Goal: Task Accomplishment & Management: Manage account settings

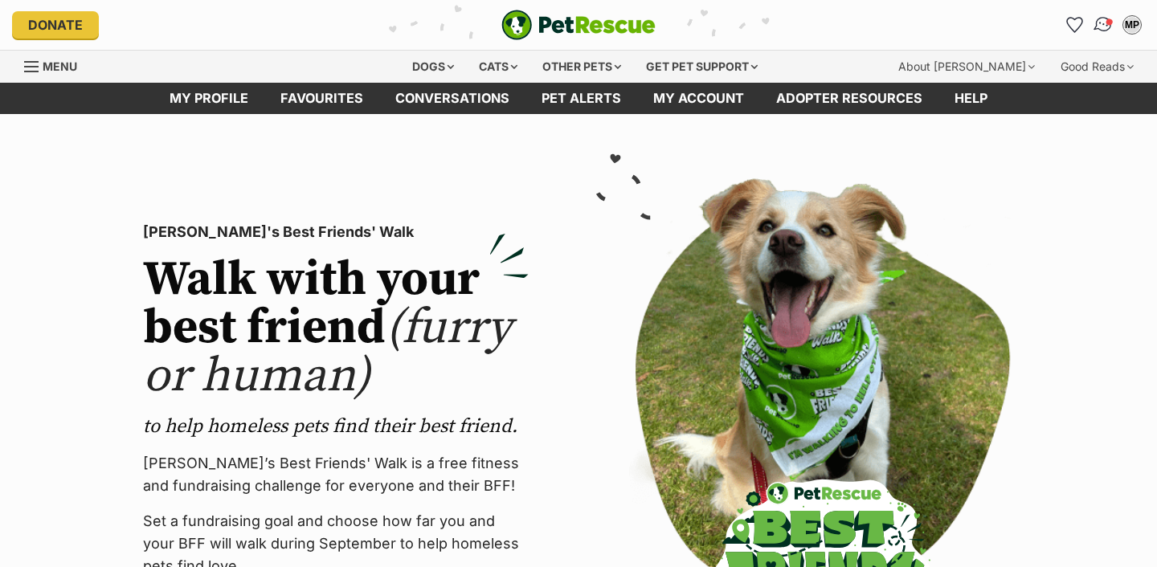
click at [1105, 23] on img "Conversations" at bounding box center [1104, 24] width 22 height 21
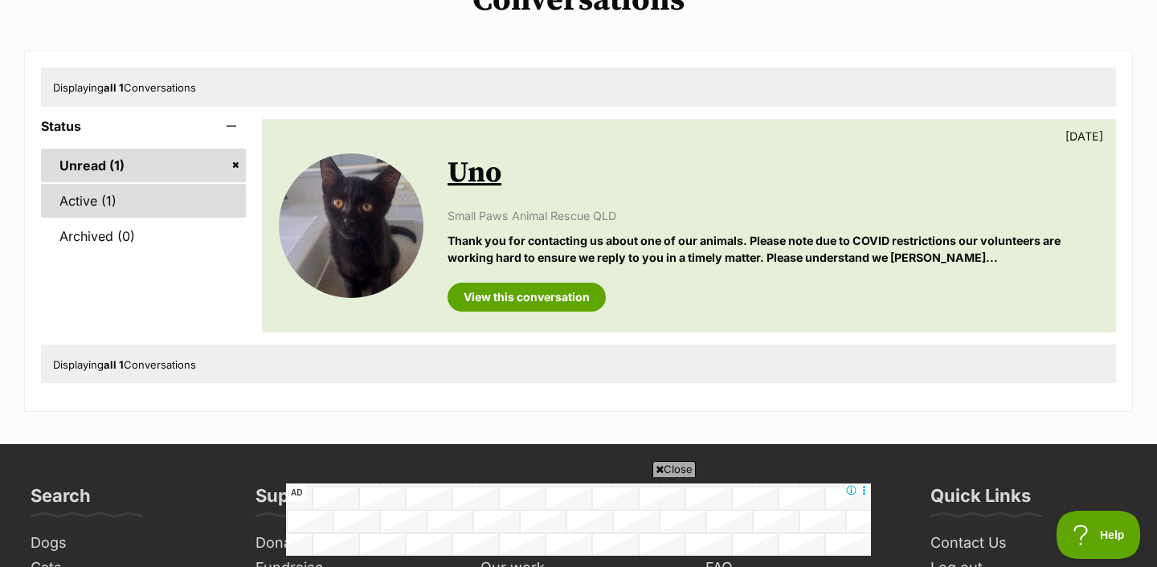
click at [190, 206] on link "Active (1)" at bounding box center [143, 201] width 205 height 34
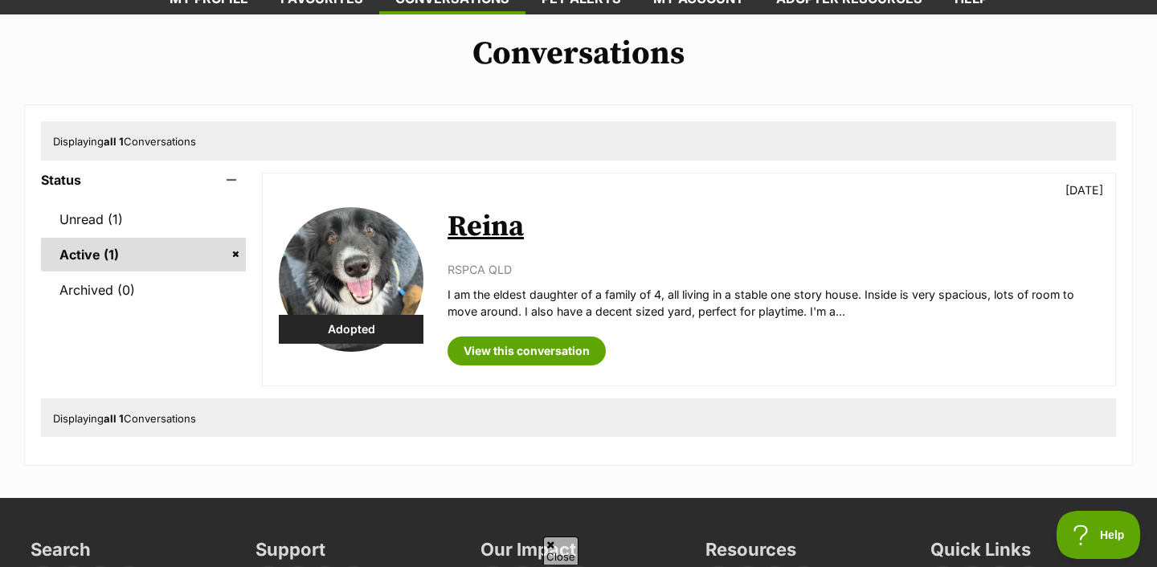
scroll to position [121, 0]
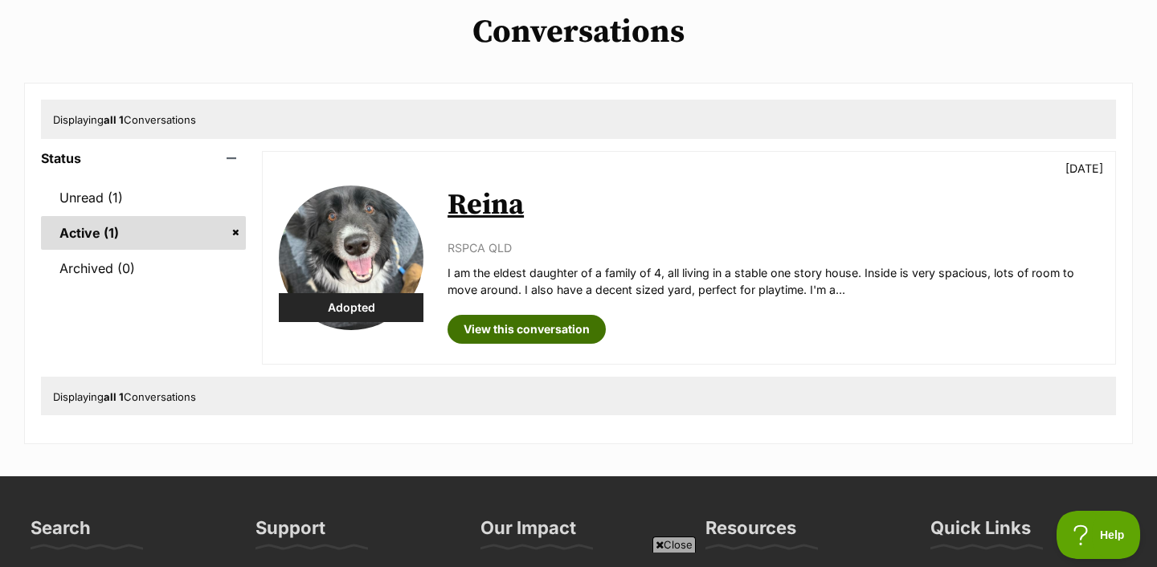
click at [530, 321] on link "View this conversation" at bounding box center [527, 329] width 158 height 29
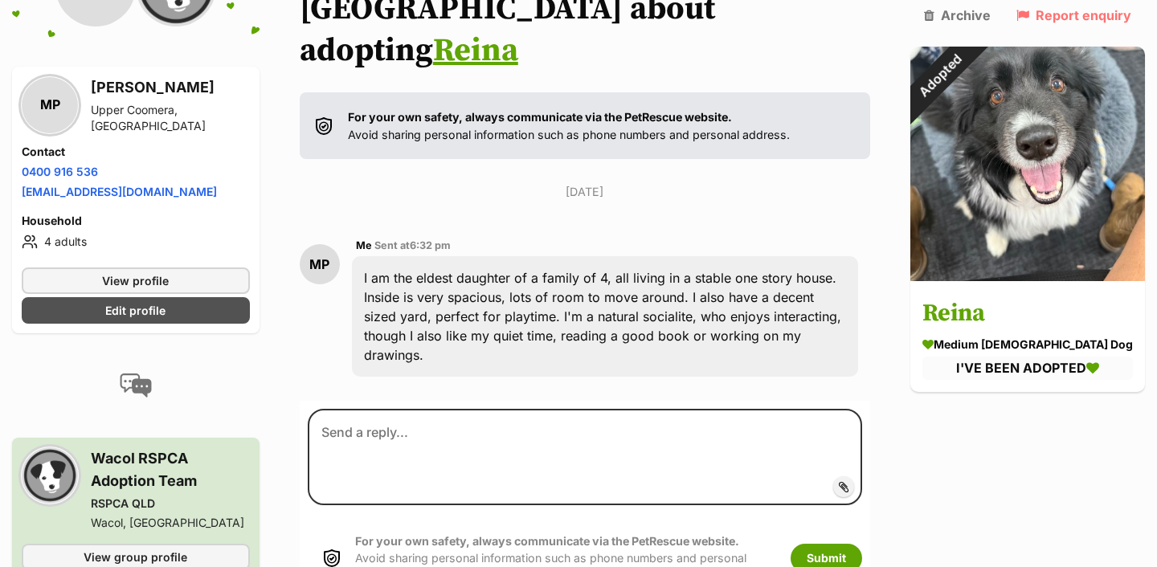
scroll to position [192, 0]
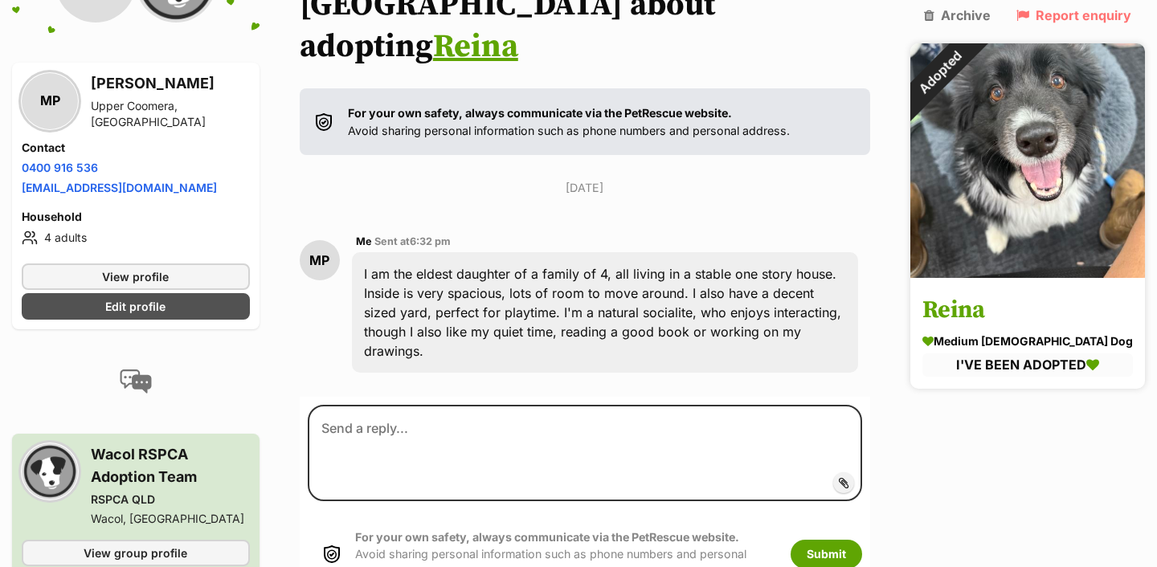
click at [1044, 112] on img at bounding box center [1028, 160] width 235 height 235
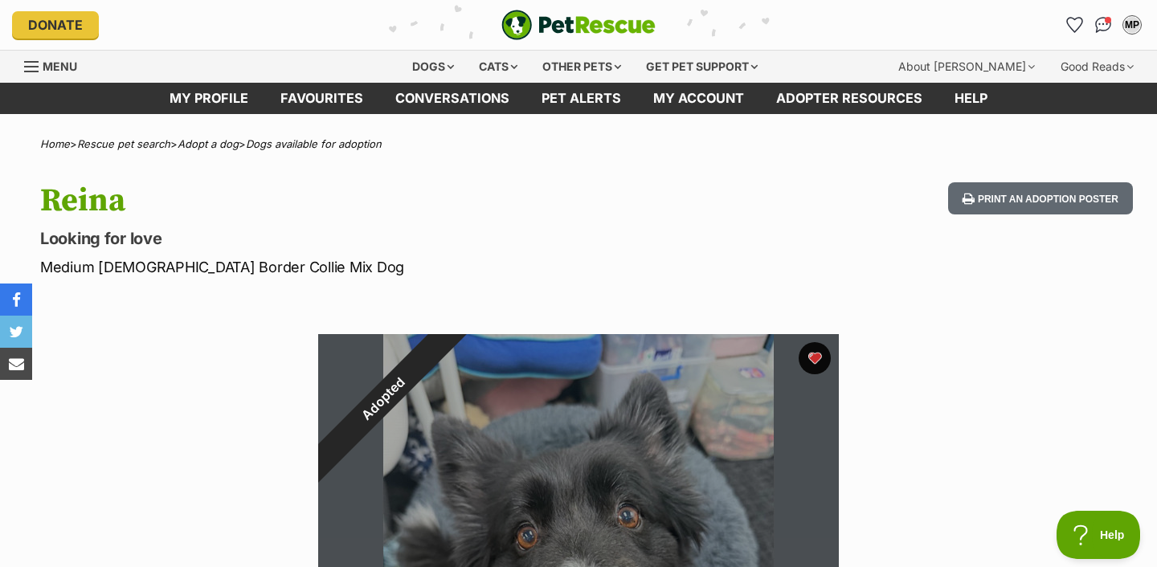
click at [590, 22] on img "PetRescue" at bounding box center [578, 25] width 154 height 31
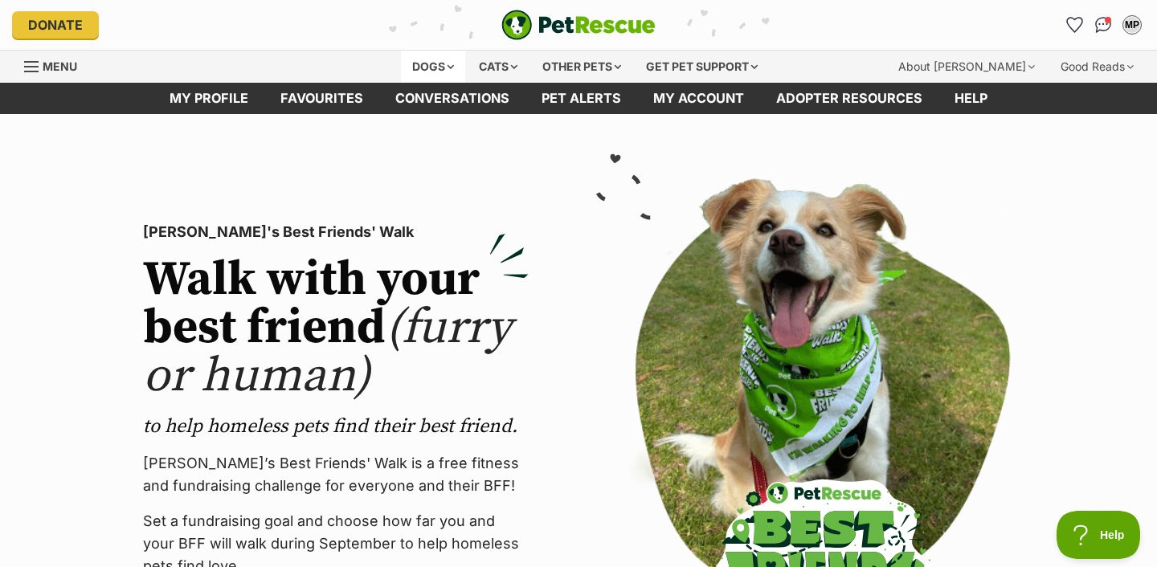
click at [440, 62] on div "Dogs" at bounding box center [433, 67] width 64 height 32
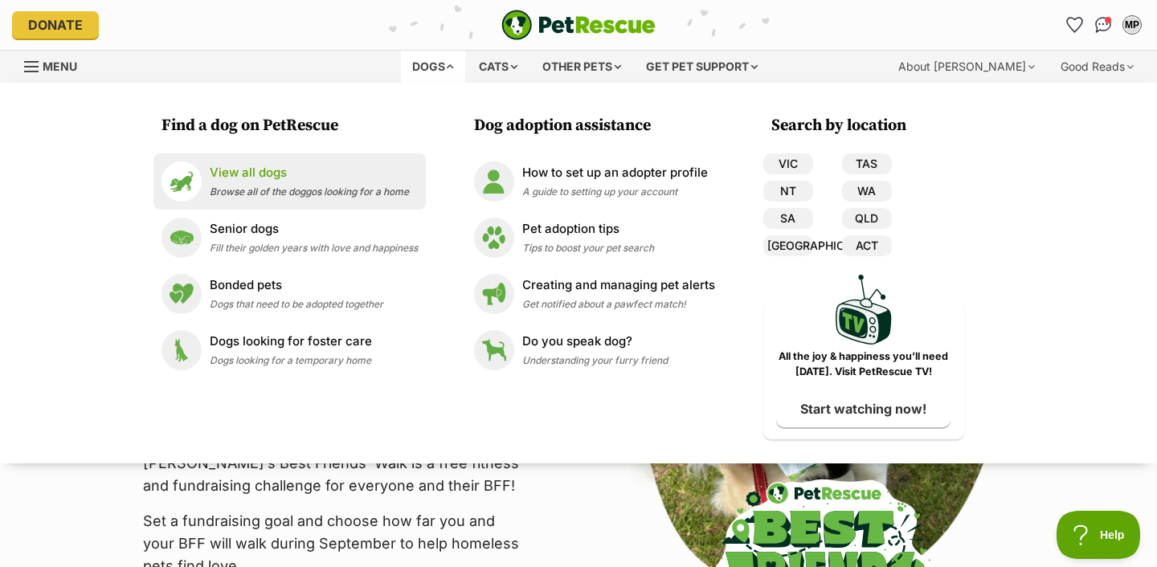
click at [344, 169] on p "View all dogs" at bounding box center [309, 173] width 199 height 18
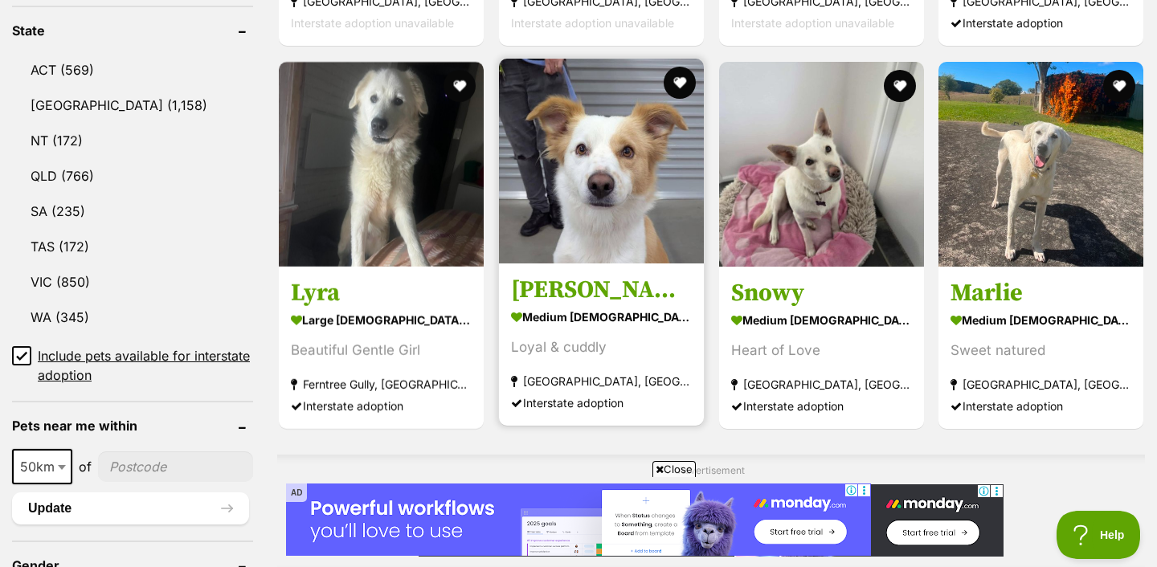
click at [543, 204] on img at bounding box center [601, 161] width 205 height 205
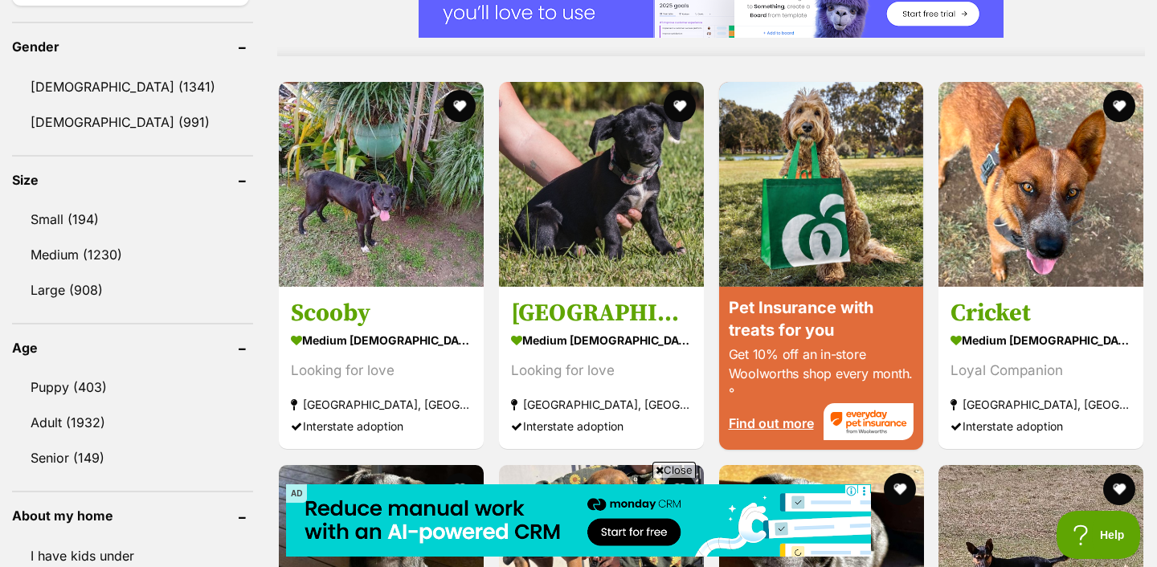
scroll to position [1364, 0]
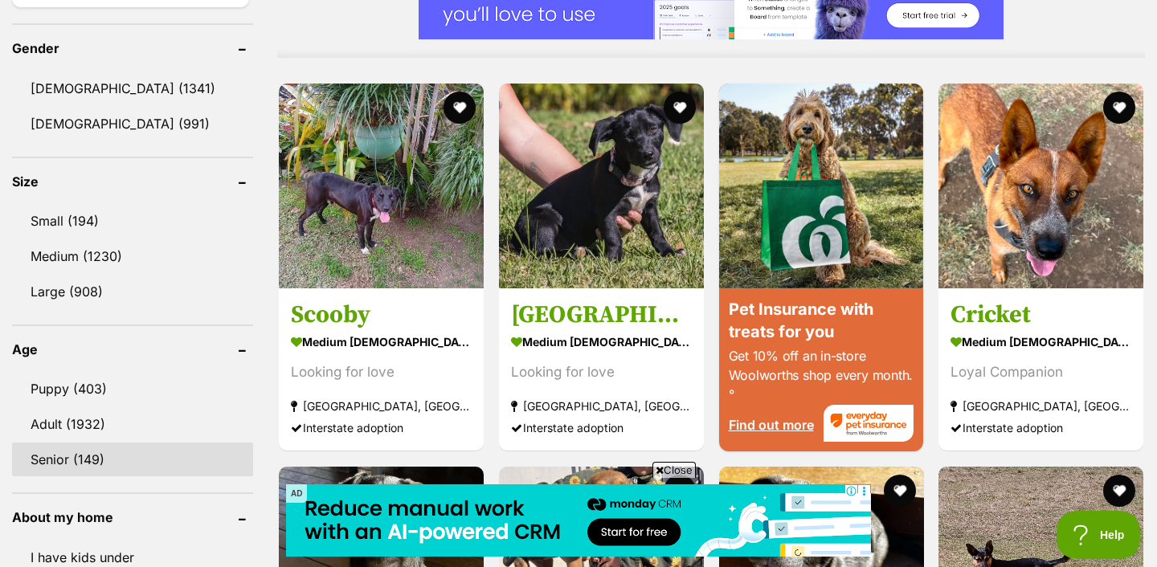
click at [171, 462] on link "Senior (149)" at bounding box center [132, 460] width 241 height 34
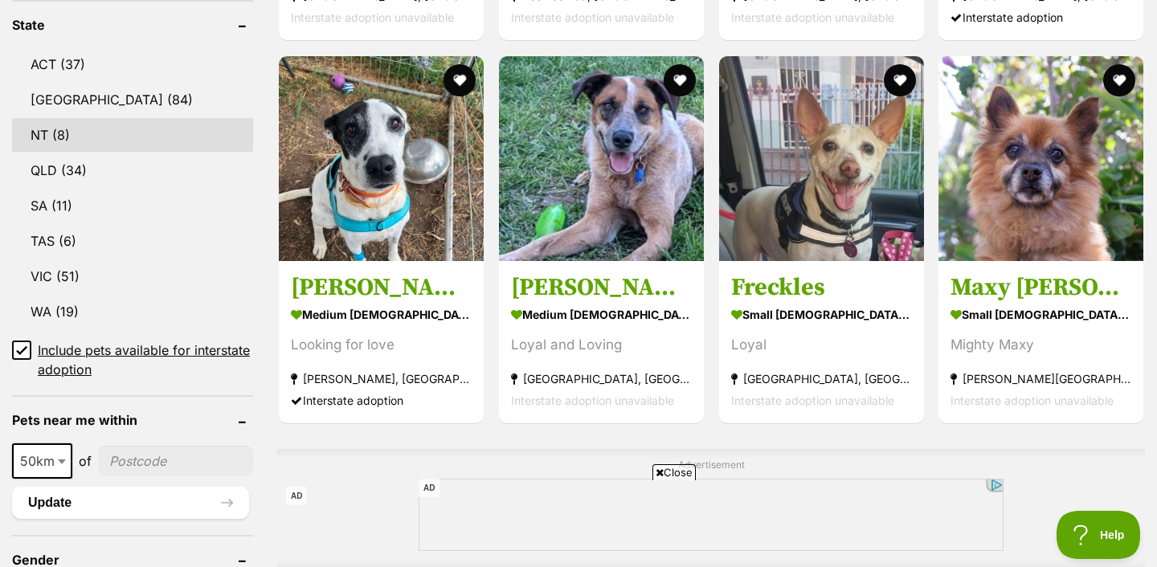
scroll to position [853, 0]
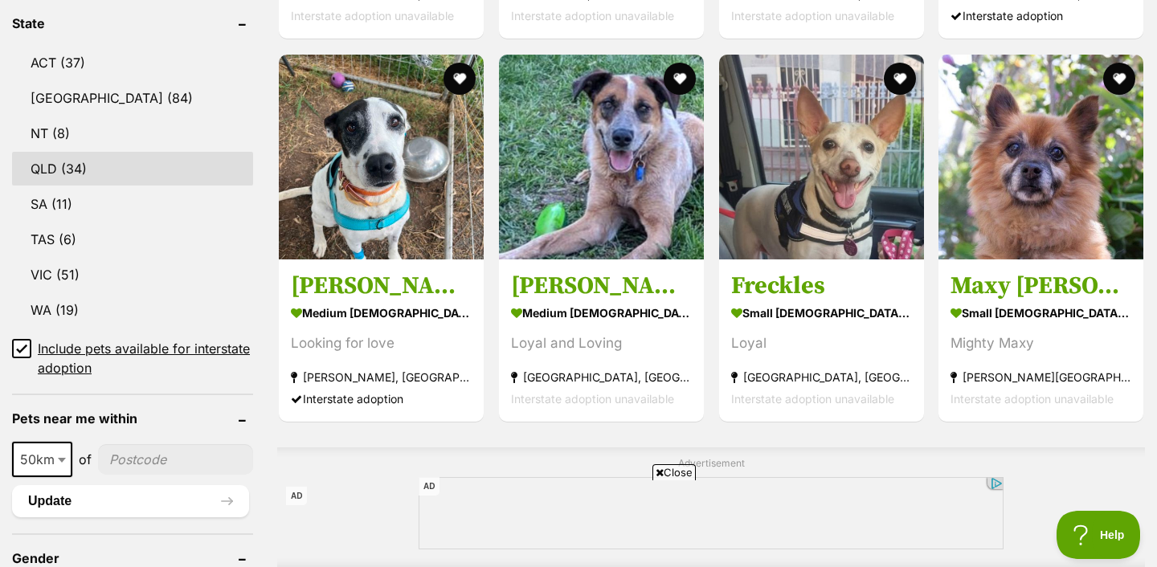
click at [148, 169] on link "QLD (34)" at bounding box center [132, 169] width 241 height 34
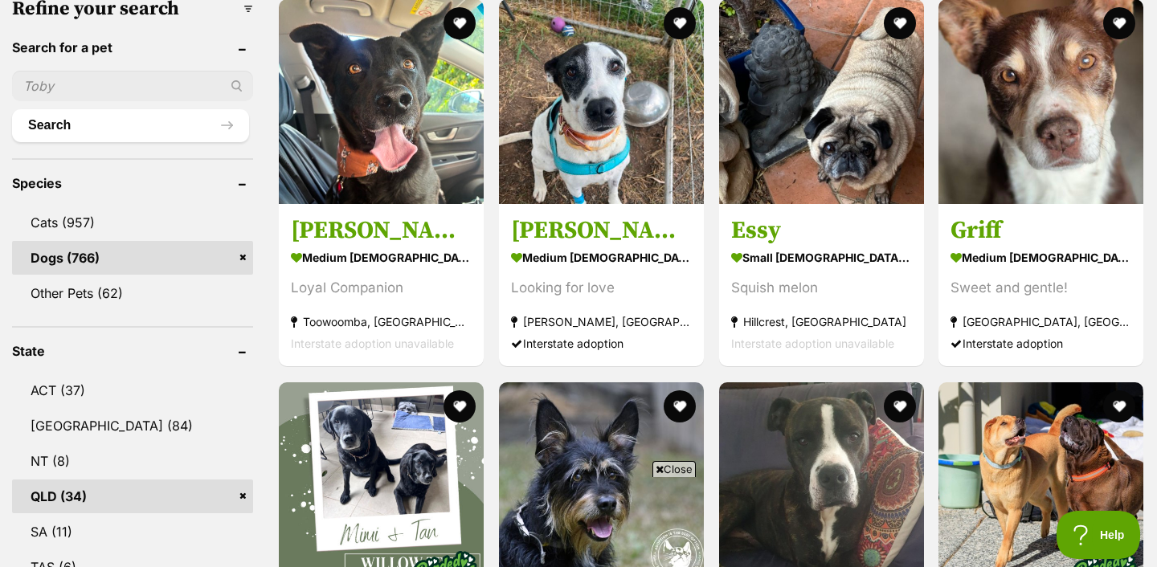
scroll to position [517, 0]
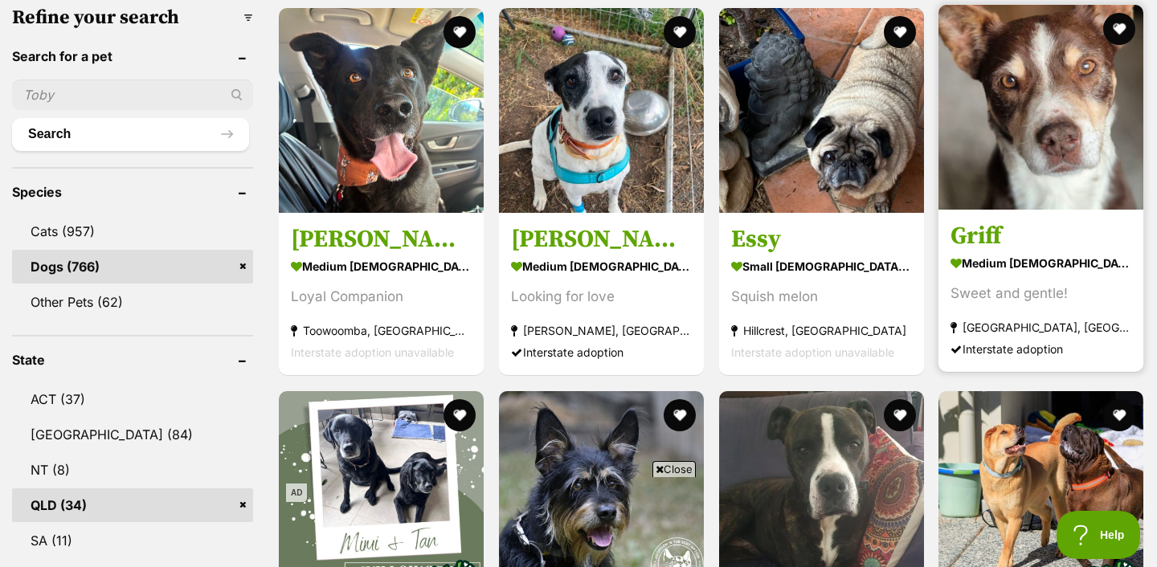
click at [1004, 170] on img at bounding box center [1041, 107] width 205 height 205
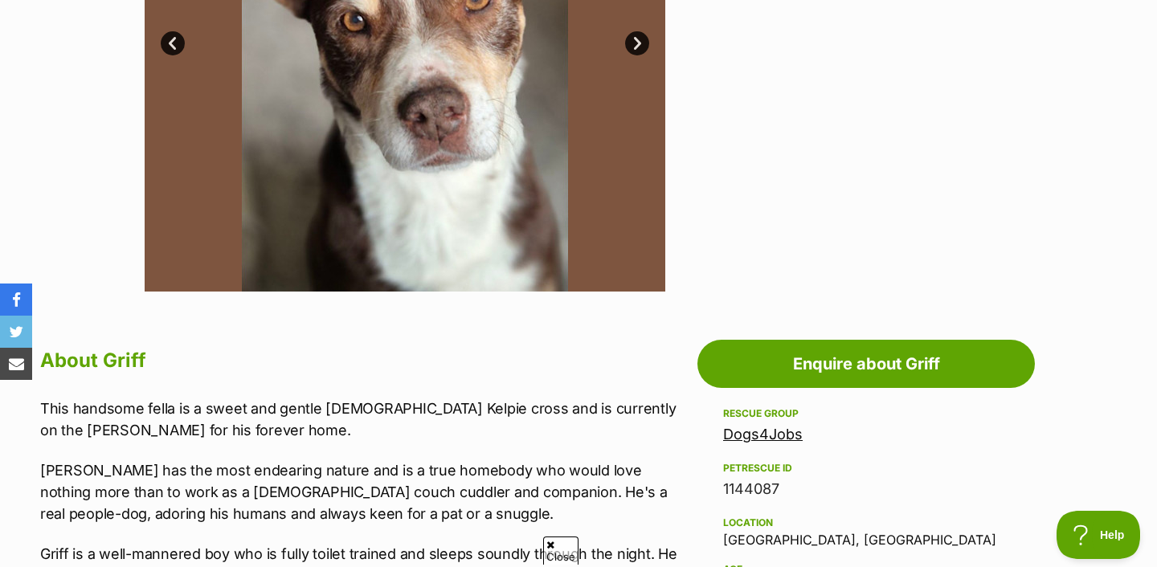
scroll to position [171, 0]
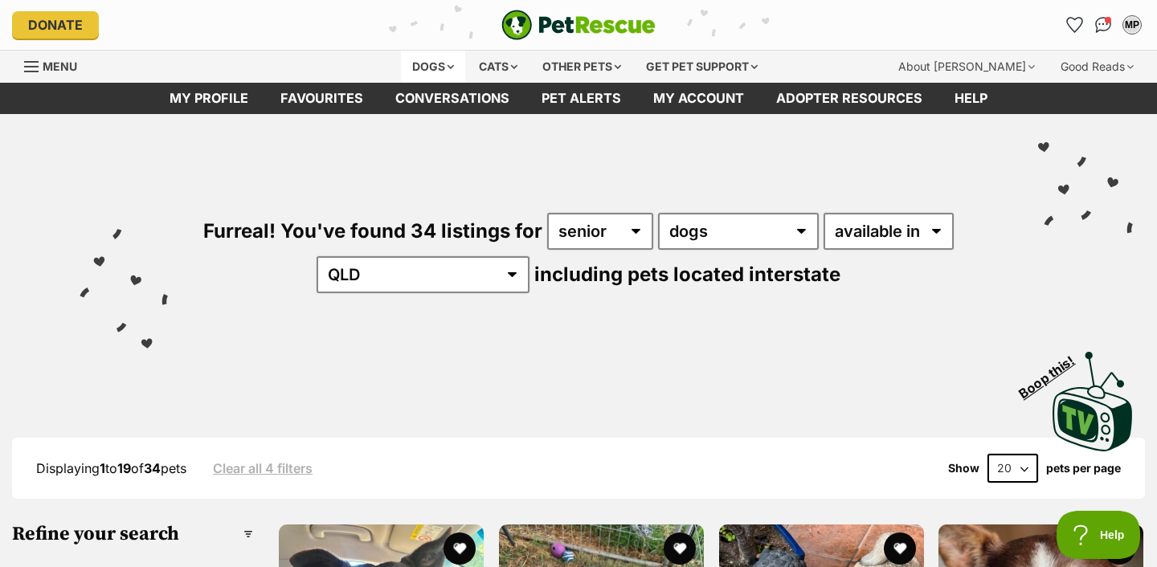
click at [432, 72] on div "Dogs" at bounding box center [433, 67] width 64 height 32
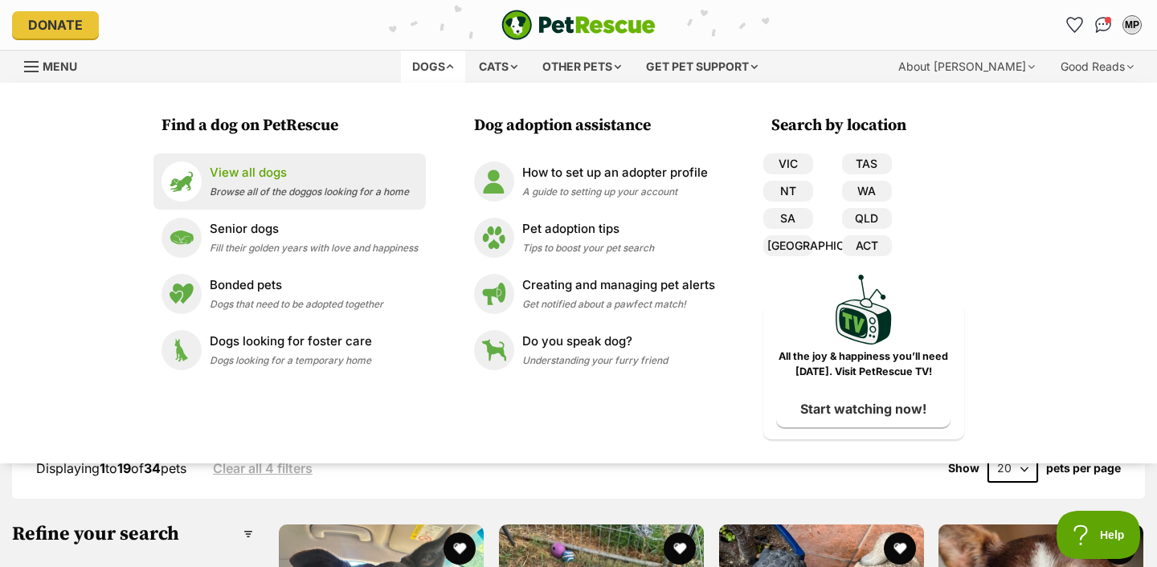
click at [359, 187] on span "Browse all of the doggos looking for a home" at bounding box center [309, 192] width 199 height 12
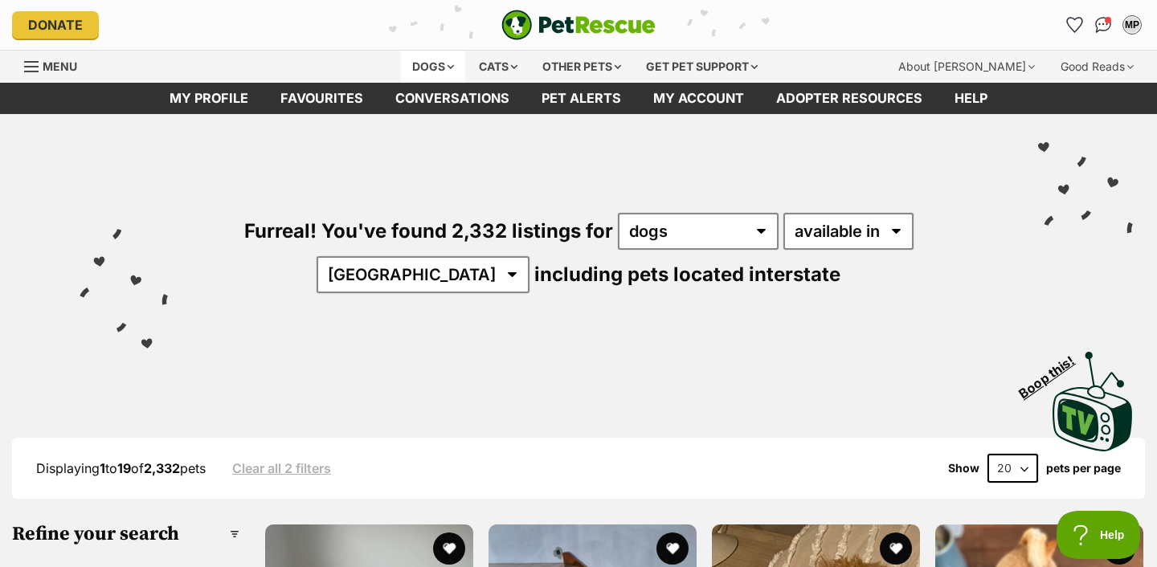
click at [435, 63] on div "Dogs" at bounding box center [433, 67] width 64 height 32
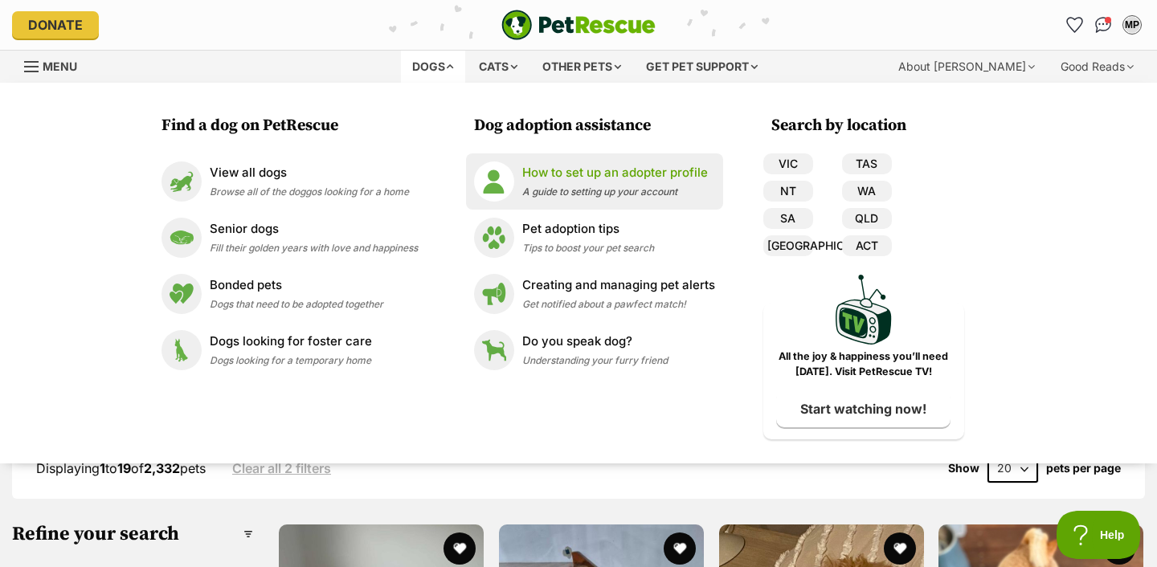
click at [546, 178] on p "How to set up an adopter profile" at bounding box center [615, 173] width 186 height 18
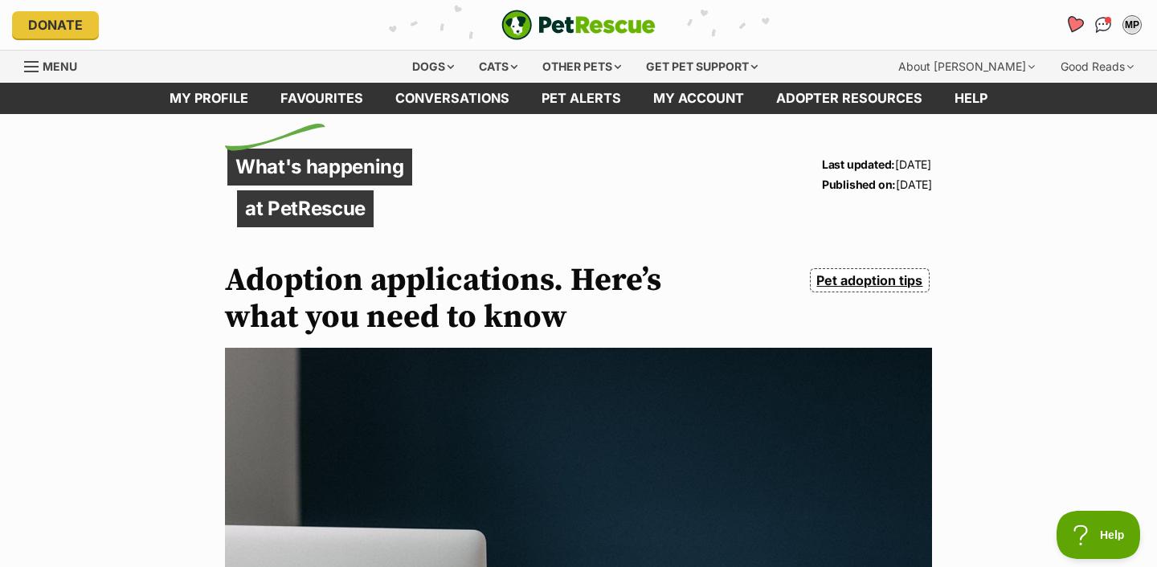
click at [1074, 19] on icon "Favourites" at bounding box center [1074, 24] width 19 height 18
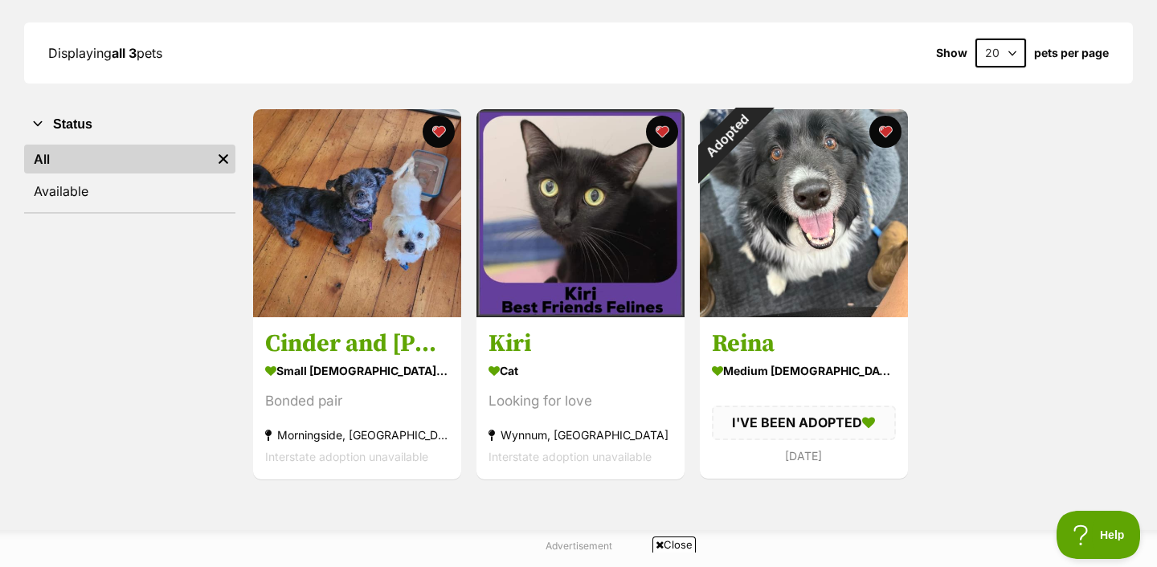
scroll to position [243, 0]
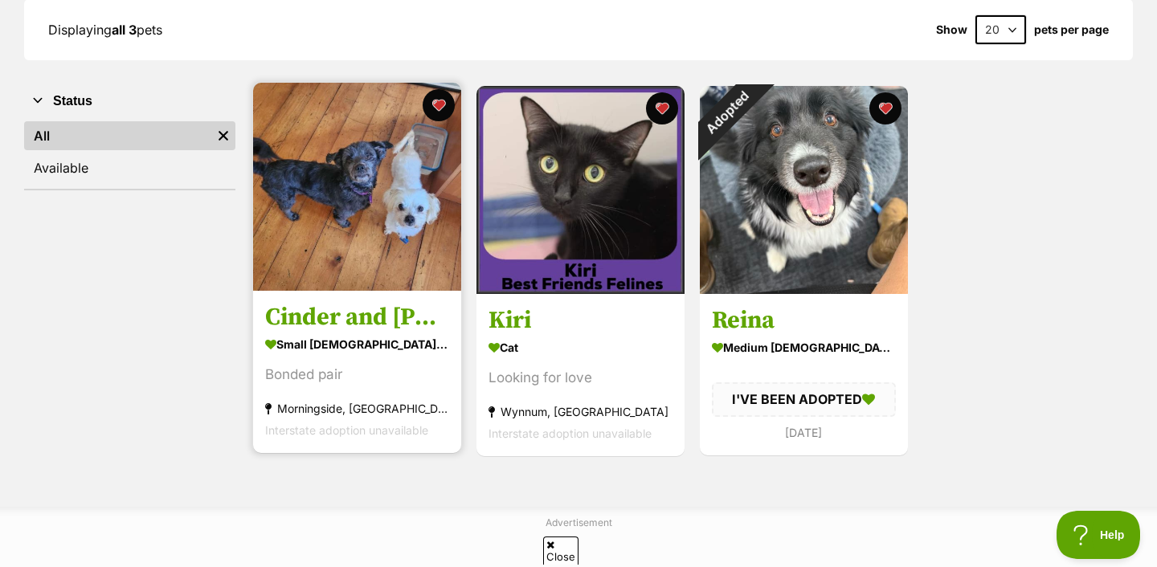
click at [381, 243] on img at bounding box center [357, 187] width 208 height 208
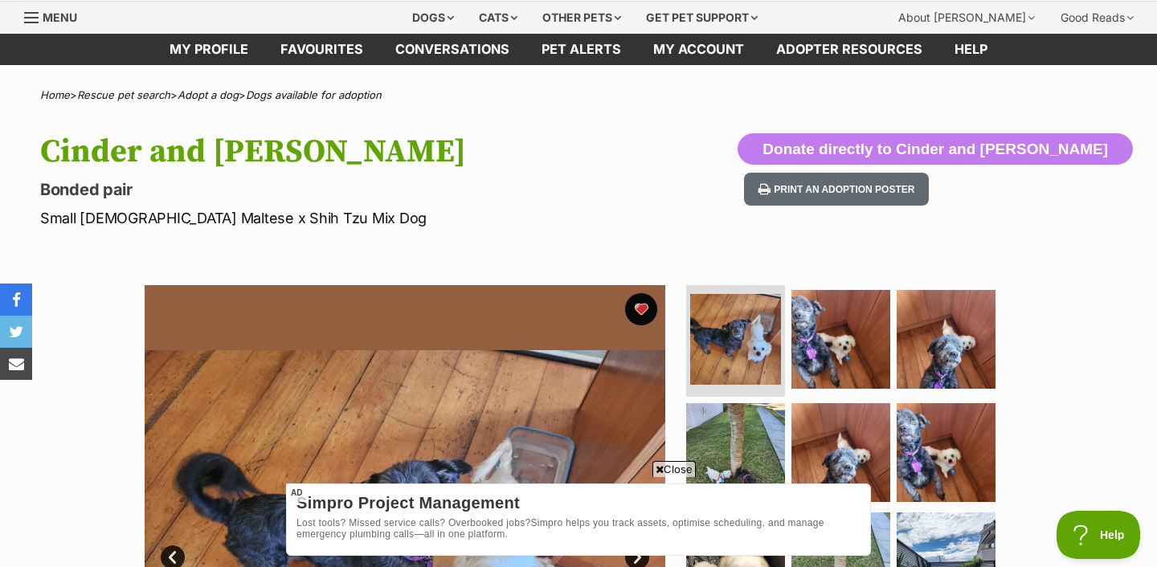
scroll to position [42, 0]
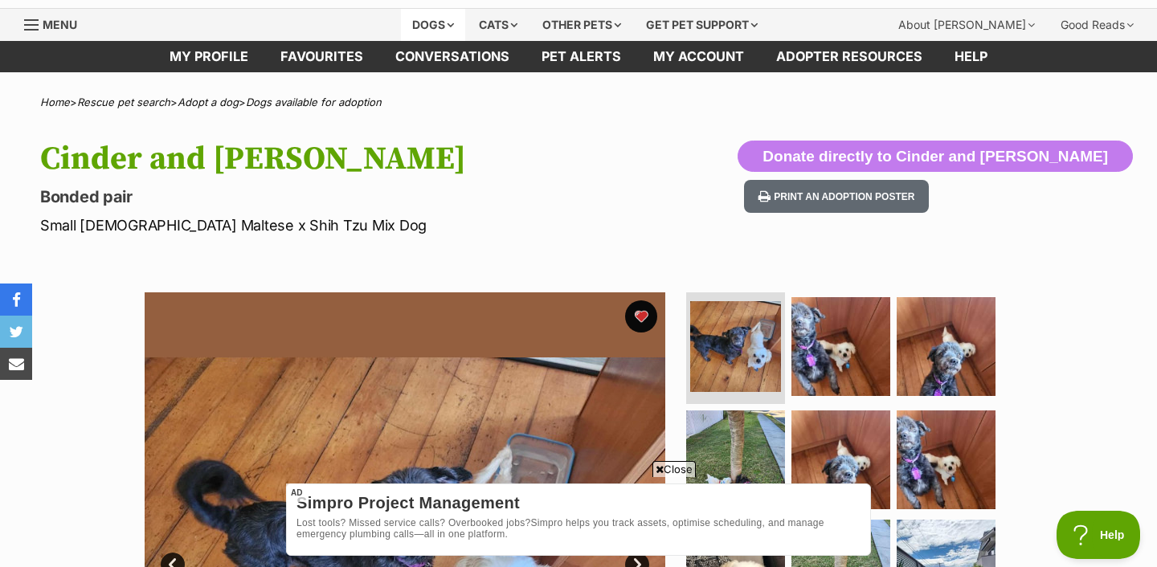
click at [424, 27] on div "Dogs" at bounding box center [433, 25] width 64 height 32
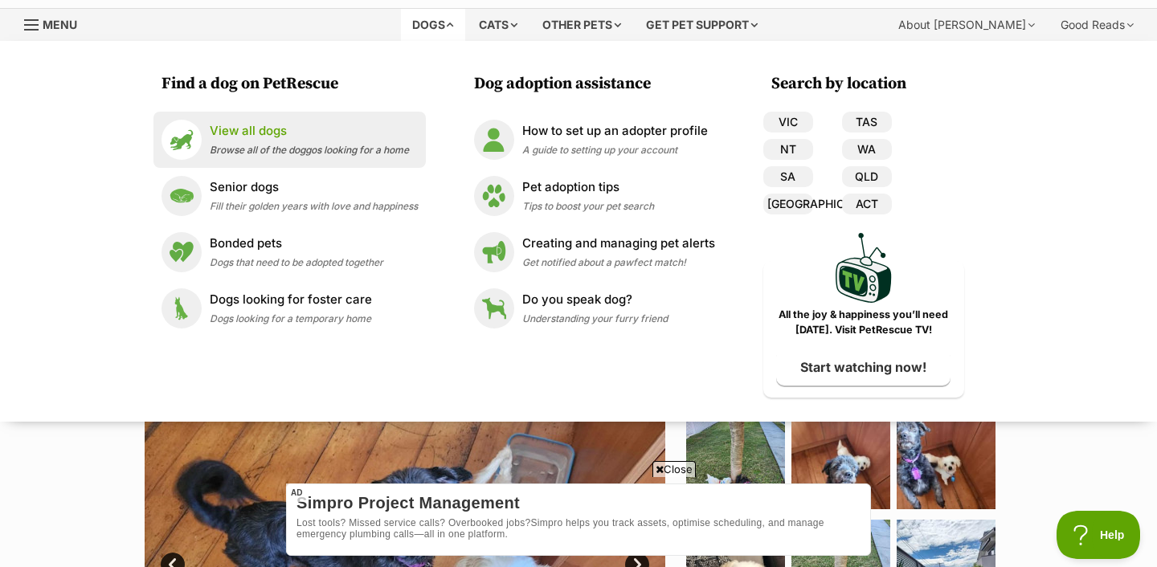
click at [338, 149] on span "Browse all of the doggos looking for a home" at bounding box center [309, 150] width 199 height 12
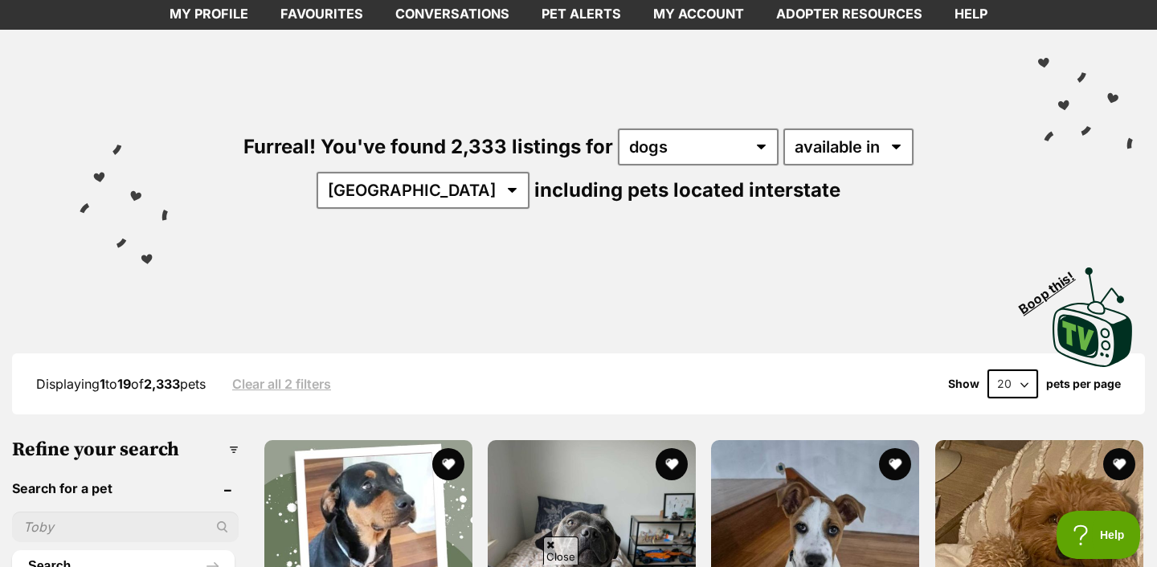
scroll to position [68, 0]
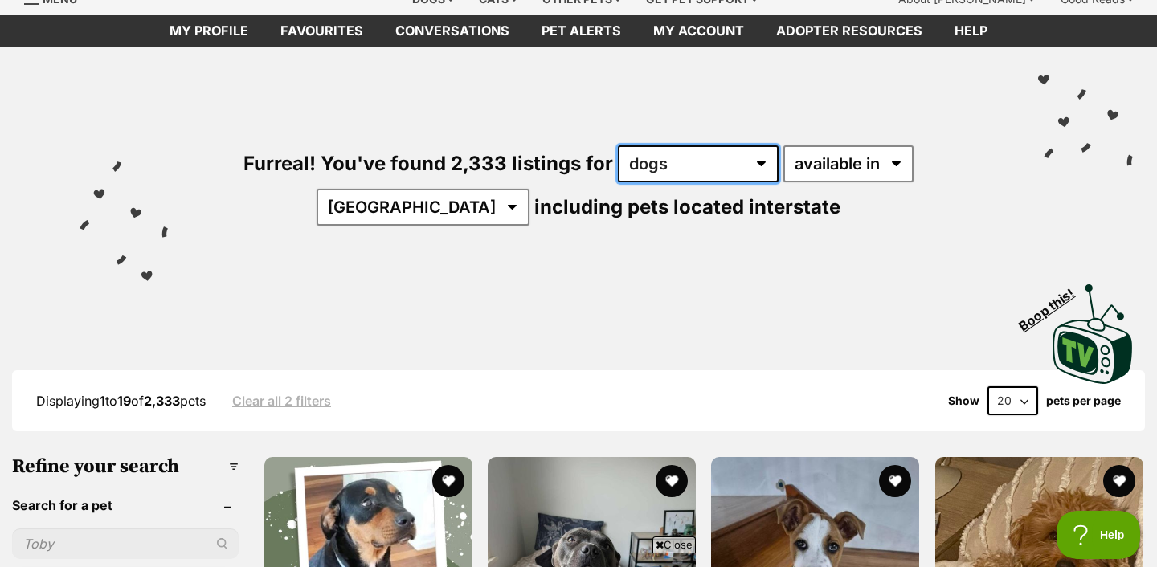
click at [686, 158] on select "any type of pet cats dogs other pets" at bounding box center [698, 163] width 161 height 37
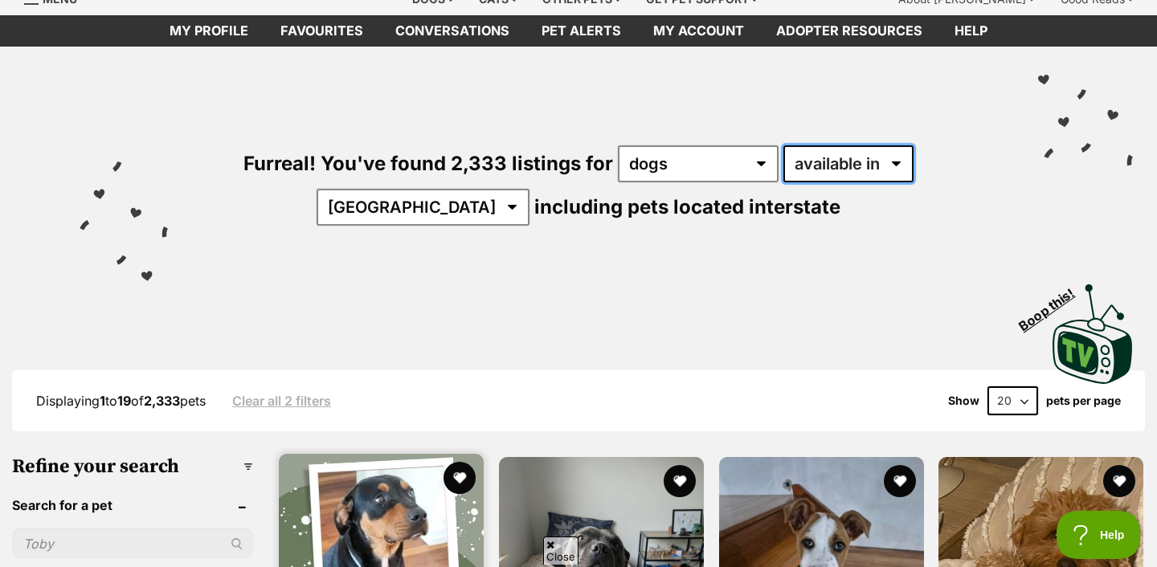
click at [784, 158] on select "available in located in" at bounding box center [849, 163] width 130 height 37
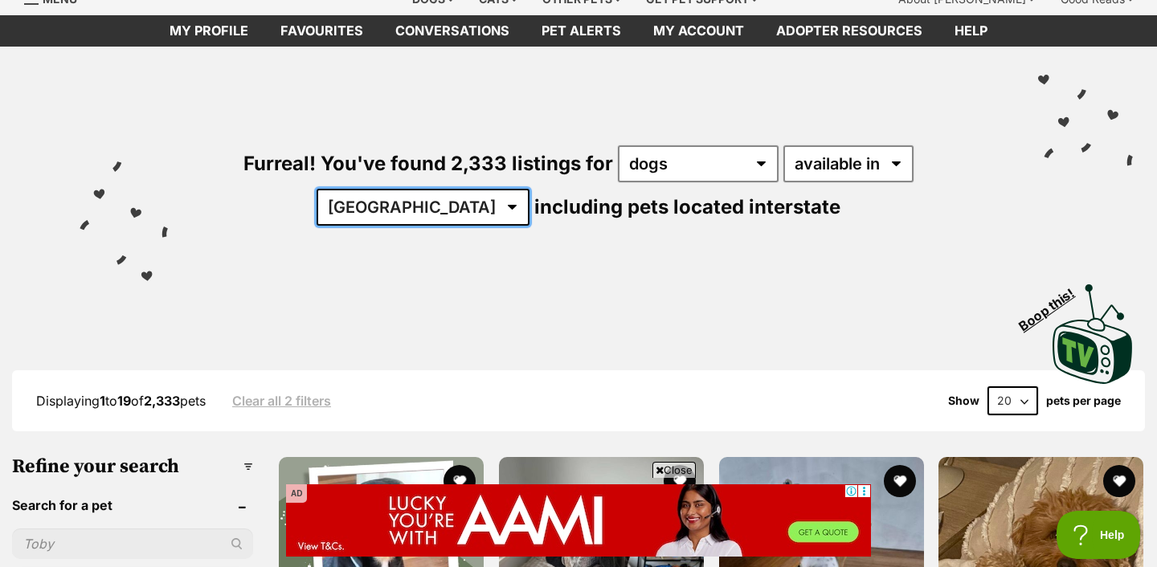
click at [530, 189] on select "Australia ACT NSW NT QLD SA TAS VIC WA" at bounding box center [423, 207] width 213 height 37
select select "QLD"
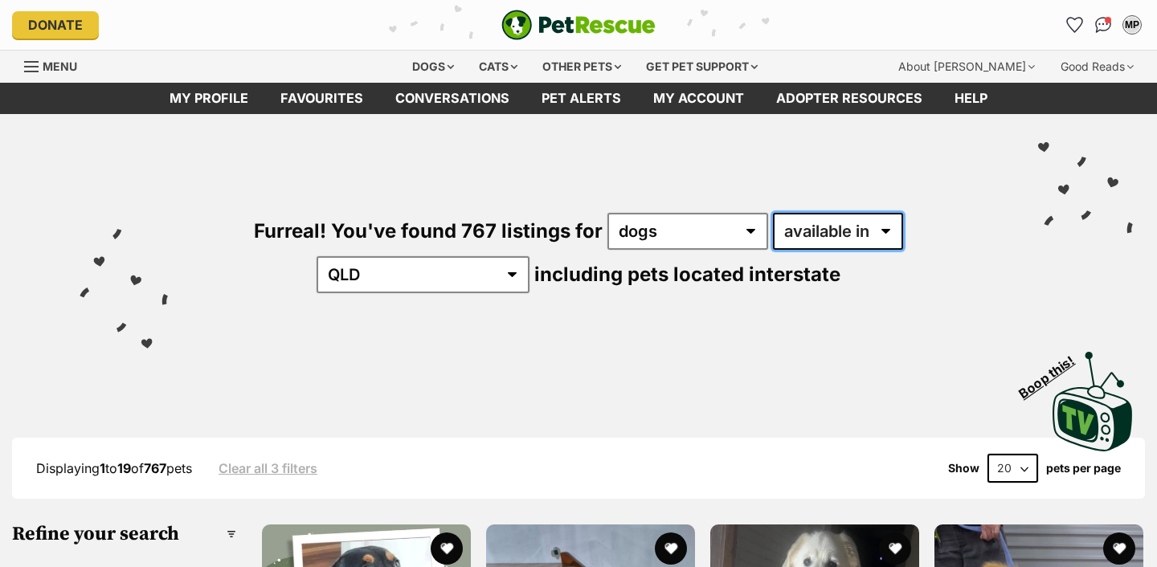
click at [825, 228] on select "available in located in" at bounding box center [838, 231] width 130 height 37
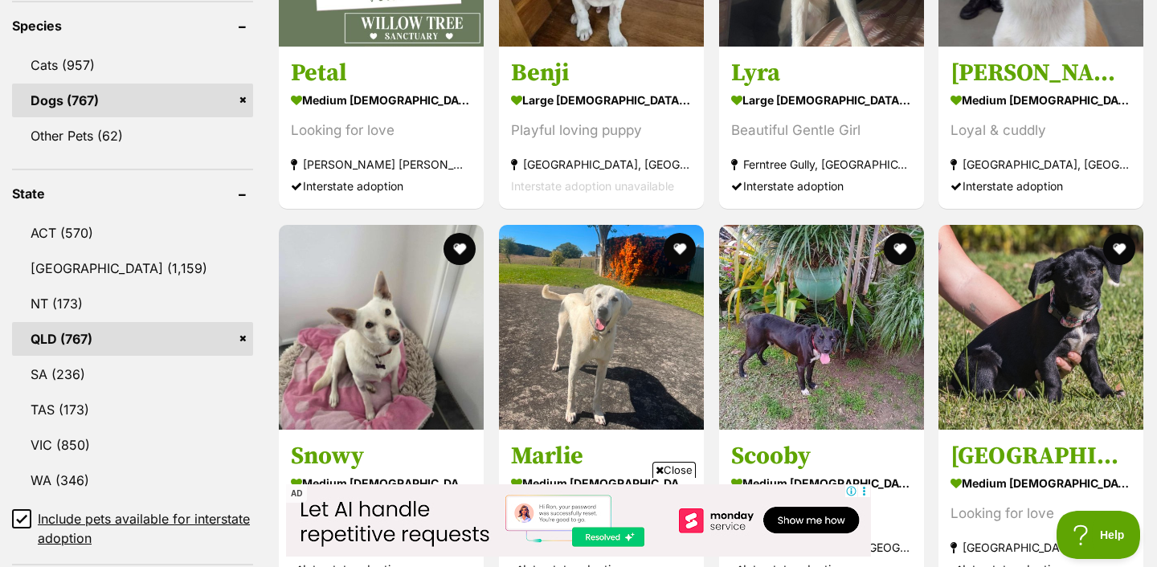
scroll to position [906, 0]
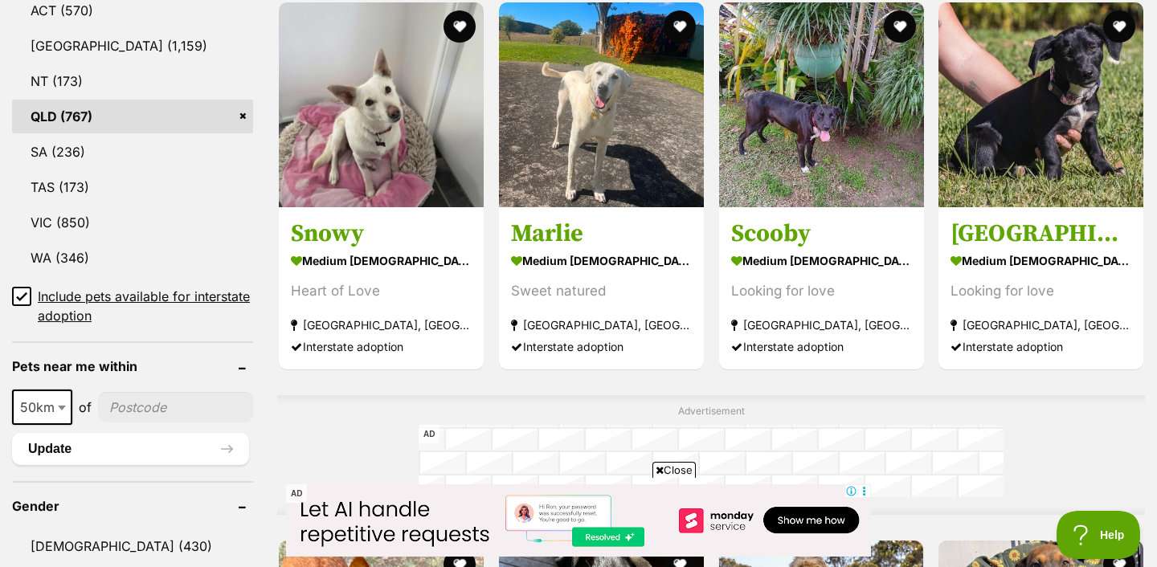
click at [54, 401] on span "50km" at bounding box center [42, 407] width 57 height 23
select select "100"
click at [140, 402] on input"] "postcode" at bounding box center [178, 407] width 149 height 31
type input"] "4209"
click at [193, 442] on button "Update" at bounding box center [130, 449] width 237 height 32
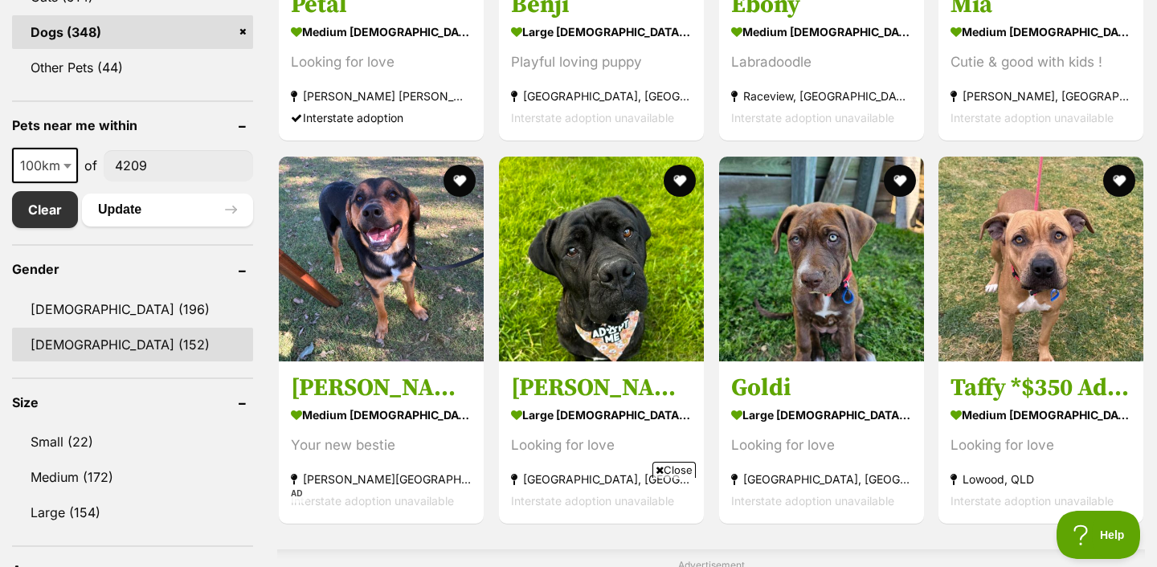
click at [159, 353] on link "[DEMOGRAPHIC_DATA] (152)" at bounding box center [132, 345] width 241 height 34
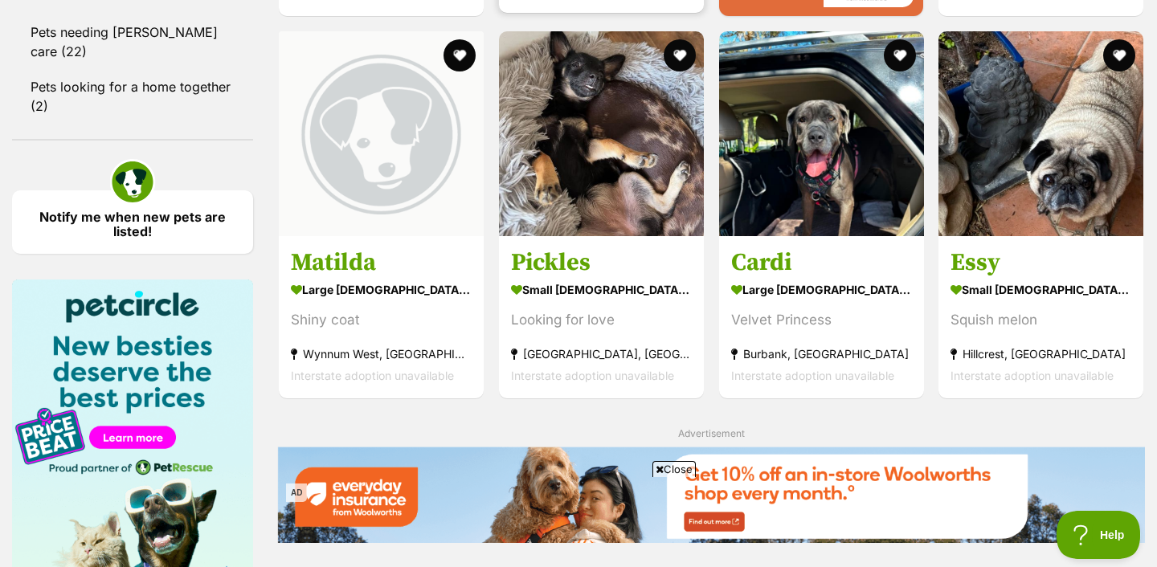
scroll to position [1799, 0]
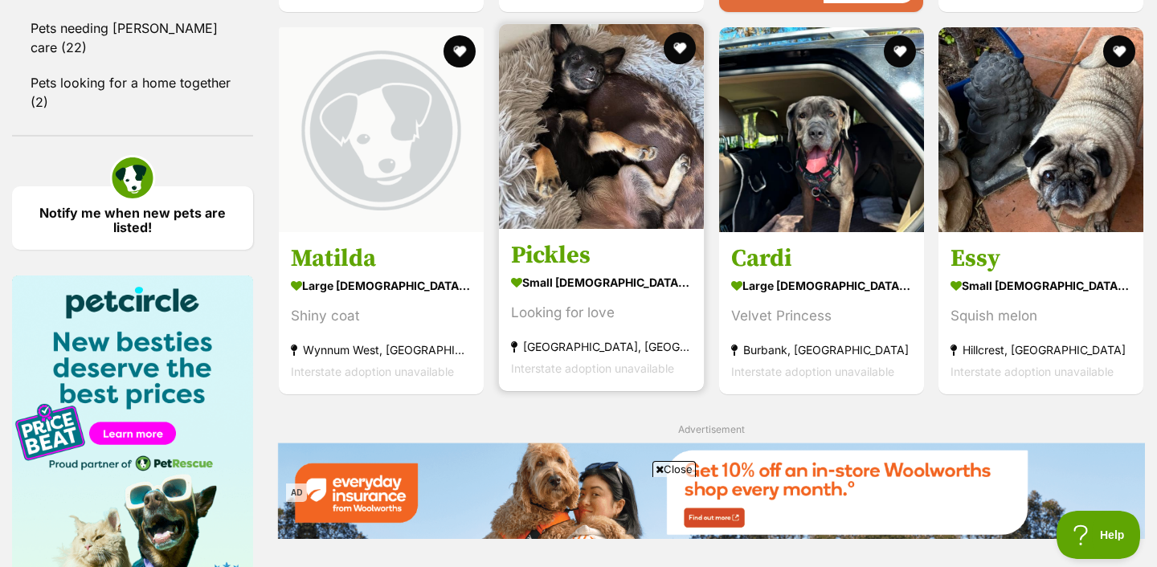
click at [559, 141] on img at bounding box center [601, 126] width 205 height 205
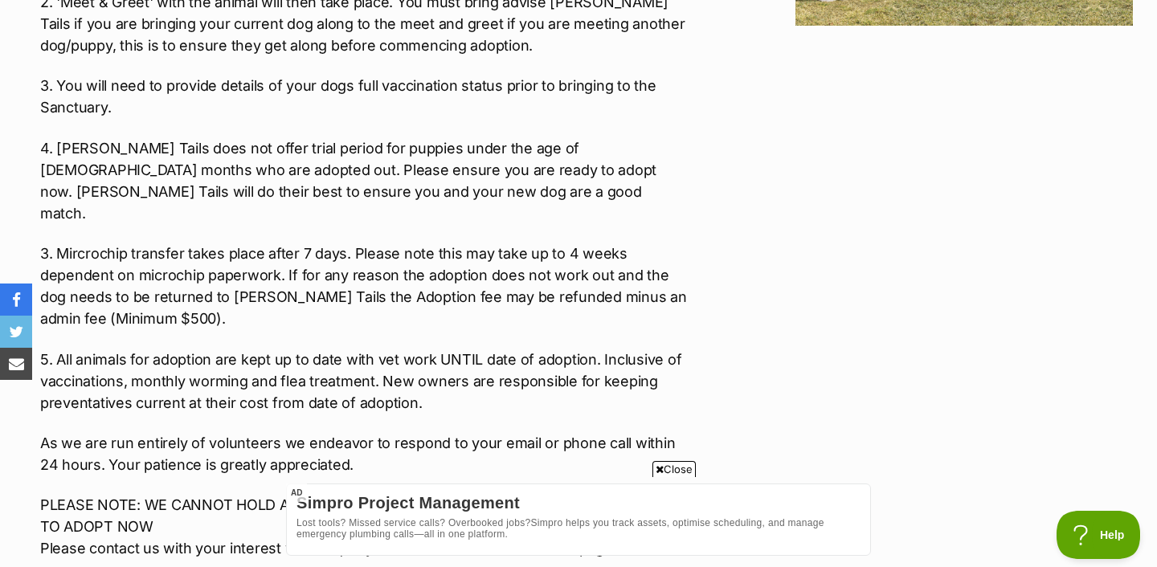
scroll to position [2452, 0]
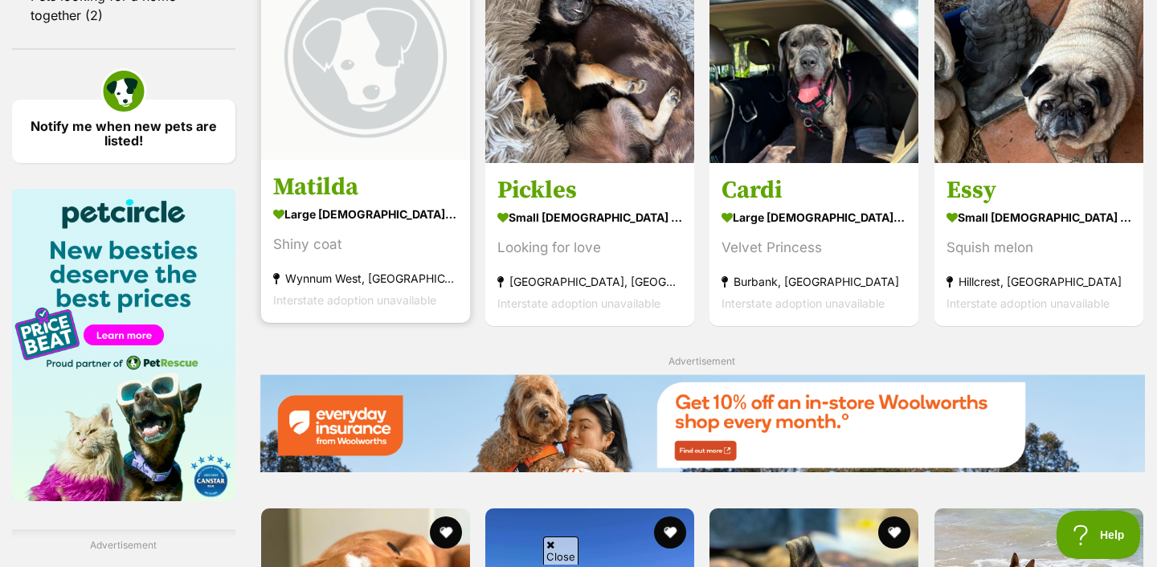
click at [424, 122] on img at bounding box center [365, 55] width 209 height 209
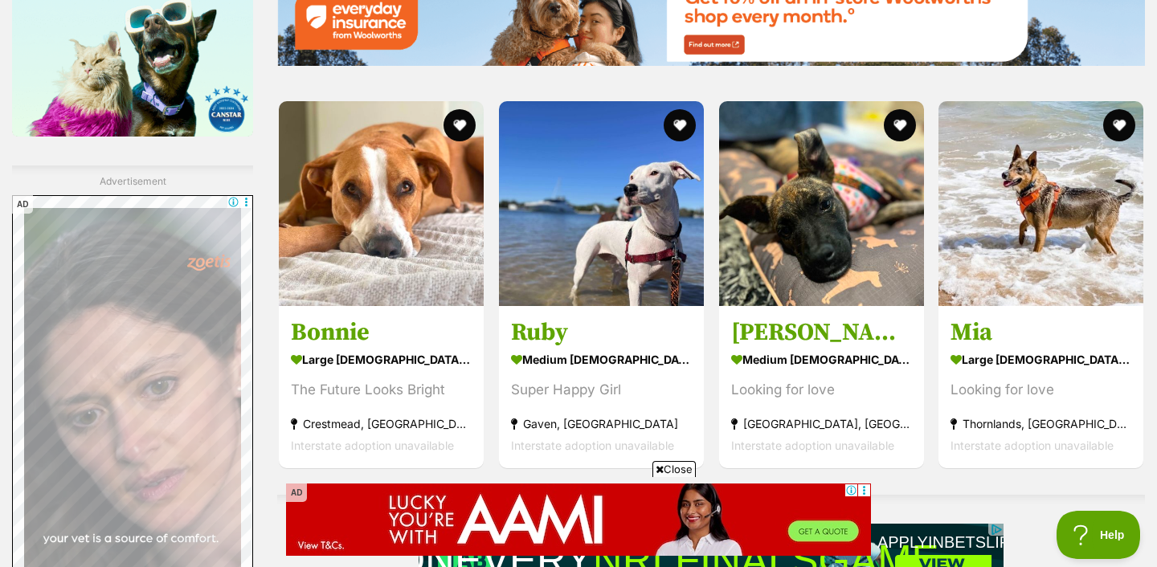
scroll to position [2276, 0]
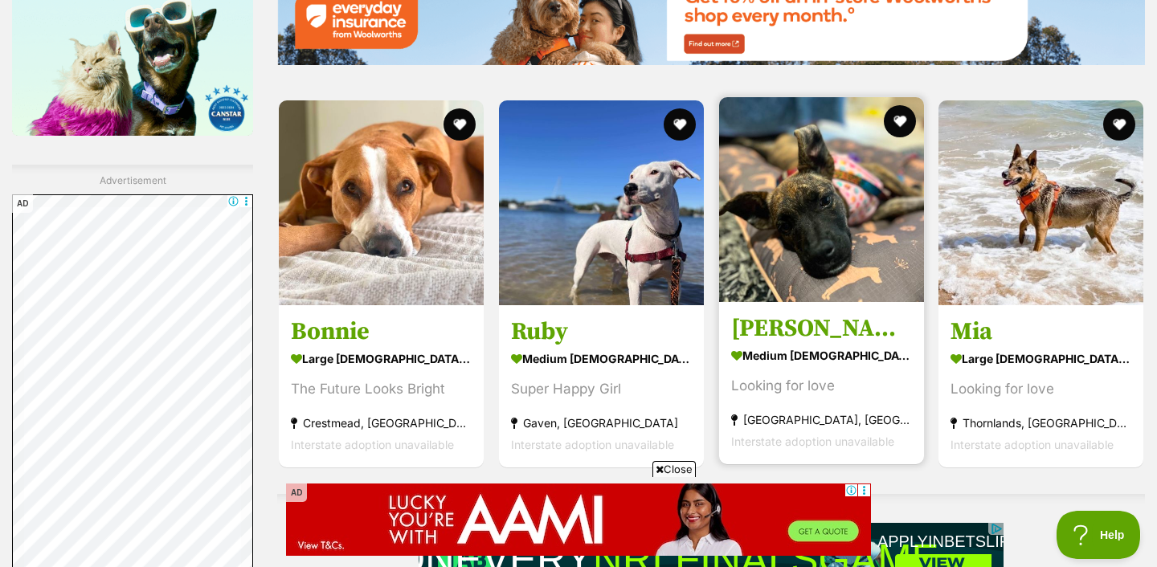
click at [826, 223] on img at bounding box center [821, 199] width 205 height 205
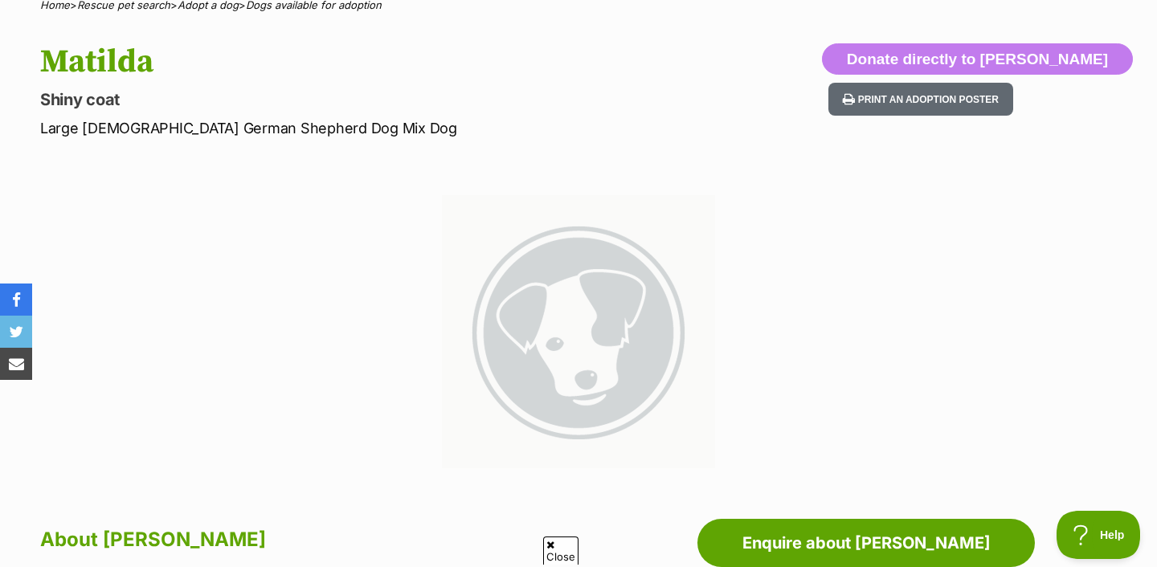
scroll to position [216, 0]
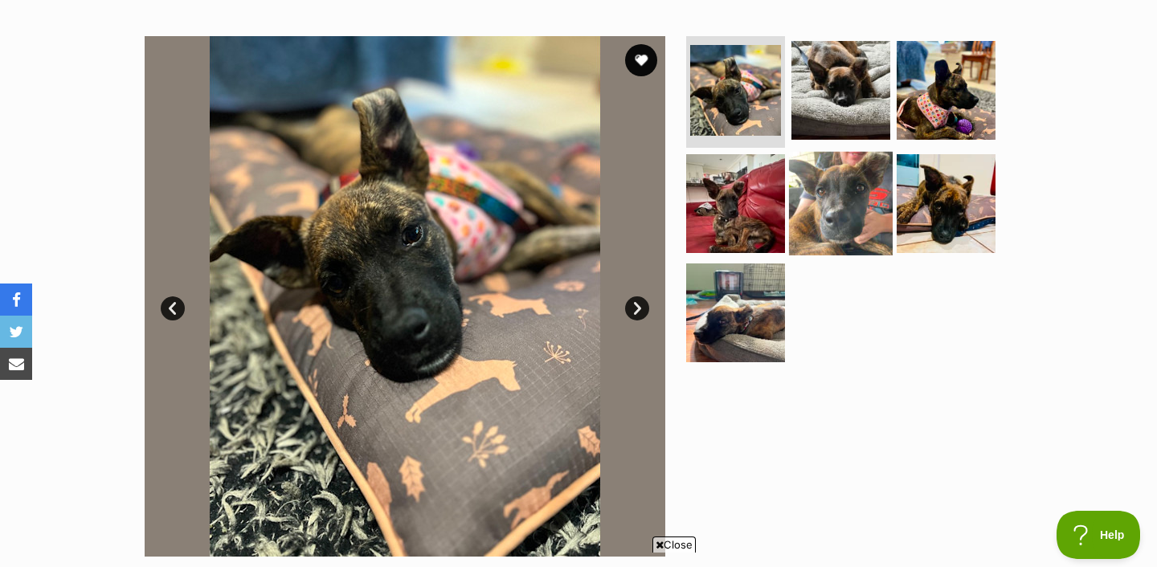
scroll to position [297, 0]
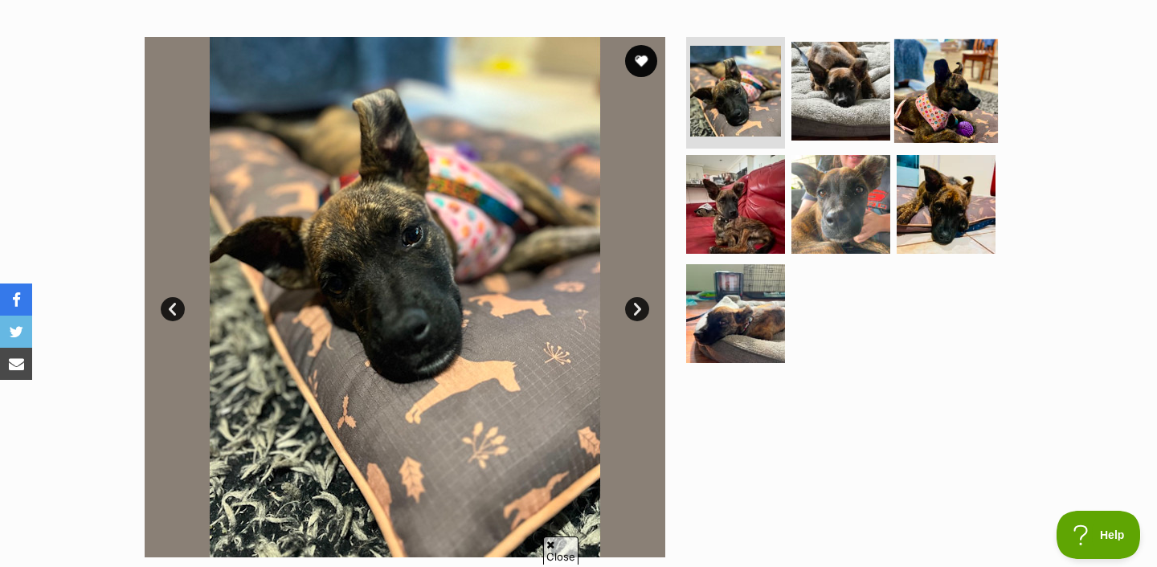
click at [951, 93] on img at bounding box center [946, 91] width 104 height 104
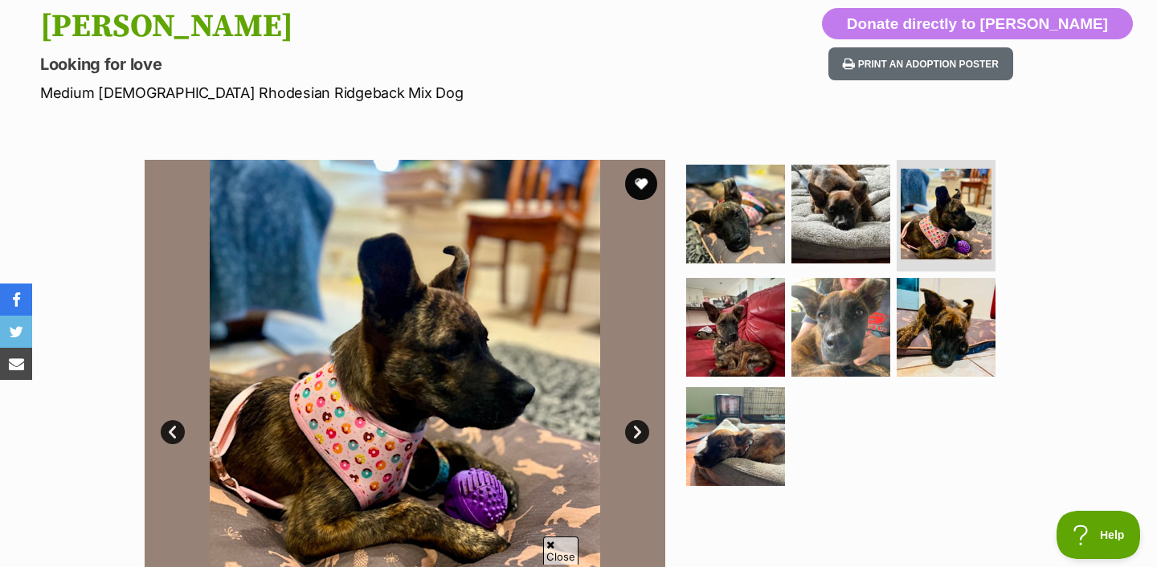
scroll to position [175, 0]
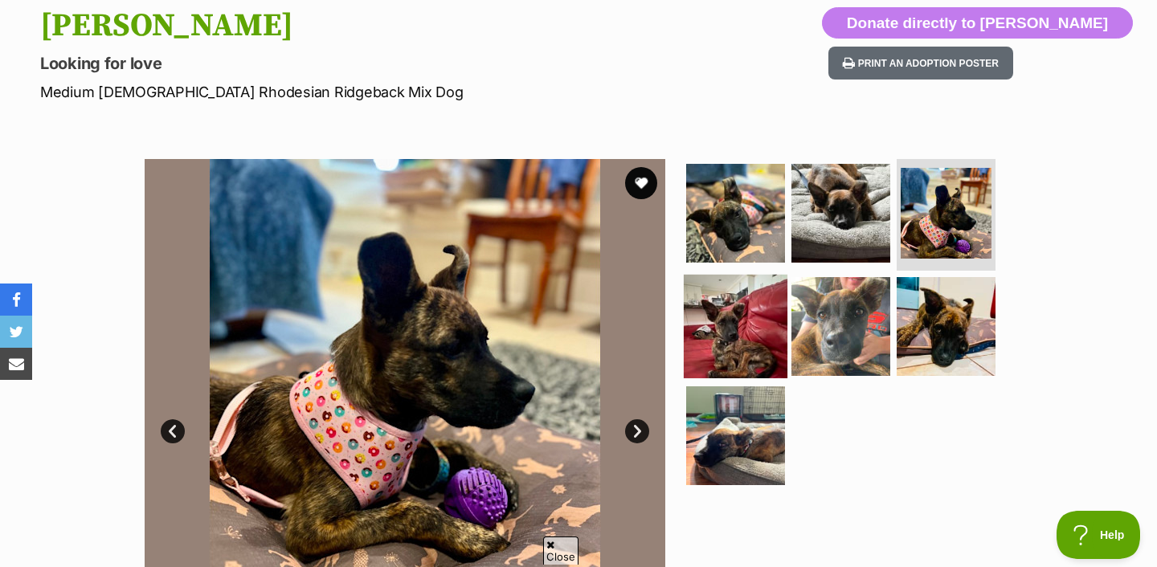
click at [745, 339] on img at bounding box center [736, 327] width 104 height 104
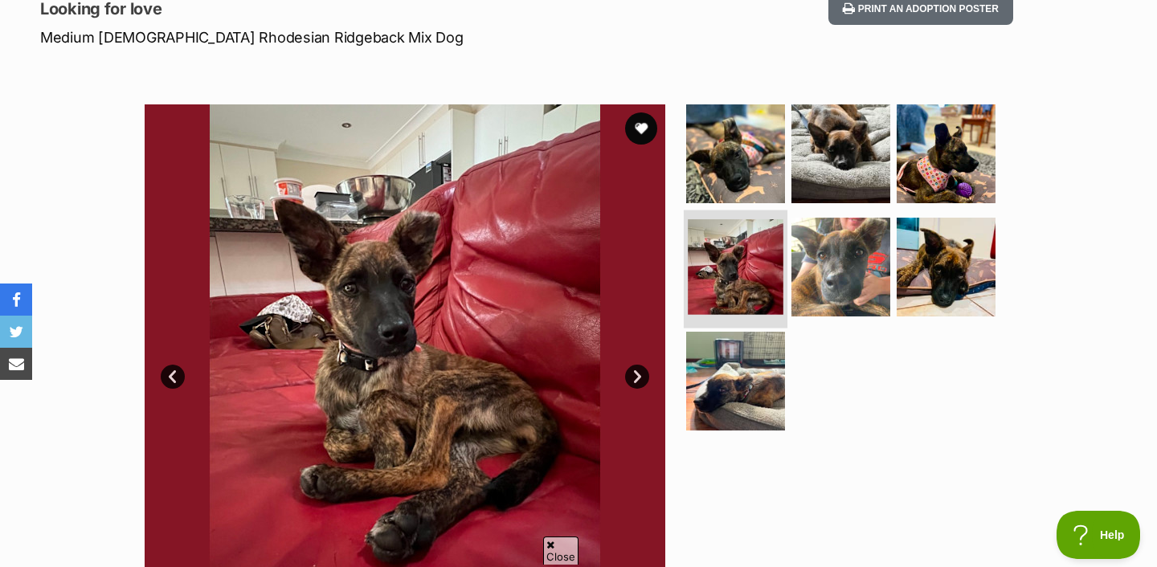
scroll to position [231, 0]
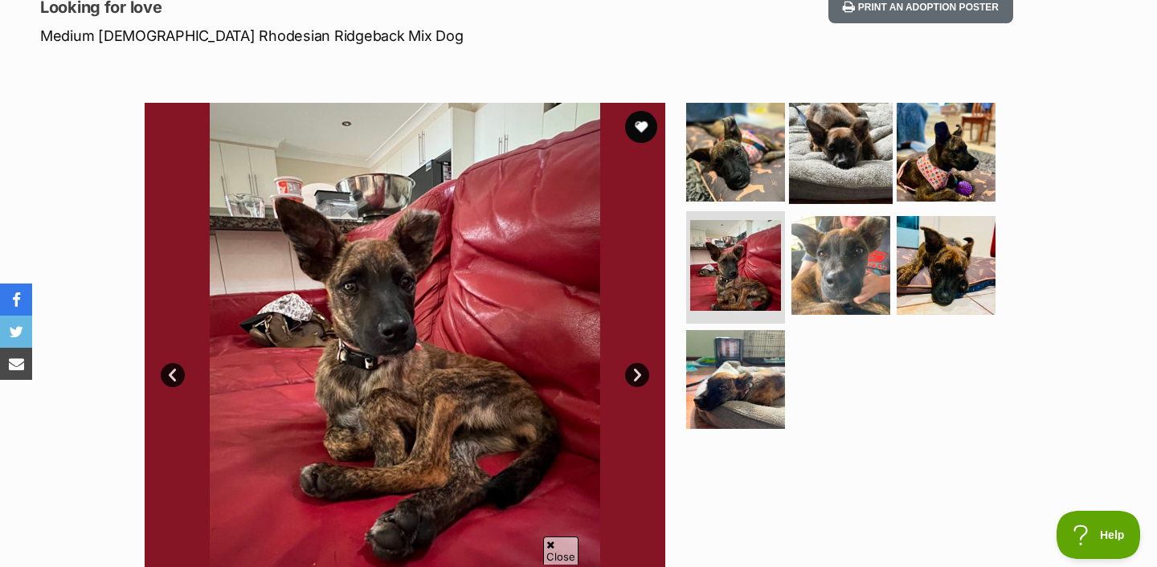
click at [821, 164] on img at bounding box center [841, 152] width 104 height 104
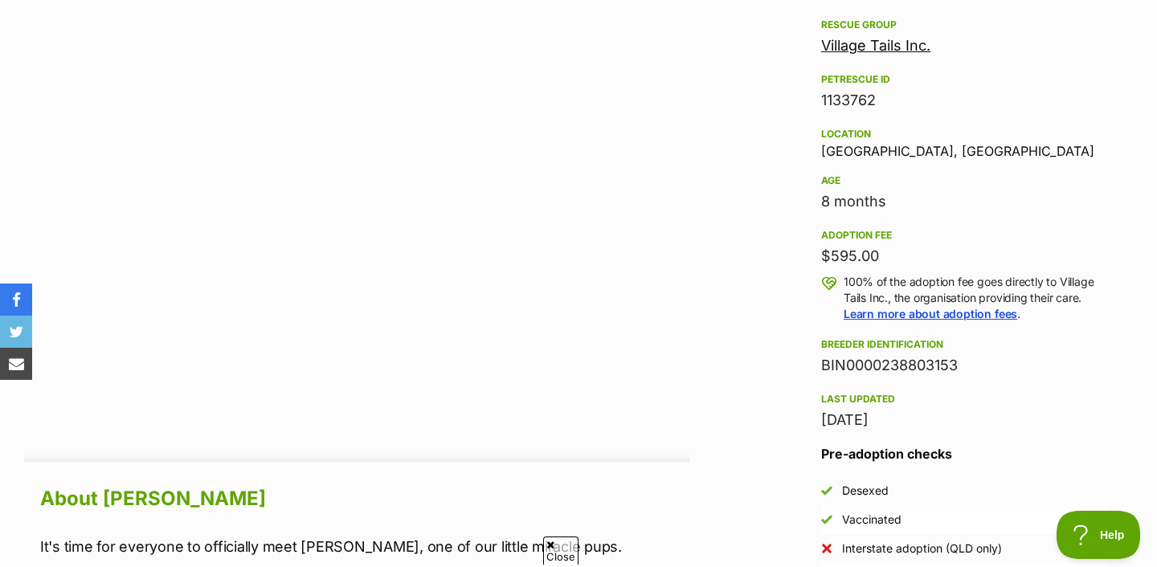
scroll to position [953, 0]
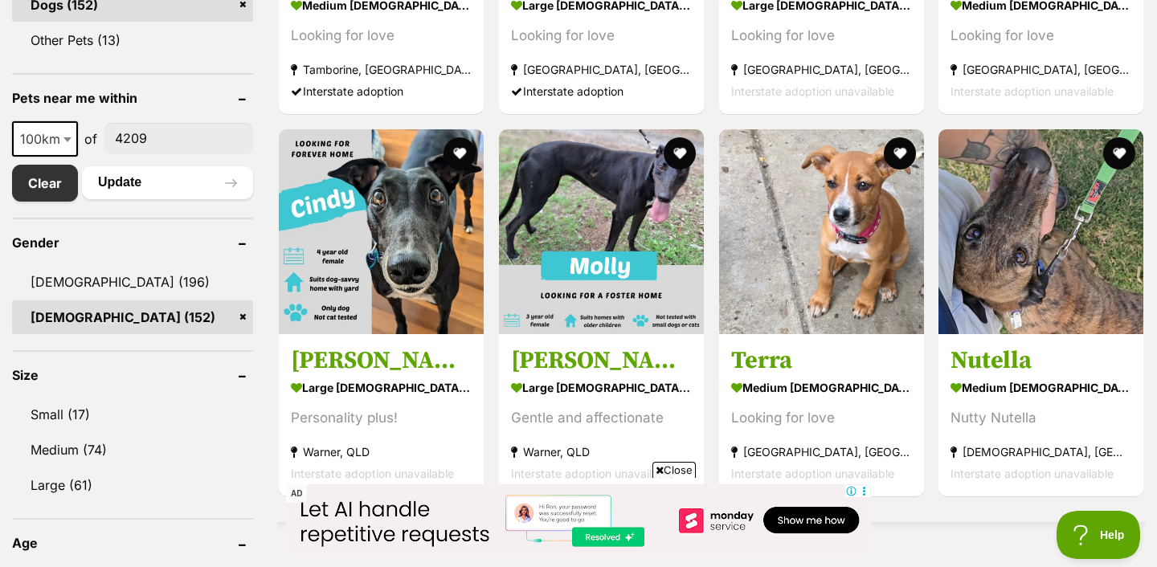
scroll to position [836, 0]
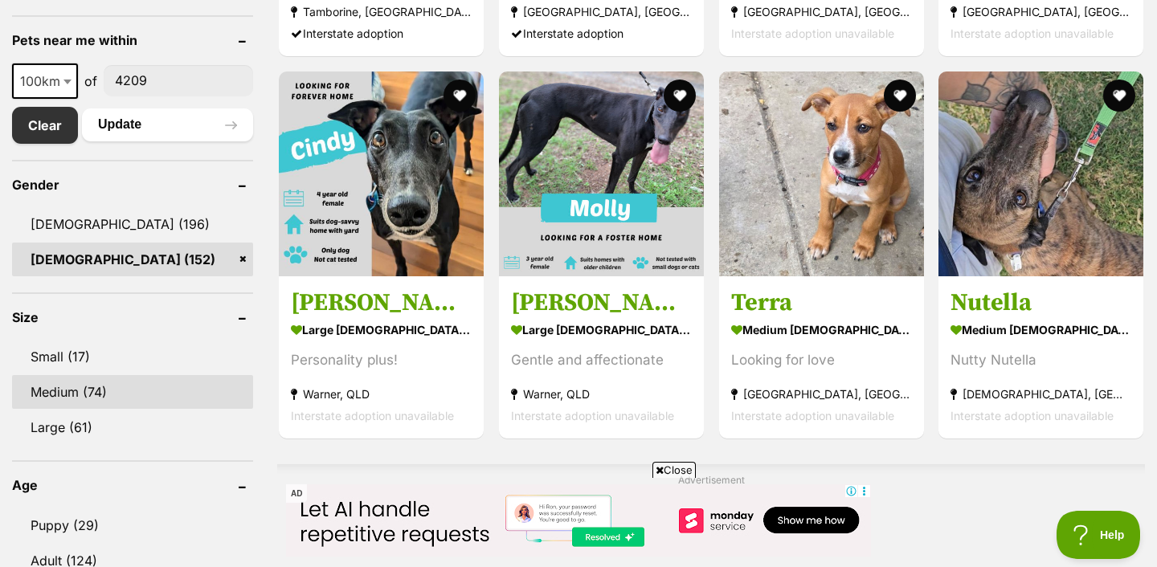
click at [169, 384] on link "Medium (74)" at bounding box center [132, 392] width 241 height 34
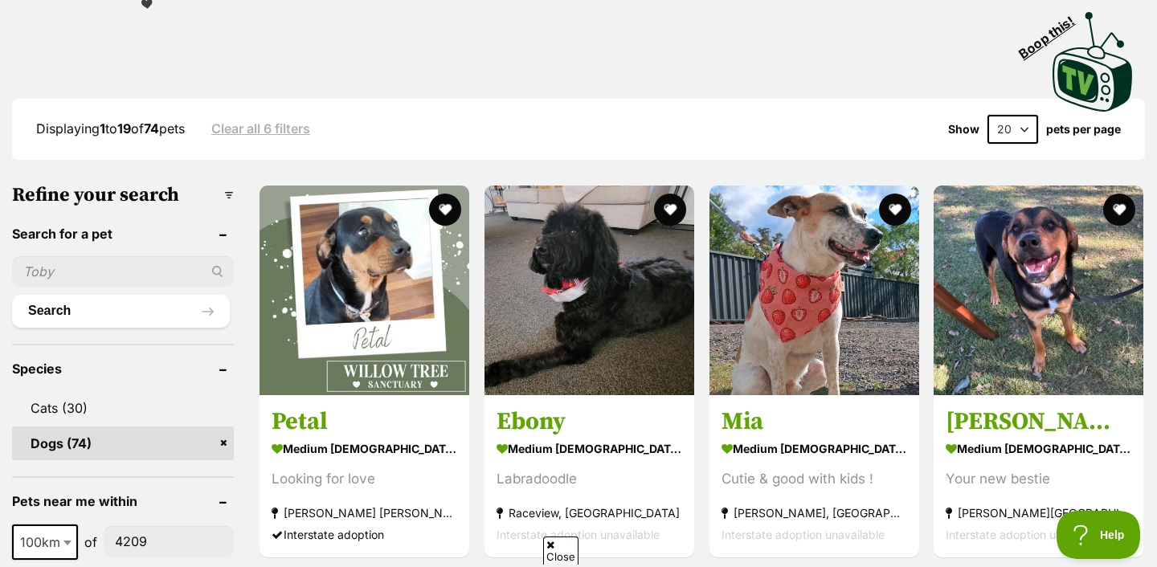
click at [1020, 132] on select "20 40 60" at bounding box center [1013, 129] width 51 height 29
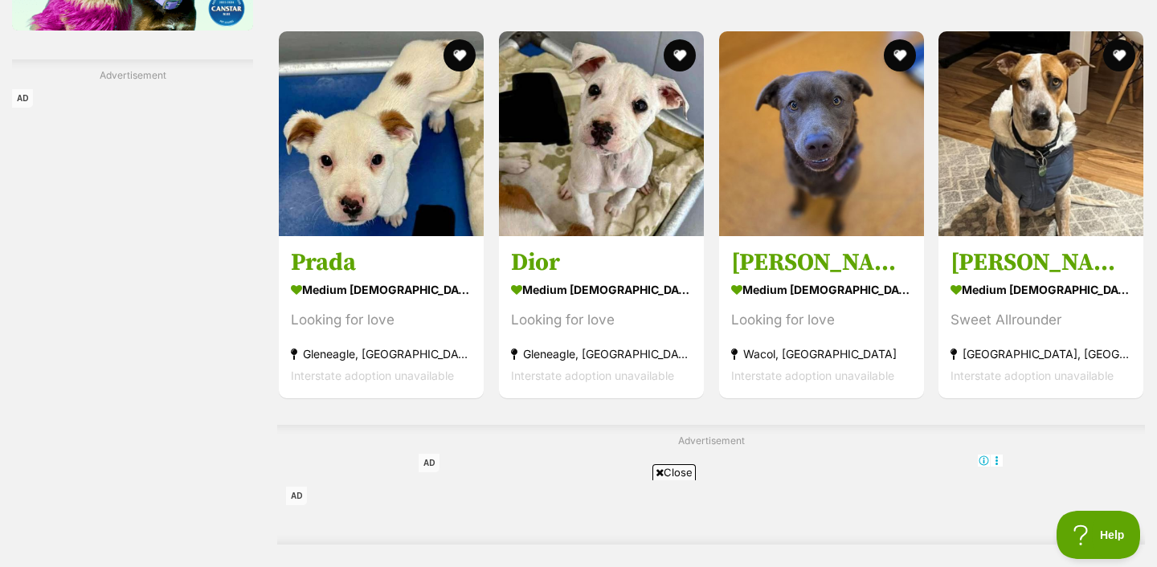
scroll to position [2347, 0]
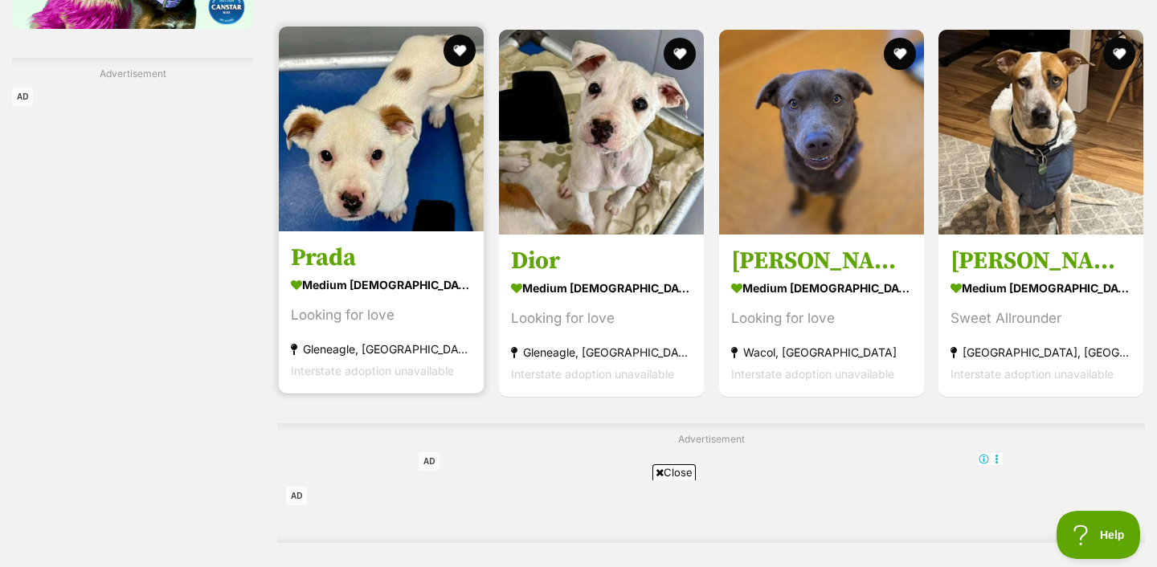
click at [344, 180] on img at bounding box center [381, 129] width 205 height 205
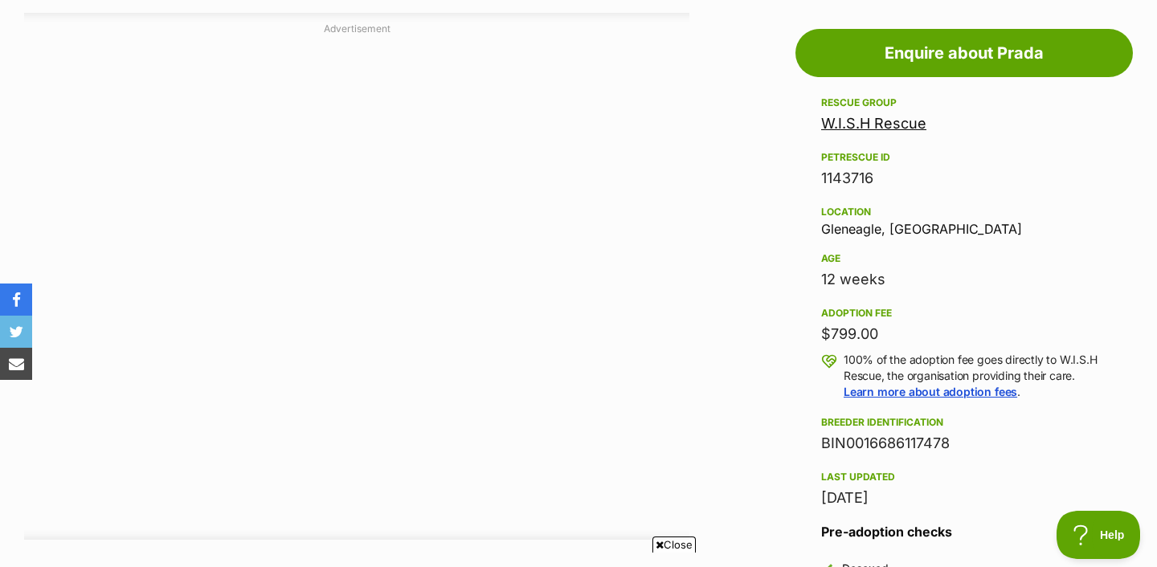
scroll to position [1402, 0]
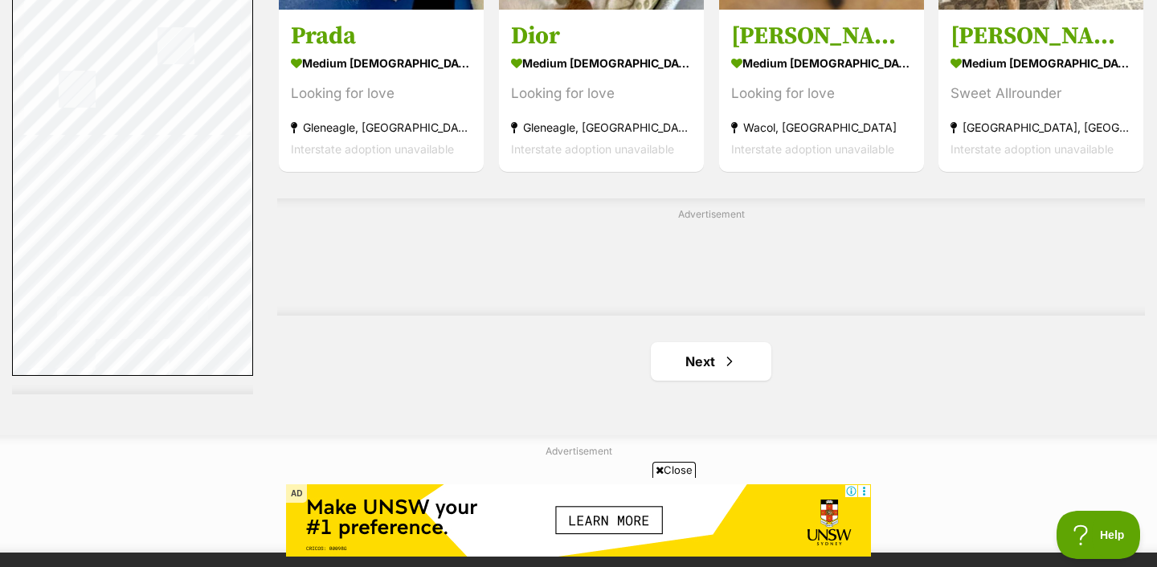
scroll to position [2590, 0]
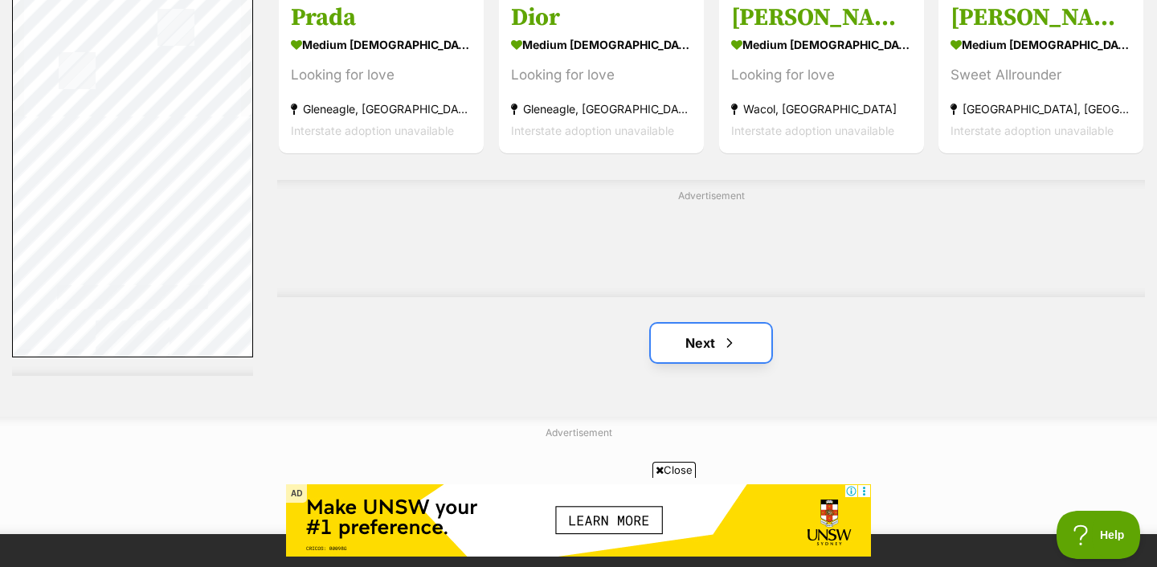
click at [743, 334] on link "Next" at bounding box center [711, 343] width 121 height 39
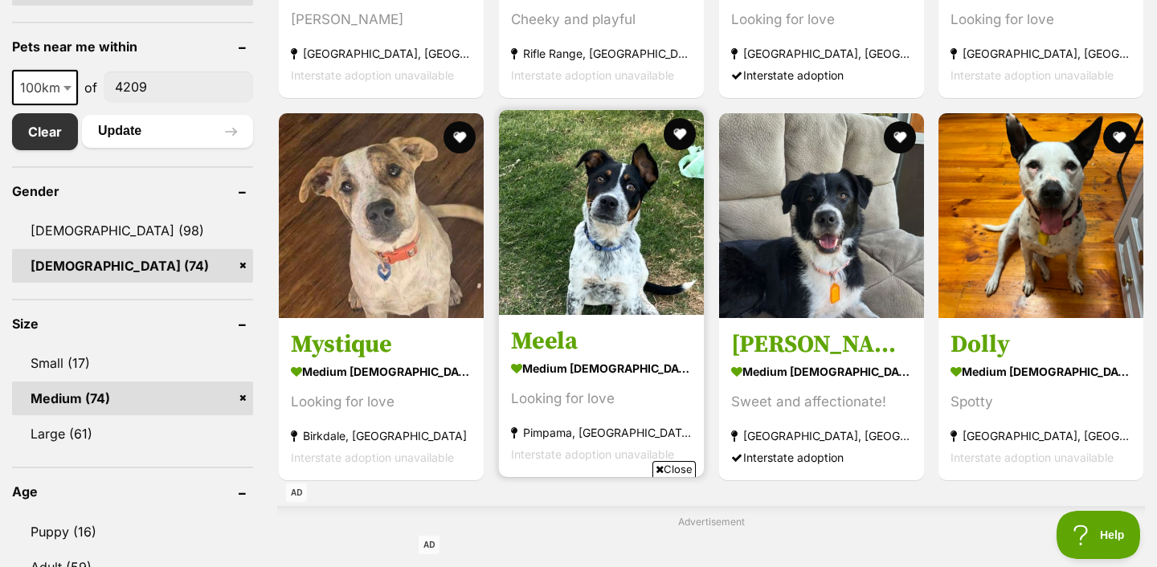
click at [613, 212] on img at bounding box center [601, 212] width 205 height 205
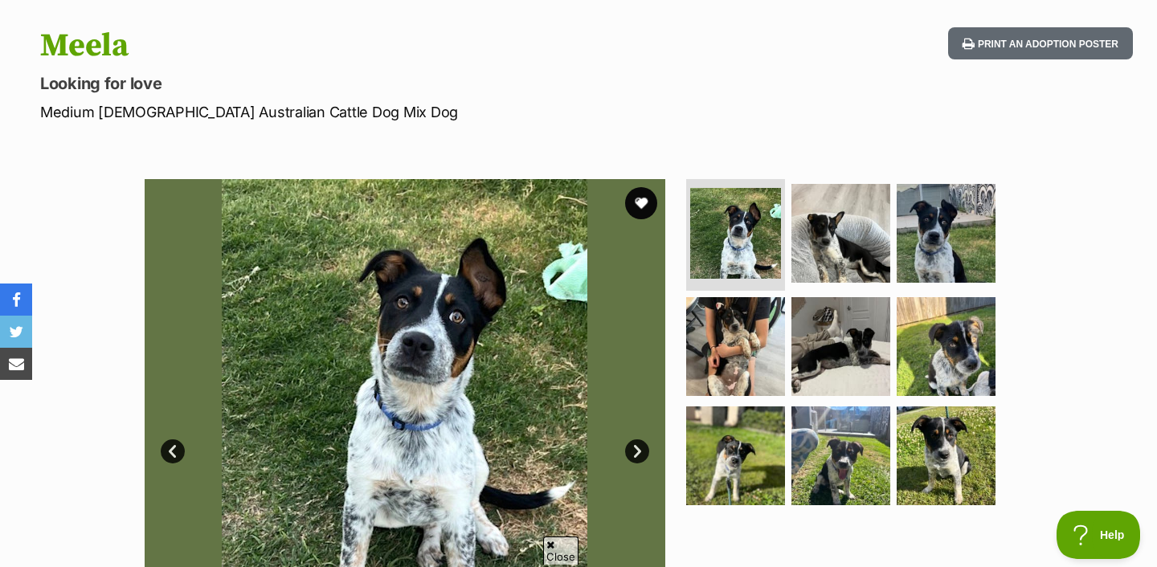
scroll to position [158, 0]
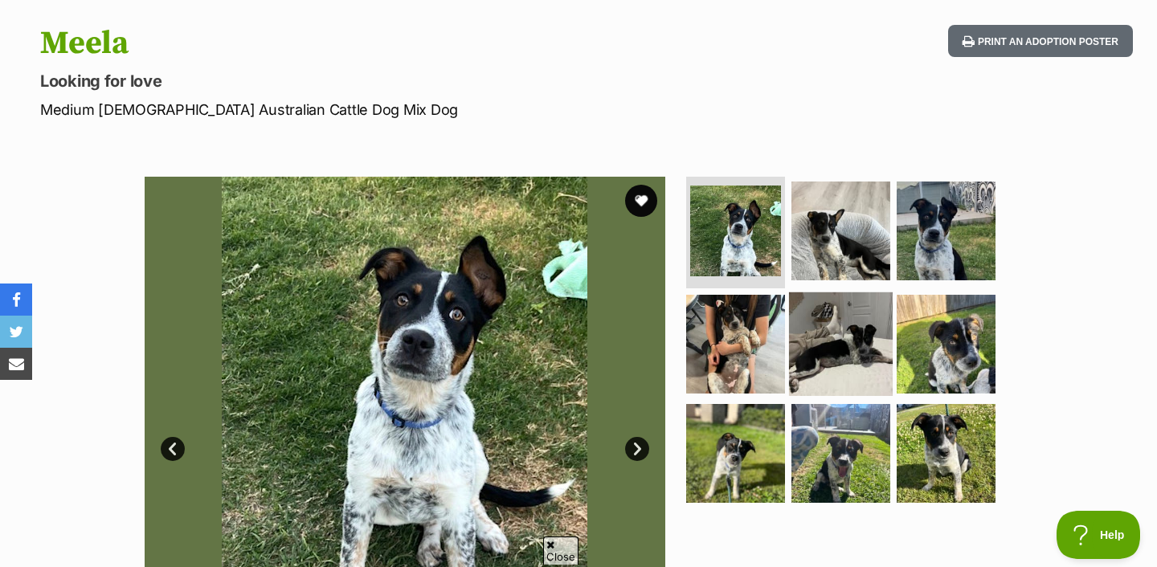
click at [870, 362] on img at bounding box center [841, 345] width 104 height 104
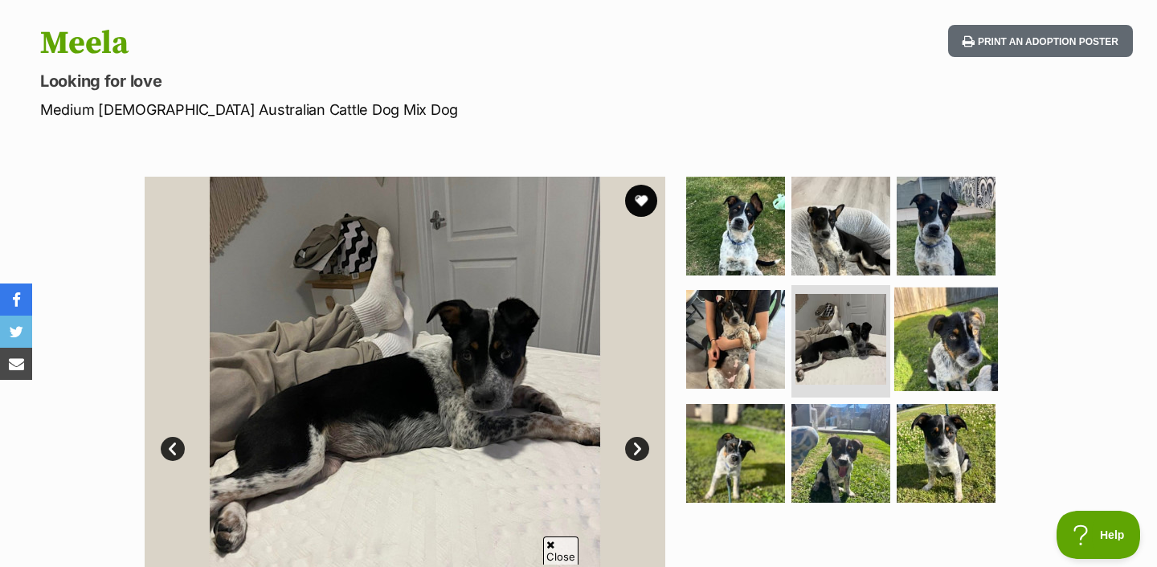
scroll to position [0, 0]
click at [941, 362] on img at bounding box center [946, 340] width 104 height 104
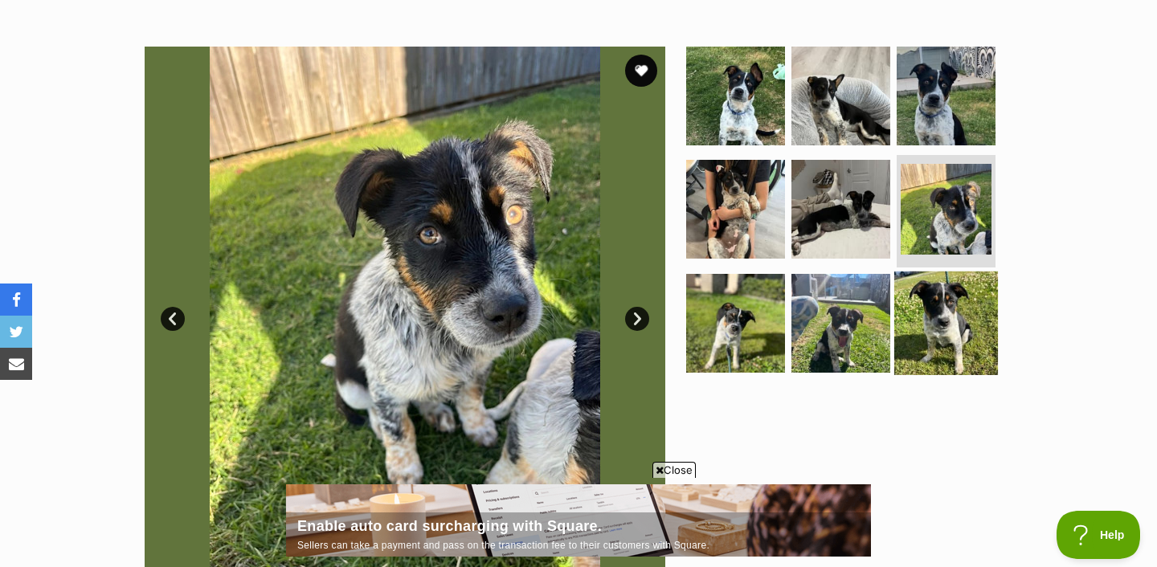
scroll to position [295, 0]
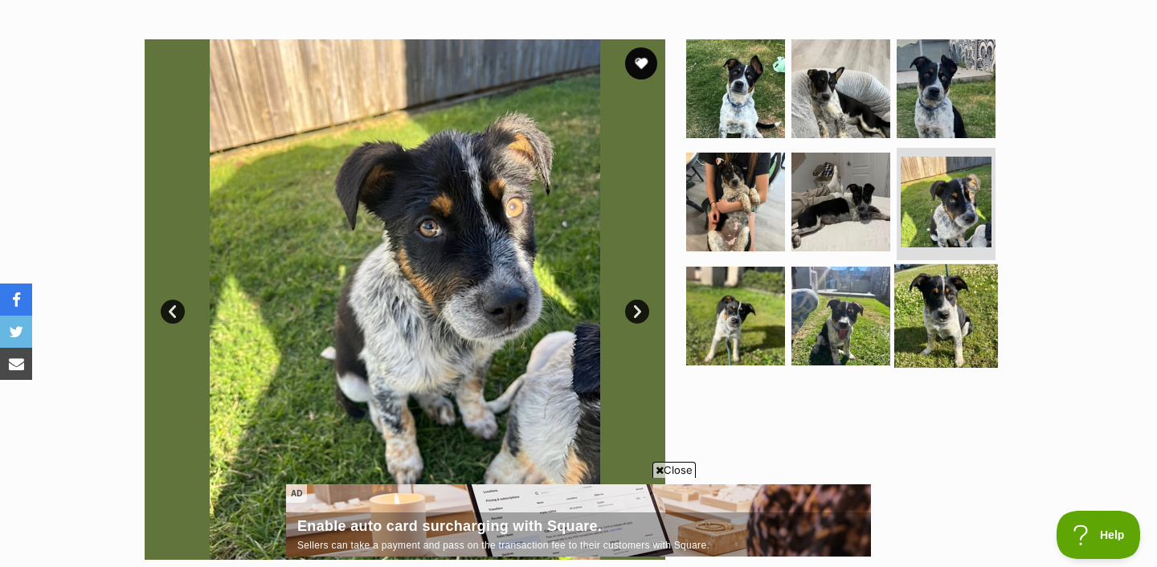
click at [923, 325] on img at bounding box center [946, 316] width 104 height 104
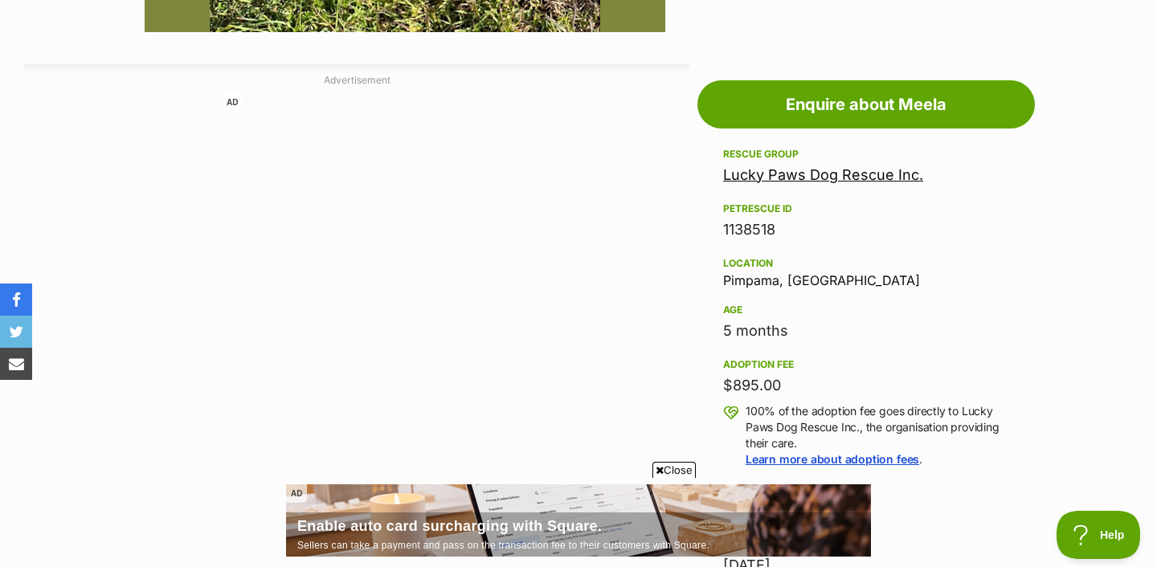
scroll to position [826, 0]
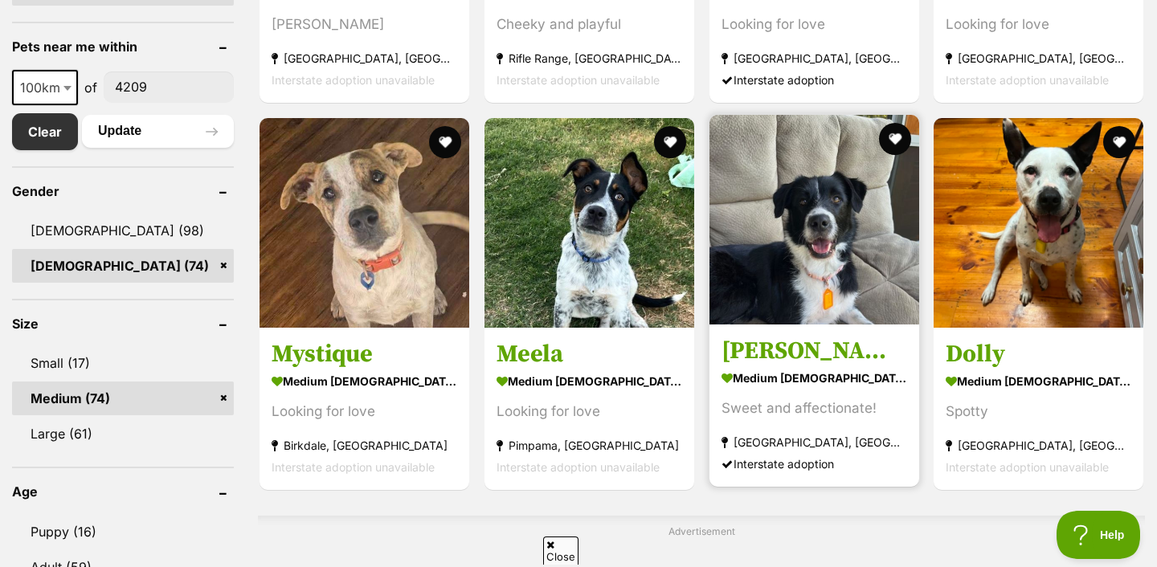
click at [870, 280] on img at bounding box center [815, 220] width 210 height 210
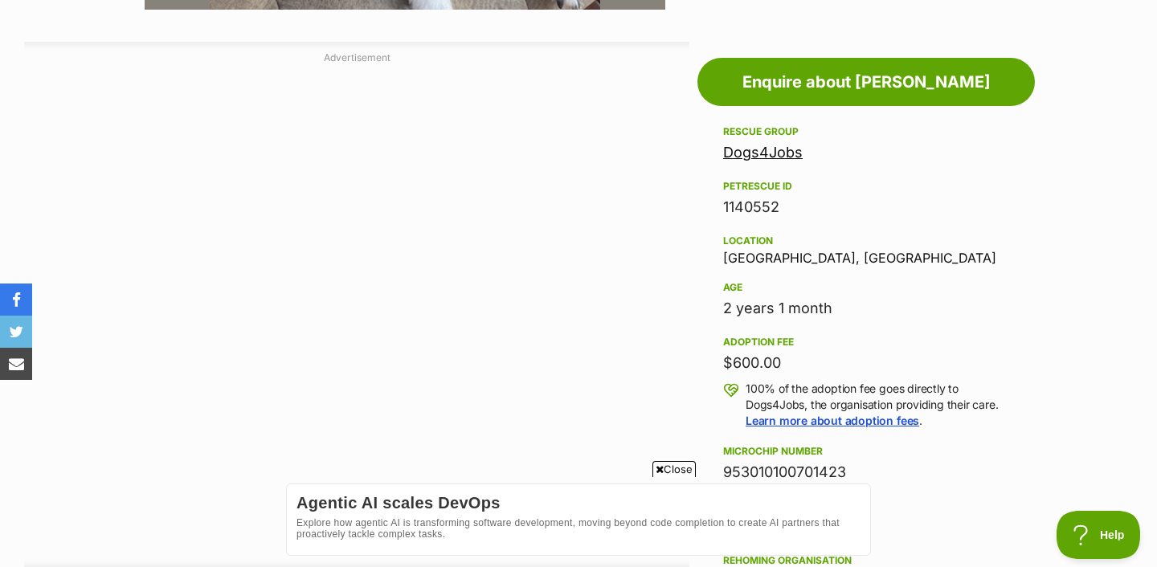
scroll to position [847, 0]
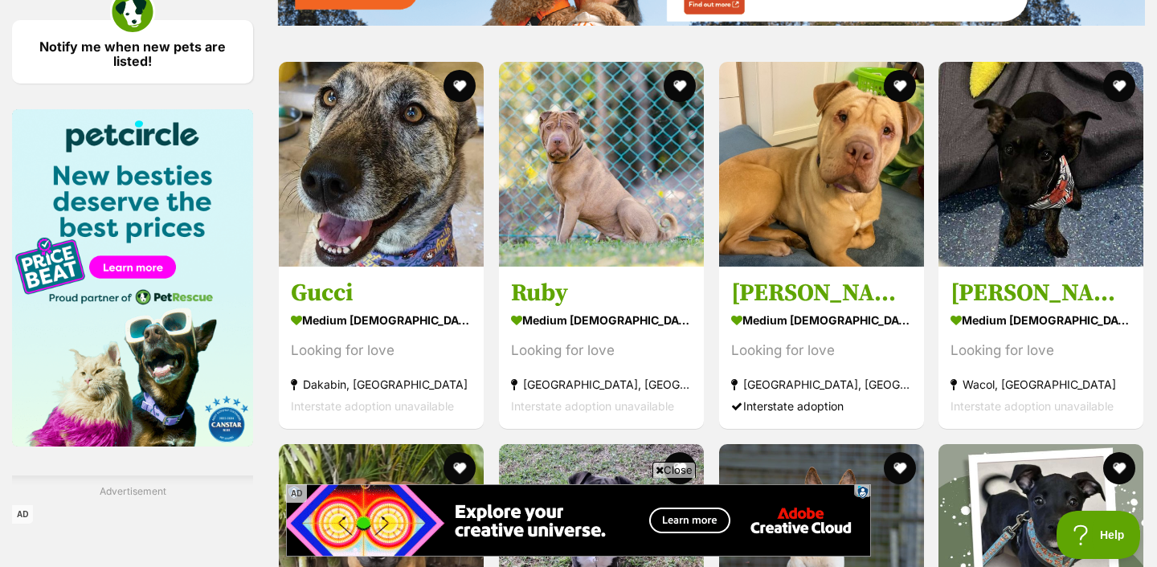
scroll to position [1928, 0]
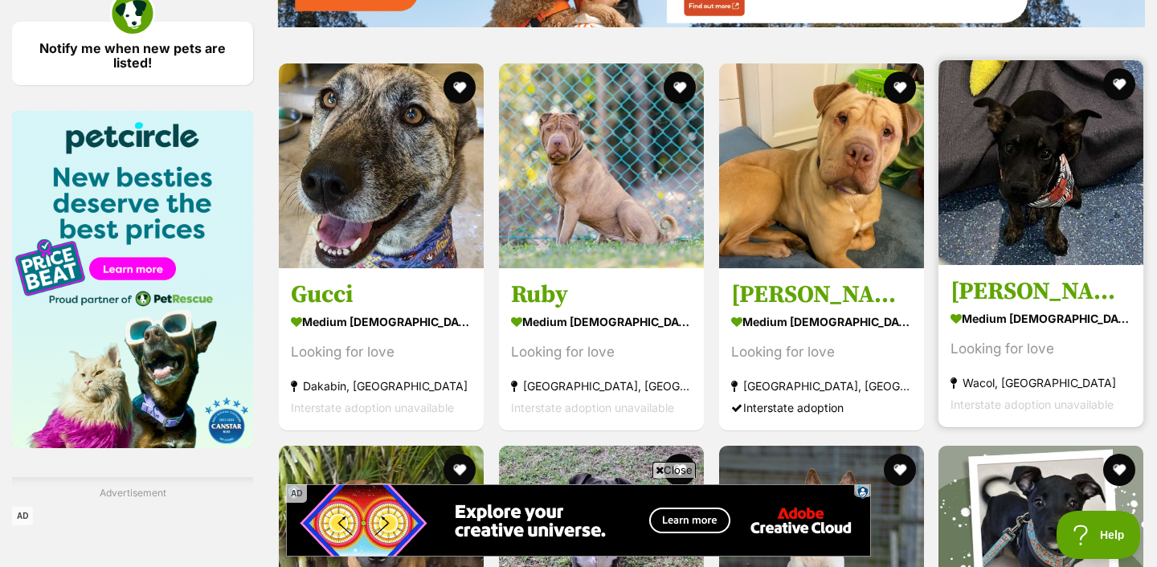
click at [1020, 178] on img at bounding box center [1041, 162] width 205 height 205
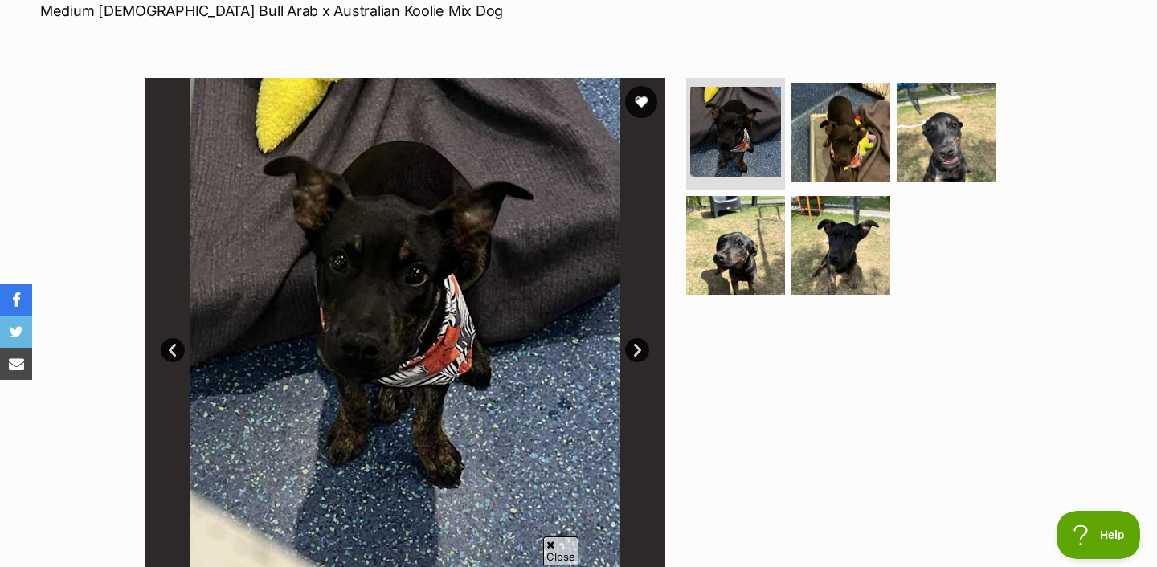
scroll to position [258, 0]
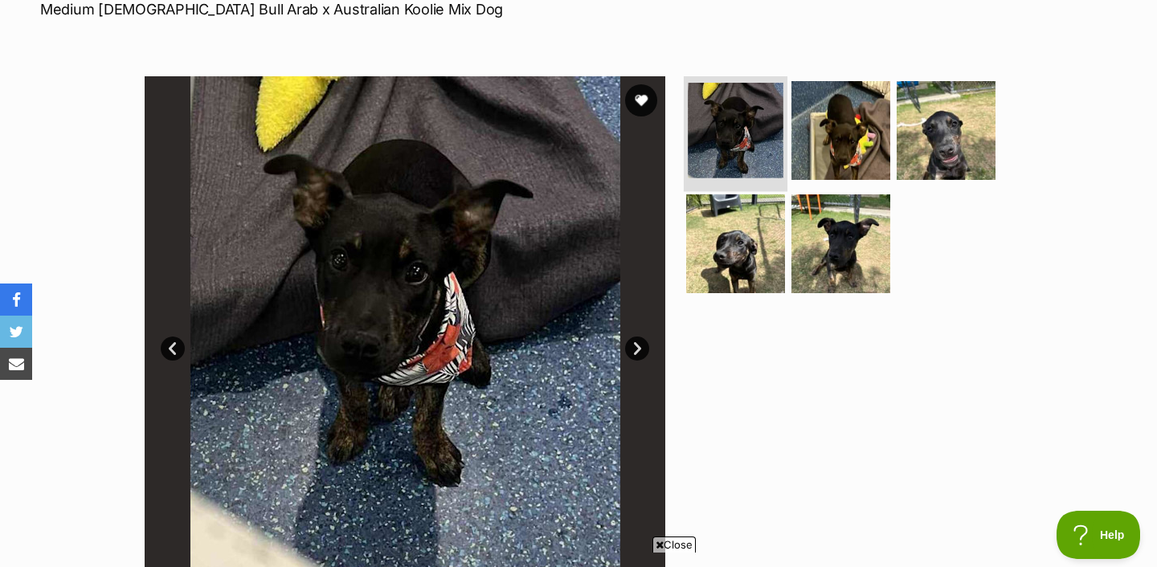
click at [756, 145] on img at bounding box center [736, 131] width 96 height 96
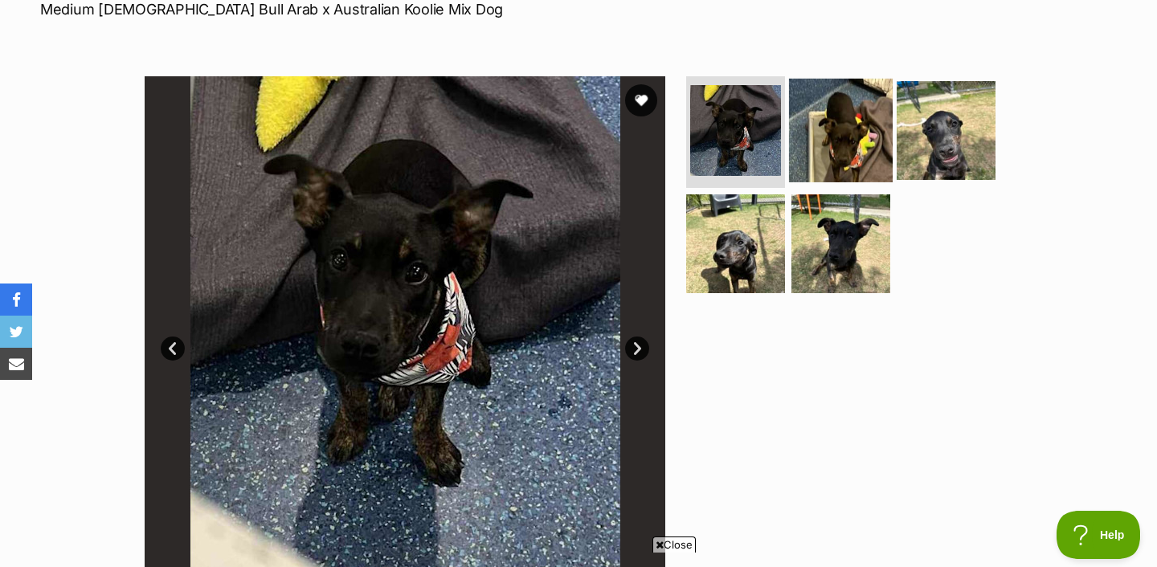
click at [849, 156] on img at bounding box center [841, 130] width 104 height 104
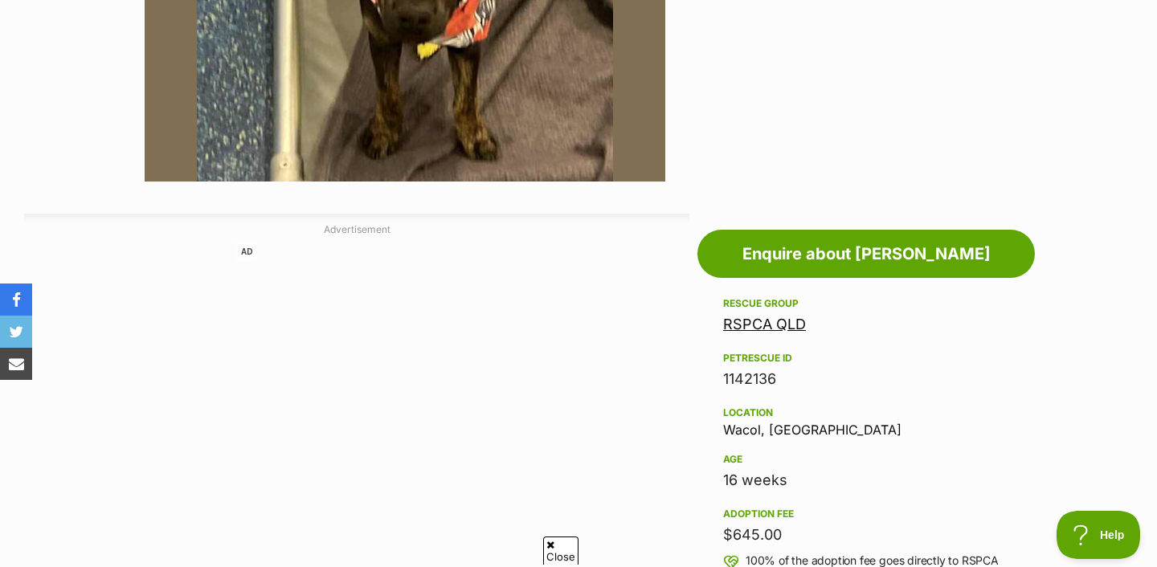
scroll to position [0, 0]
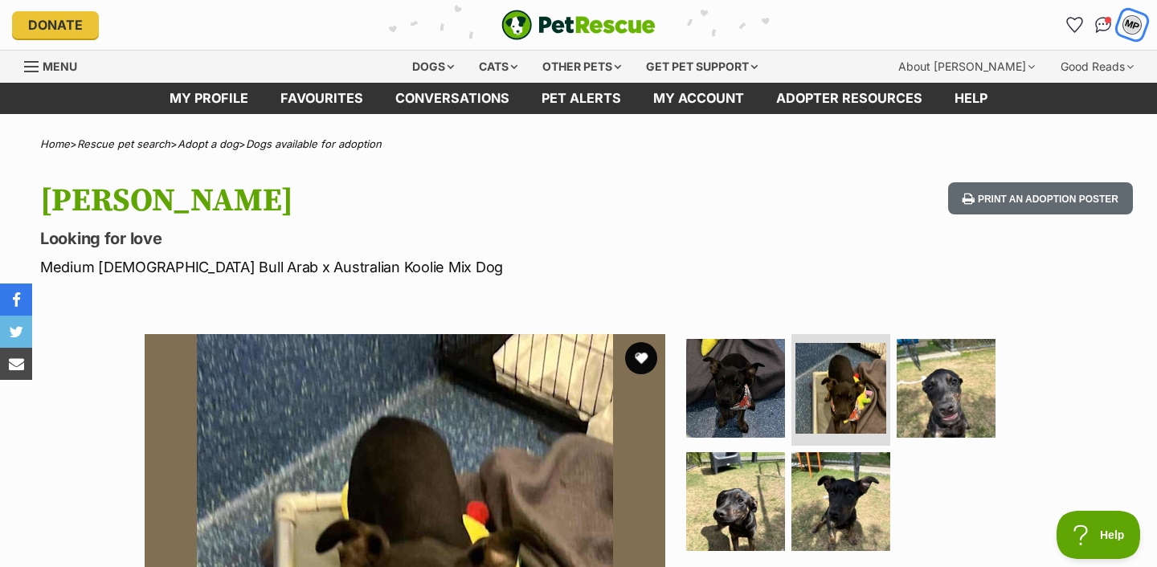
click at [1124, 30] on div "MP" at bounding box center [1132, 25] width 25 height 25
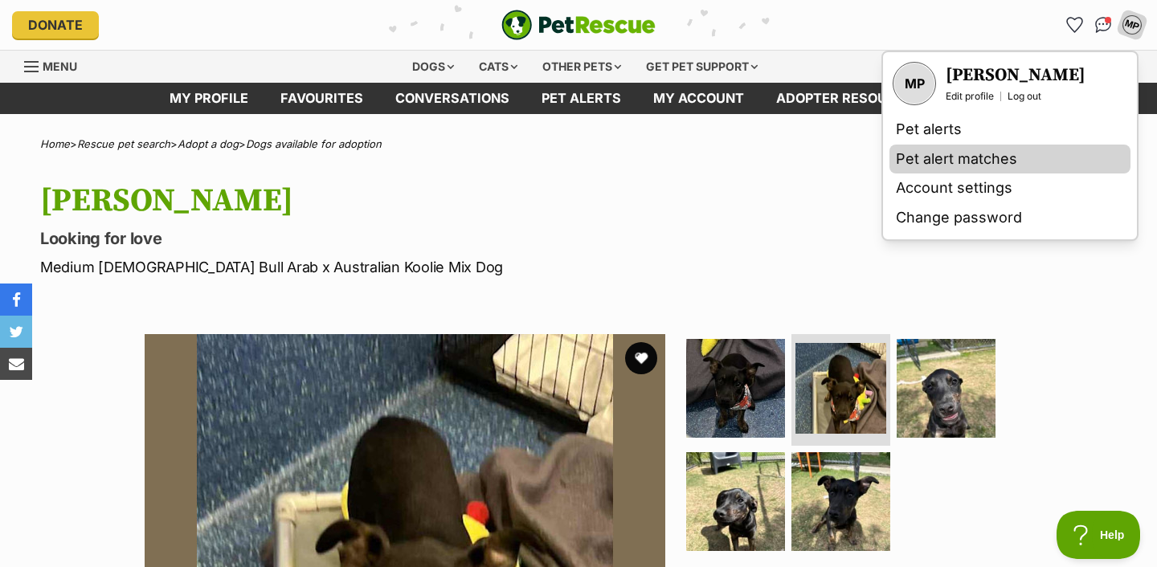
click at [974, 158] on link "Pet alert matches" at bounding box center [1010, 160] width 241 height 30
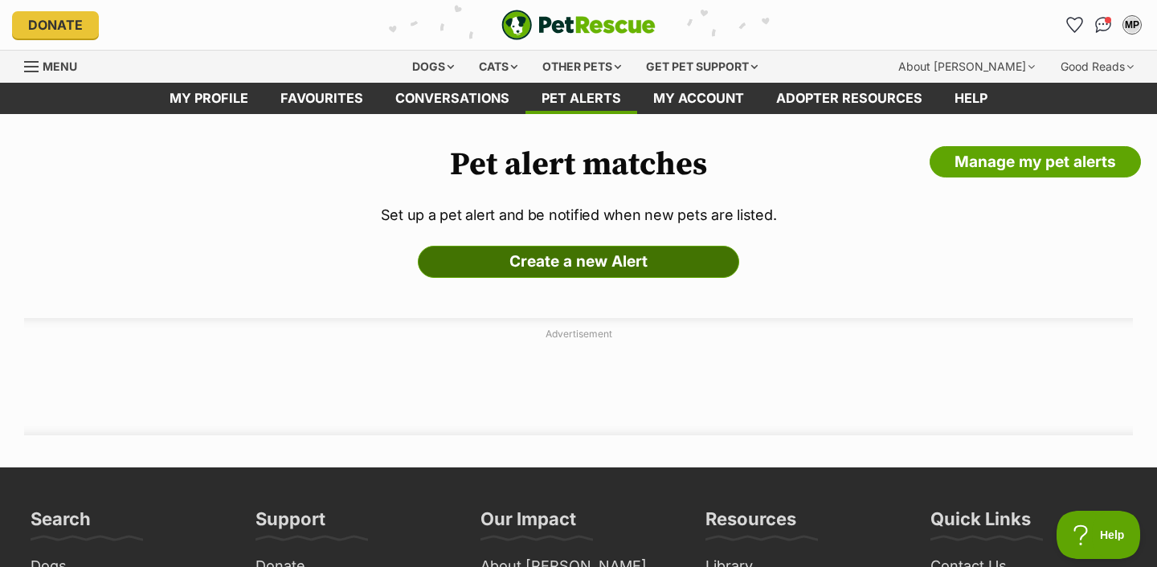
click at [712, 258] on link "Create a new Alert" at bounding box center [578, 262] width 321 height 32
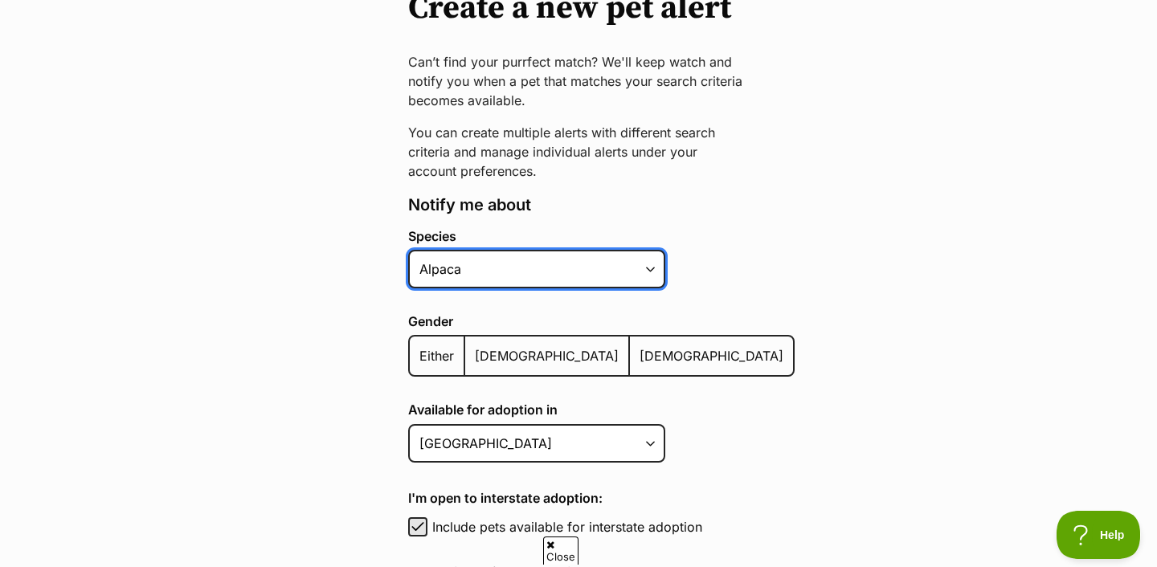
click at [589, 268] on select "Alpaca Bird Cat Chicken Cow Dog Donkey Duck Ferret Fish Goat Goose Guinea Fowl …" at bounding box center [536, 269] width 257 height 39
select select "1"
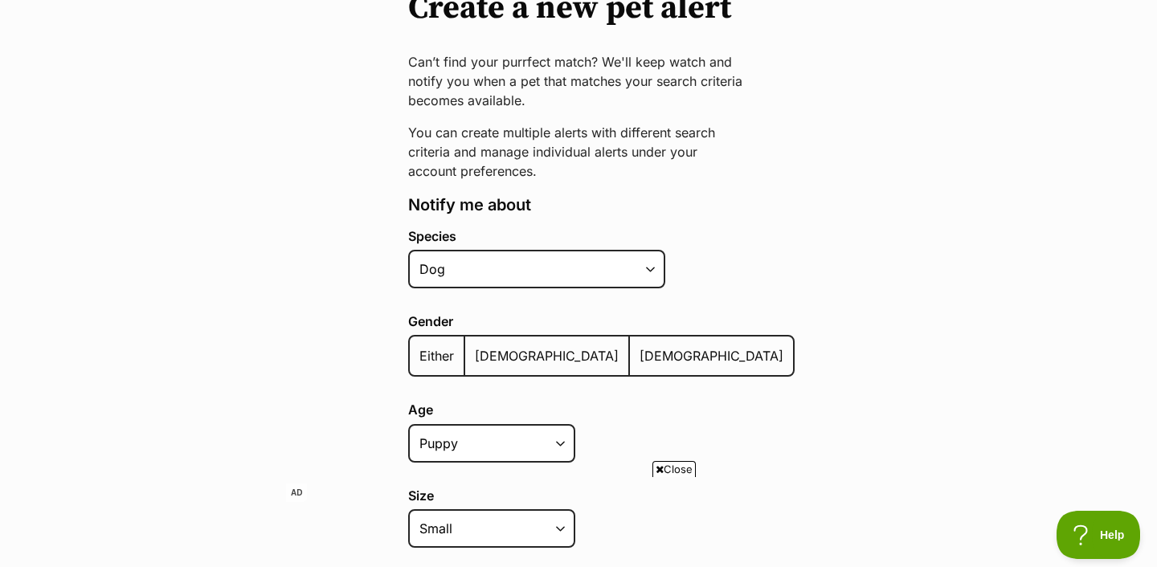
click at [640, 351] on span "[DEMOGRAPHIC_DATA]" at bounding box center [712, 356] width 144 height 16
click at [639, 346] on input "[DEMOGRAPHIC_DATA]" at bounding box center [639, 346] width 0 height 1
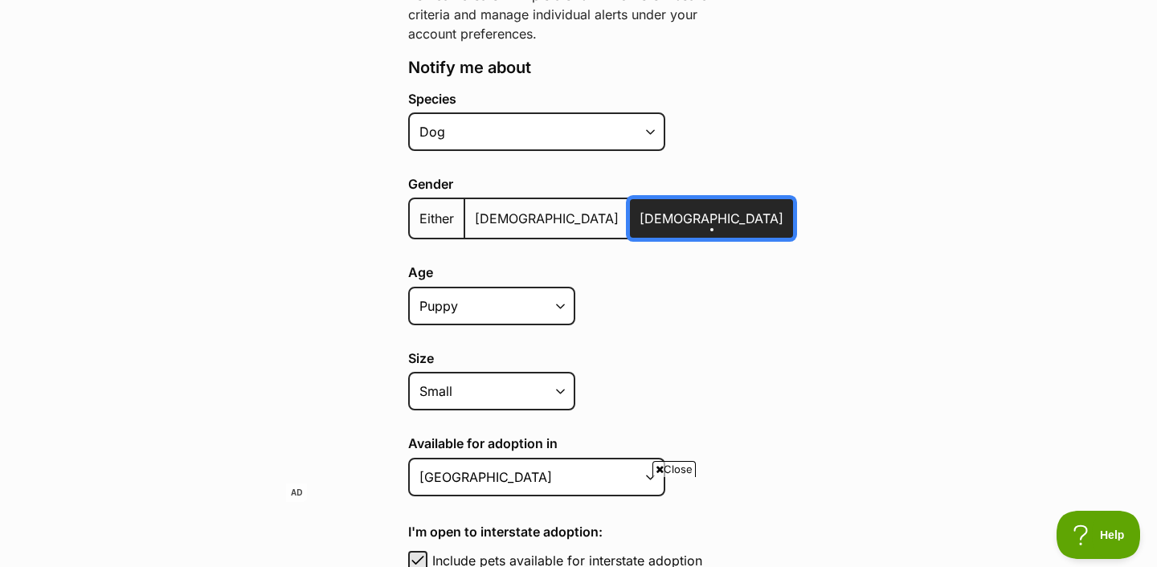
scroll to position [321, 0]
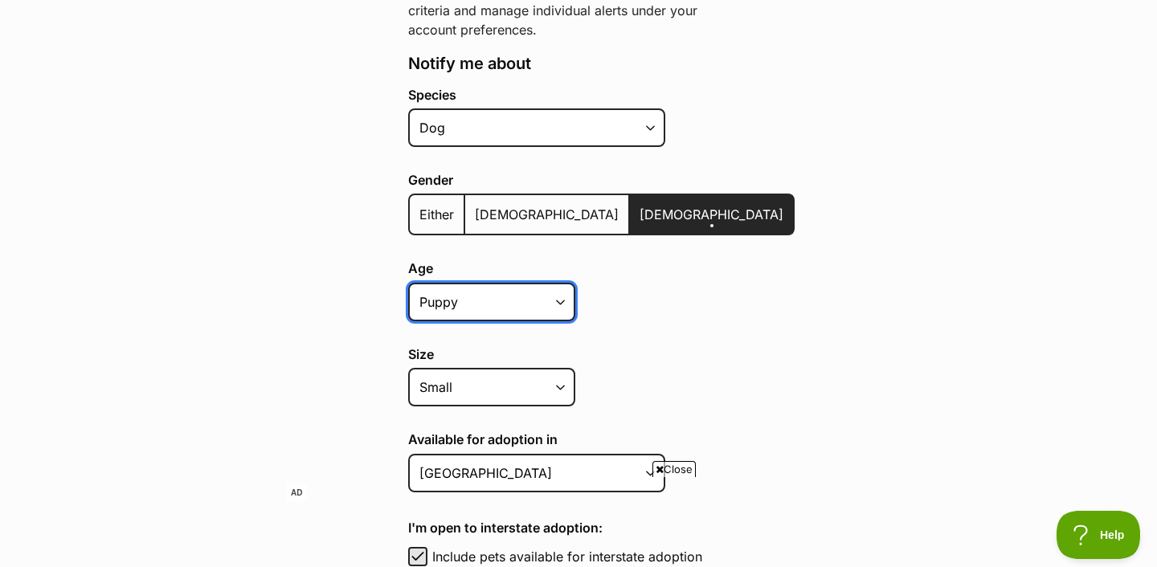
click at [546, 296] on select "Puppy Adult Senior All ages" at bounding box center [491, 302] width 167 height 39
select select "adult"
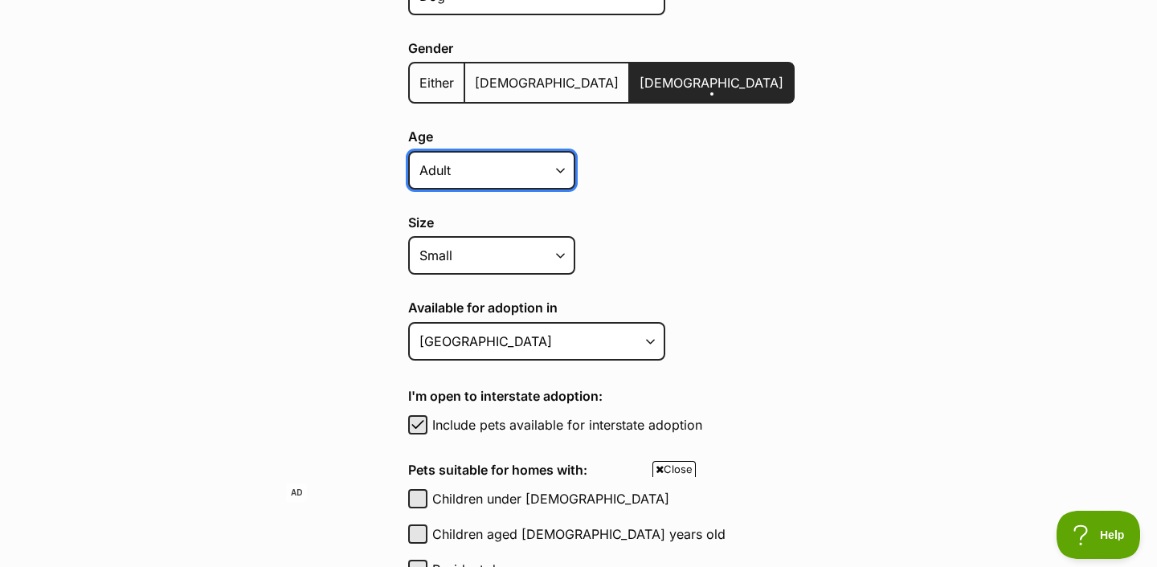
scroll to position [453, 0]
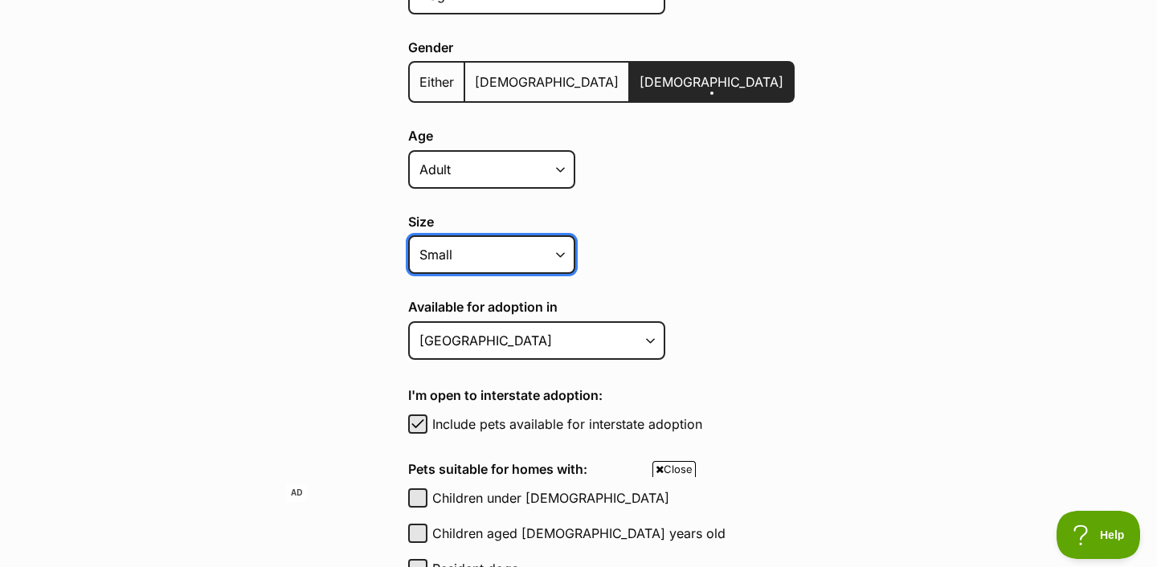
click at [549, 256] on select "Small Medium Large All sizes" at bounding box center [491, 254] width 167 height 39
select select "medium"
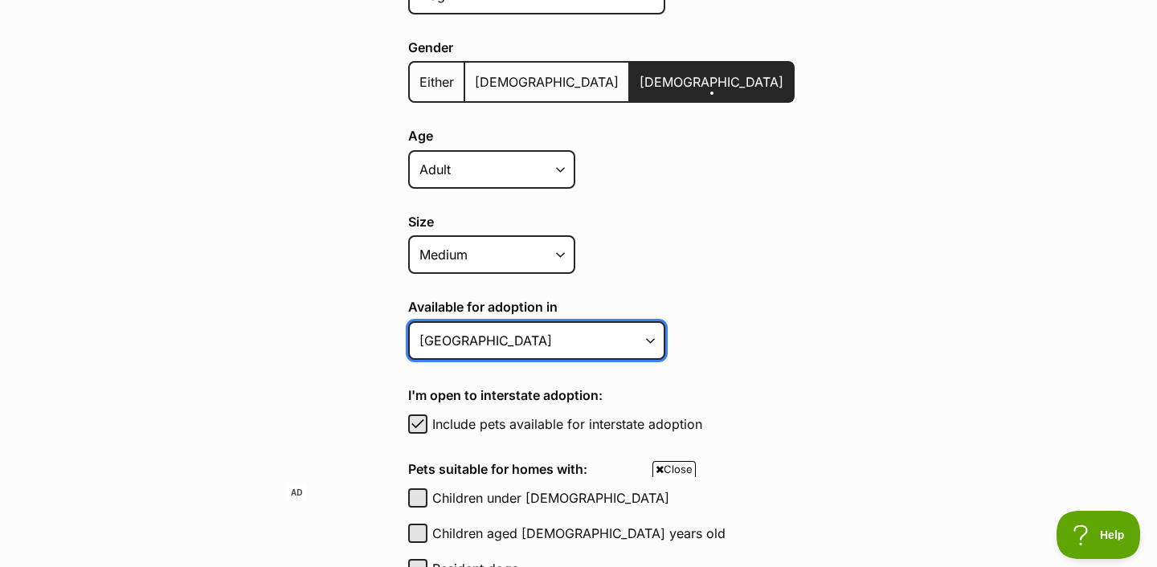
click at [546, 341] on select "Australian Capital Territory New South Wales Northern Territory Queensland Sout…" at bounding box center [536, 340] width 257 height 39
select select "3"
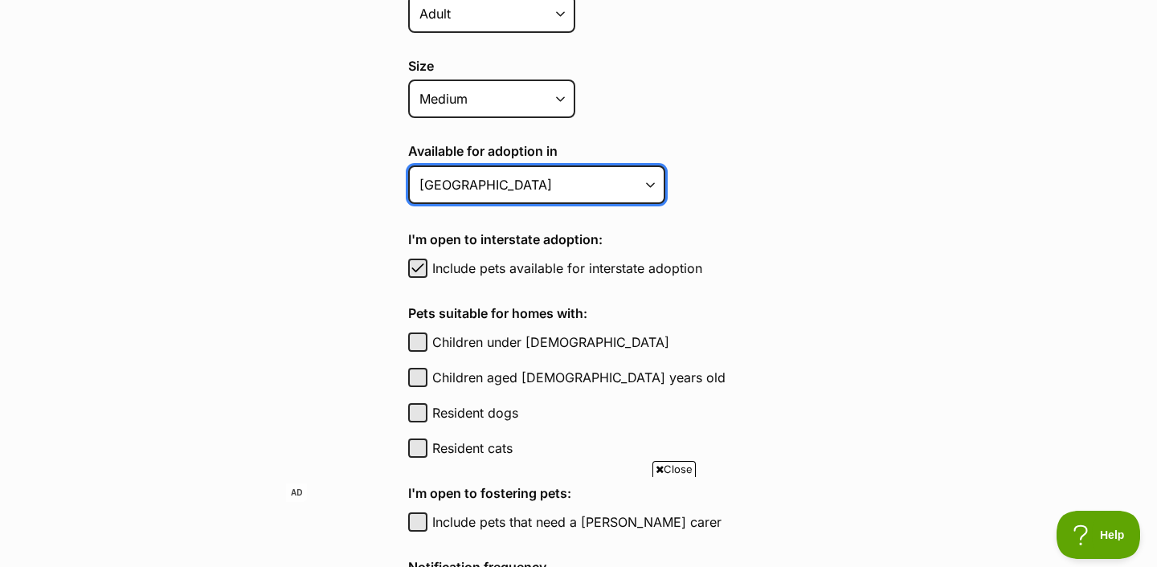
scroll to position [616, 0]
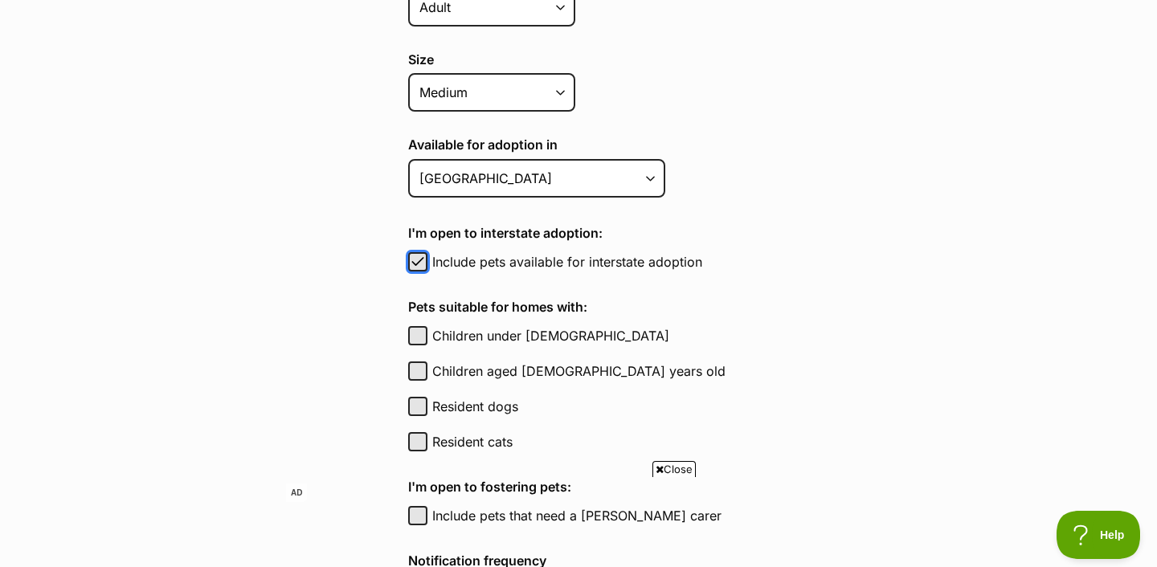
click at [416, 263] on span "button" at bounding box center [418, 261] width 16 height 19
click at [416, 264] on button "Include pets available for interstate adoption" at bounding box center [417, 261] width 19 height 19
checkbox input "true"
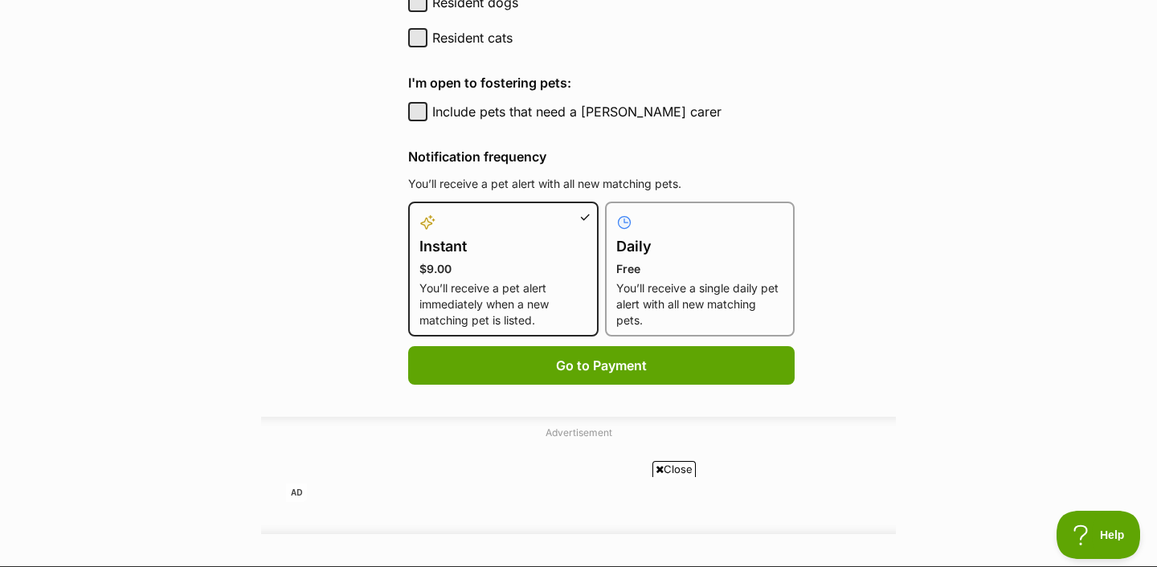
scroll to position [1025, 0]
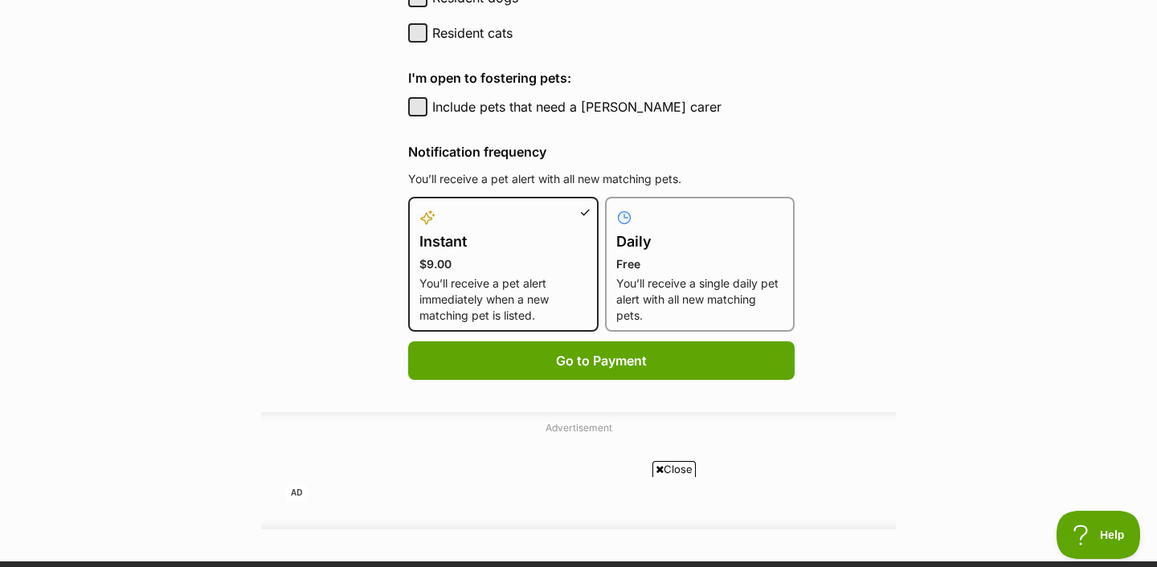
click at [650, 280] on p "You’ll receive a single daily pet alert with all new matching pets." at bounding box center [700, 300] width 168 height 48
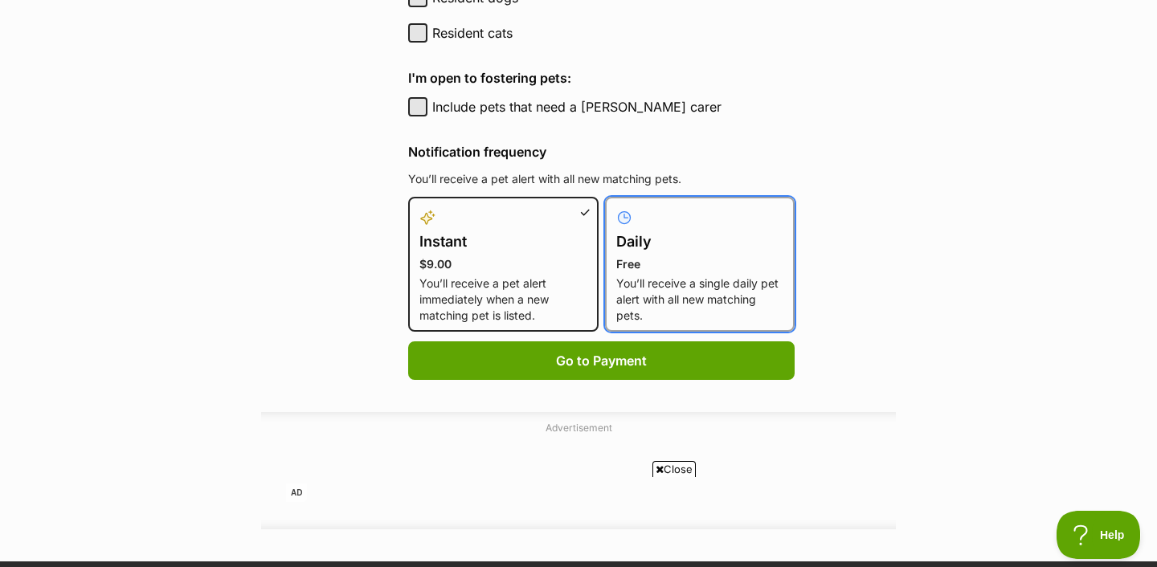
click at [616, 207] on input "Daily Free You’ll receive a single daily pet alert with all new matching pets." at bounding box center [615, 207] width 1 height 1
radio input "true"
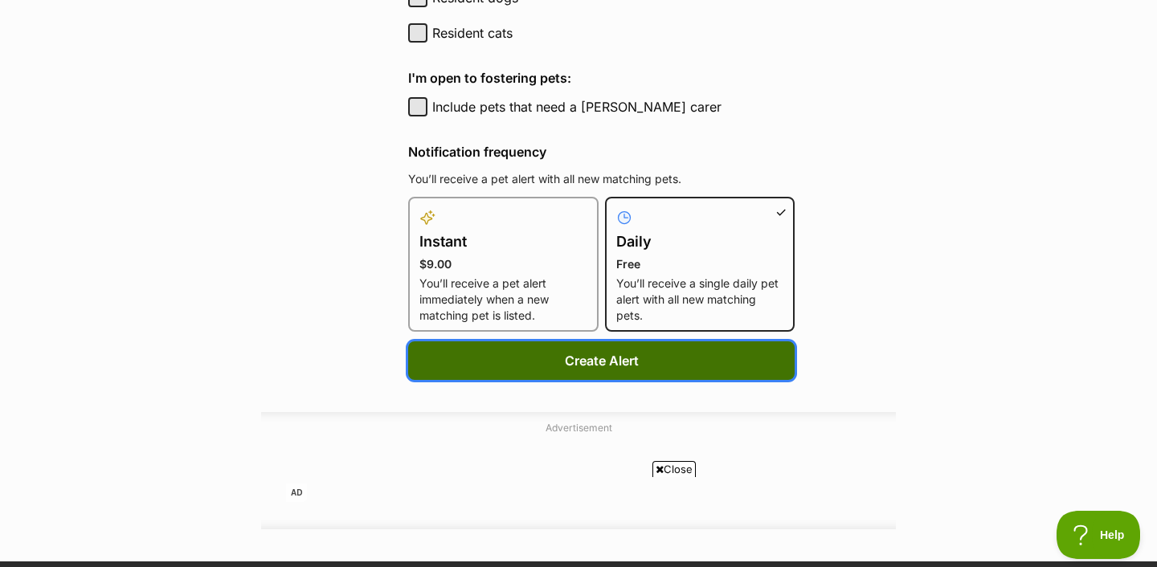
click at [649, 359] on button "Create Alert" at bounding box center [601, 361] width 387 height 39
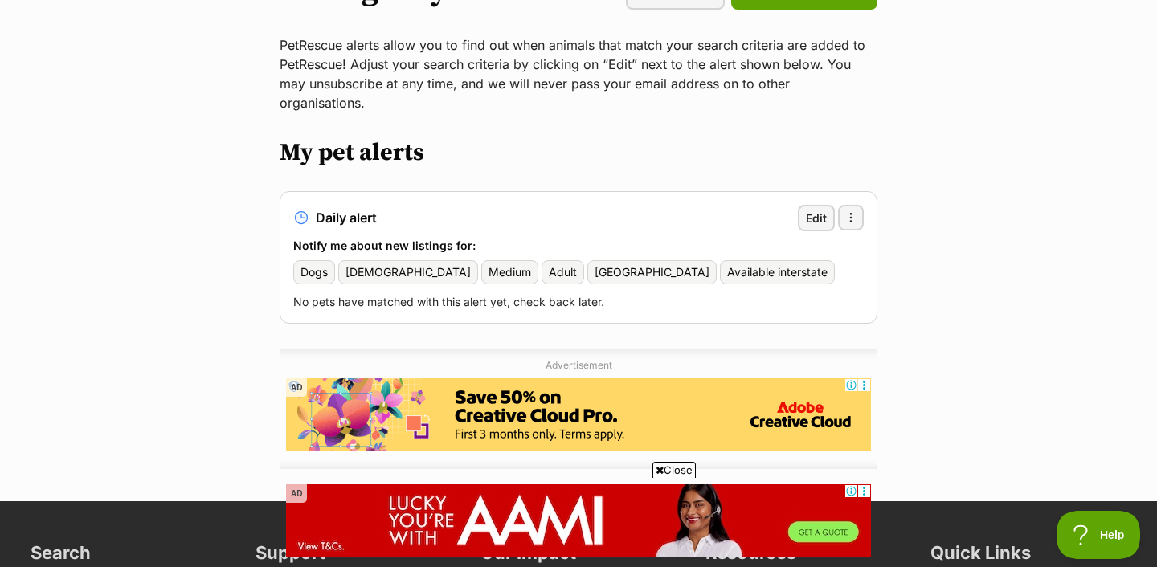
scroll to position [118, 0]
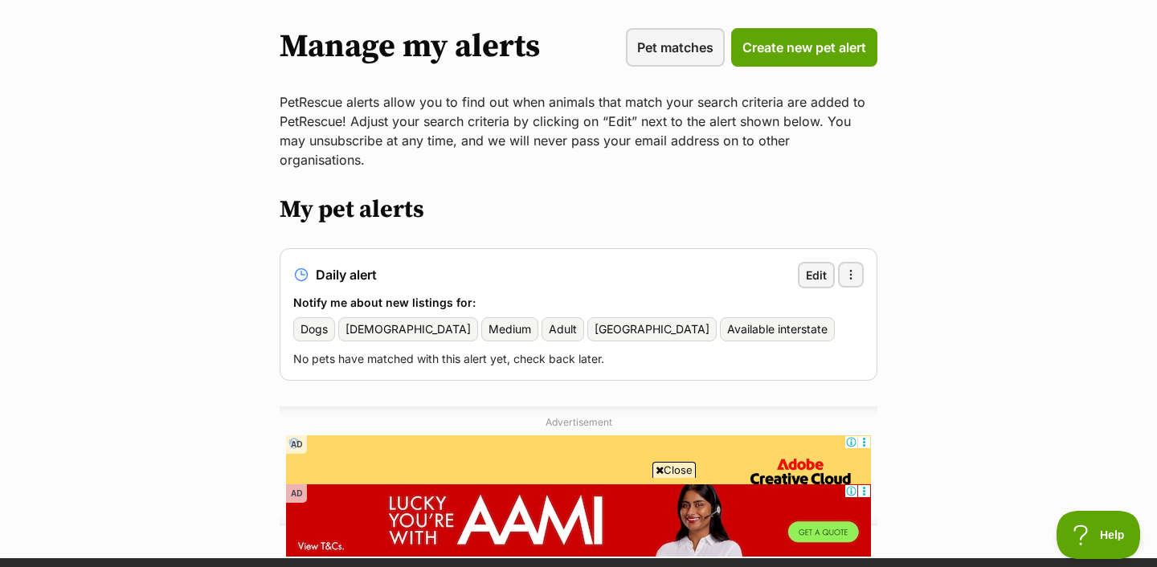
click at [724, 65] on div "Pet matches Create new pet alert" at bounding box center [752, 47] width 252 height 39
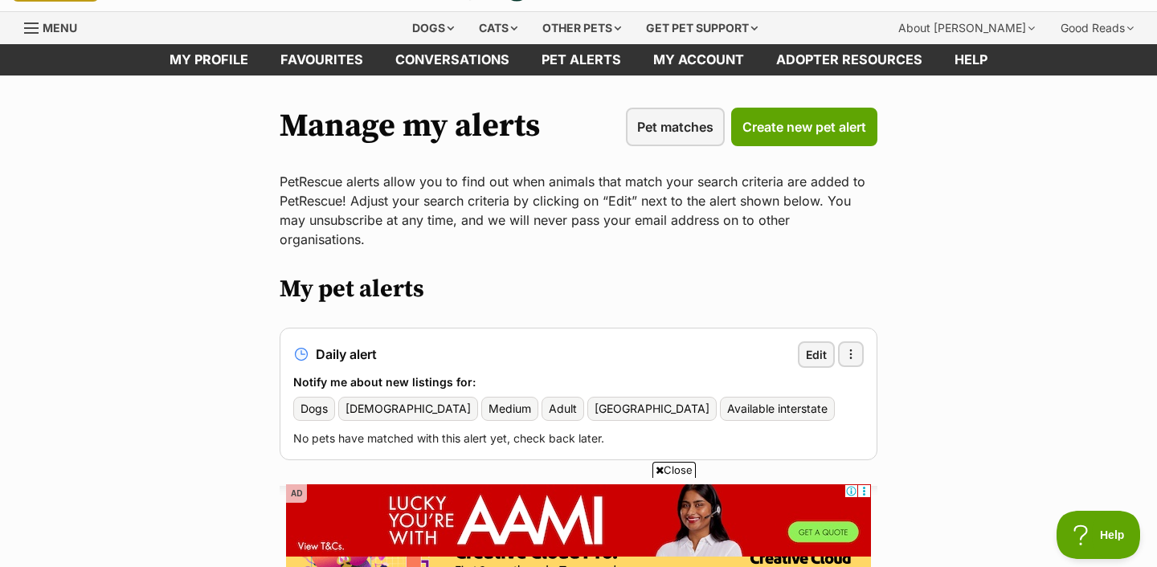
scroll to position [134, 0]
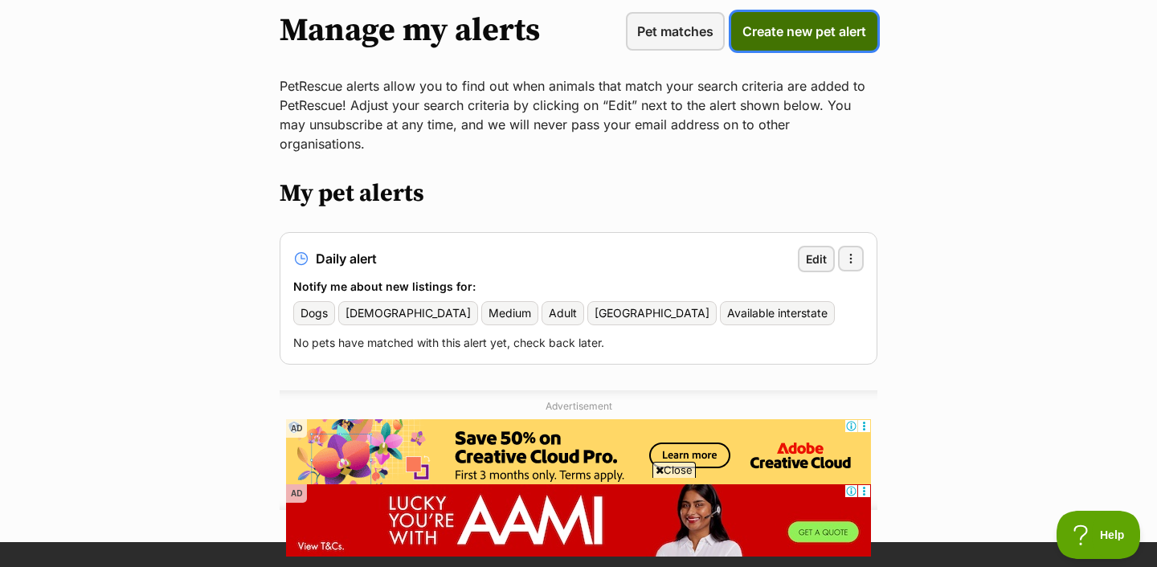
click at [770, 43] on link "Create new pet alert" at bounding box center [804, 31] width 146 height 39
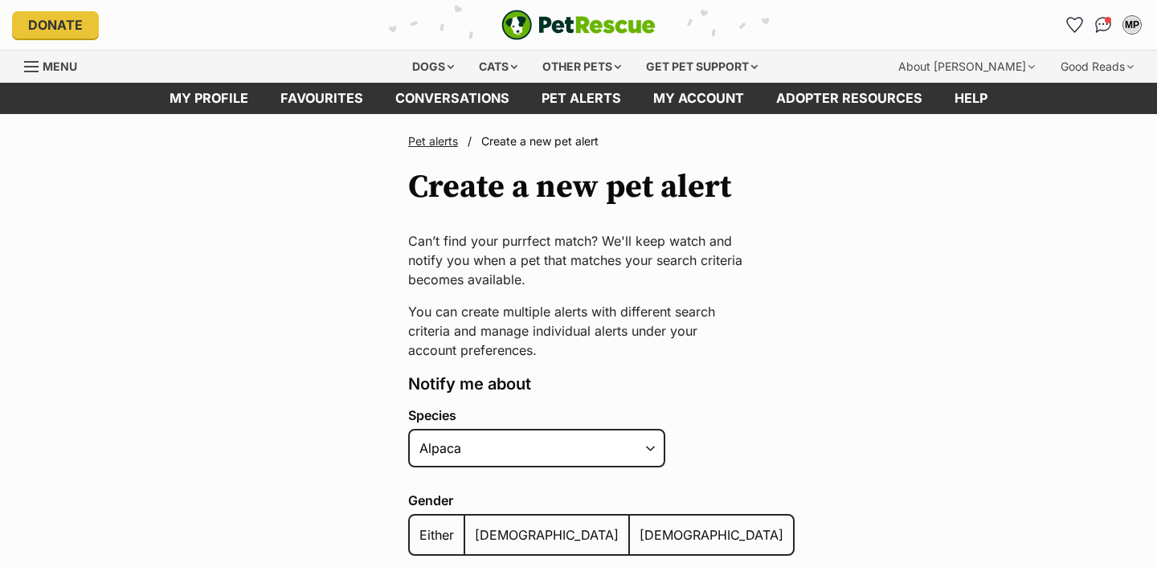
scroll to position [220, 0]
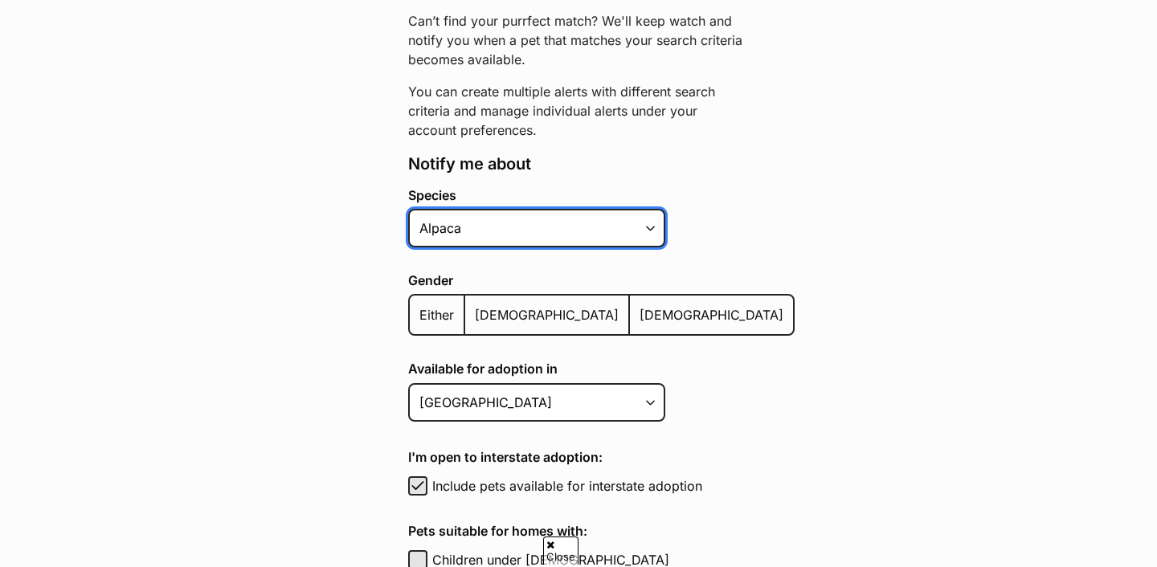
click at [648, 228] on select "Alpaca Bird Cat Chicken Cow Dog Donkey Duck Ferret Fish Goat Goose Guinea Fowl …" at bounding box center [536, 228] width 257 height 39
select select "1"
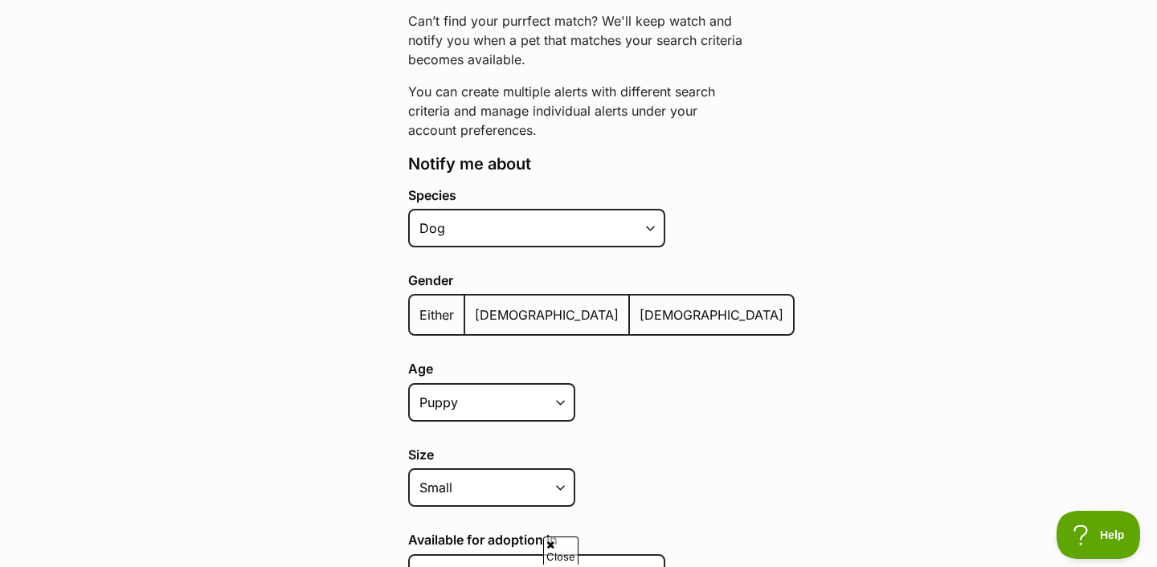
click at [630, 328] on label "[DEMOGRAPHIC_DATA]" at bounding box center [711, 315] width 163 height 39
click at [639, 305] on input "[DEMOGRAPHIC_DATA]" at bounding box center [639, 305] width 0 height 1
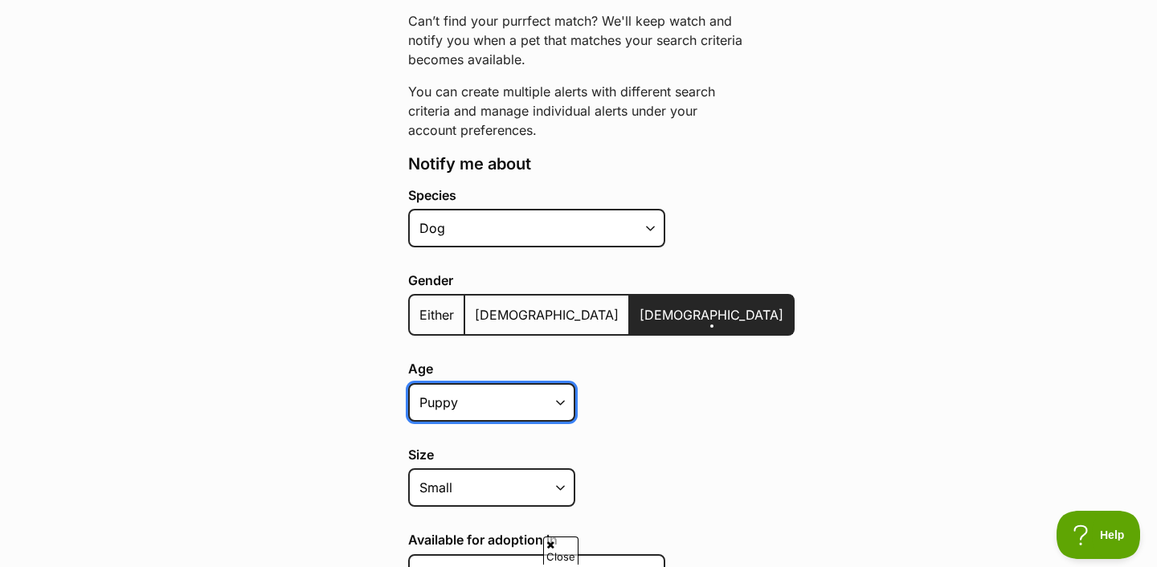
click at [543, 403] on select "Puppy Adult Senior All ages" at bounding box center [491, 402] width 167 height 39
select select "senior"
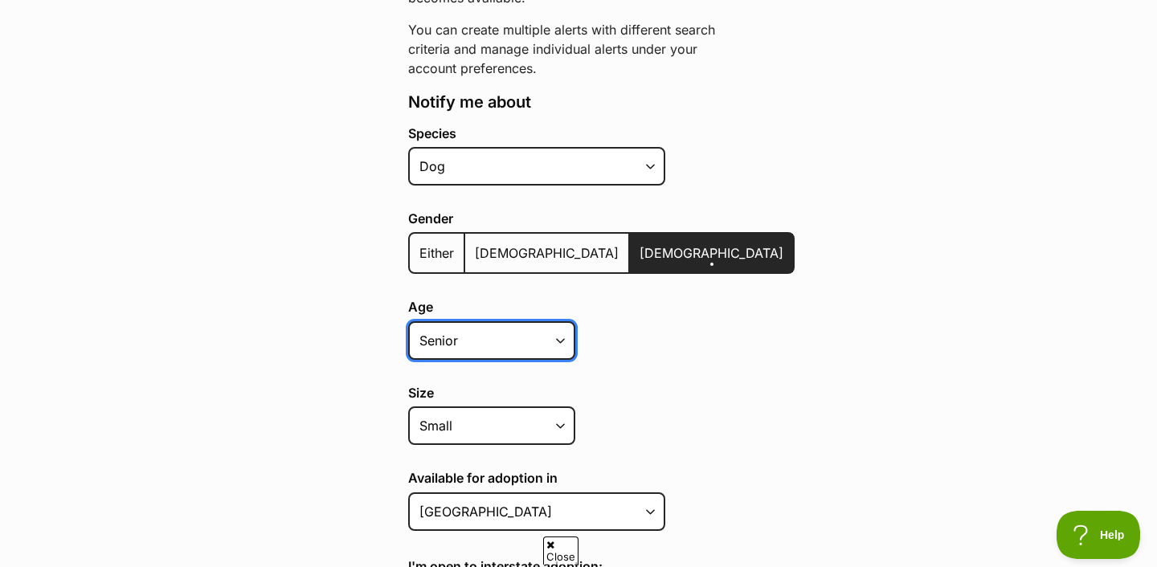
scroll to position [391, 0]
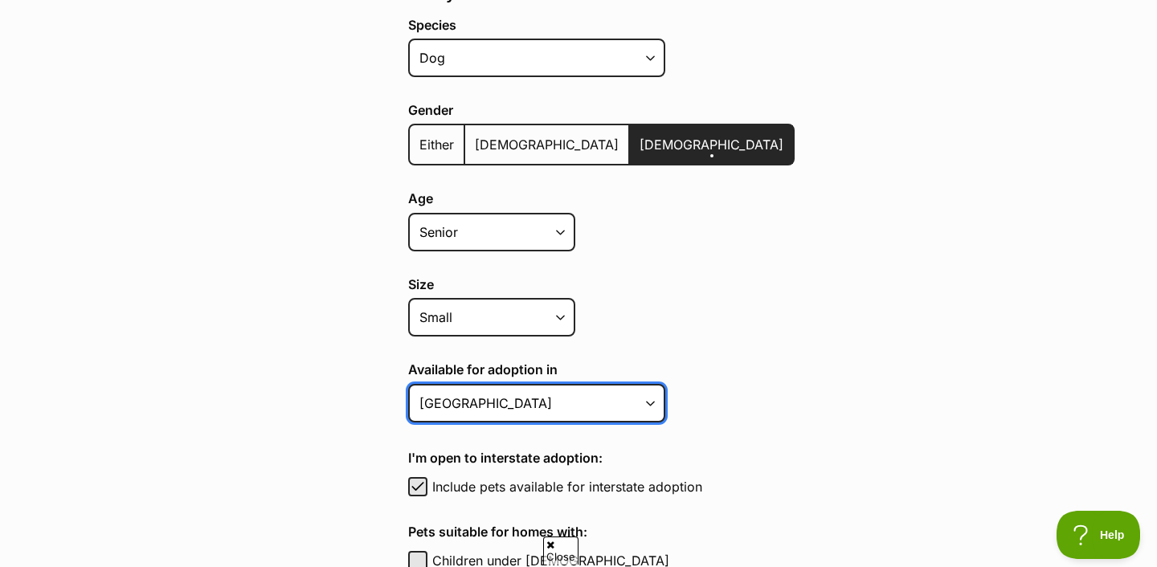
click at [531, 402] on select "Australian Capital Territory New South Wales Northern Territory Queensland Sout…" at bounding box center [536, 403] width 257 height 39
select select "3"
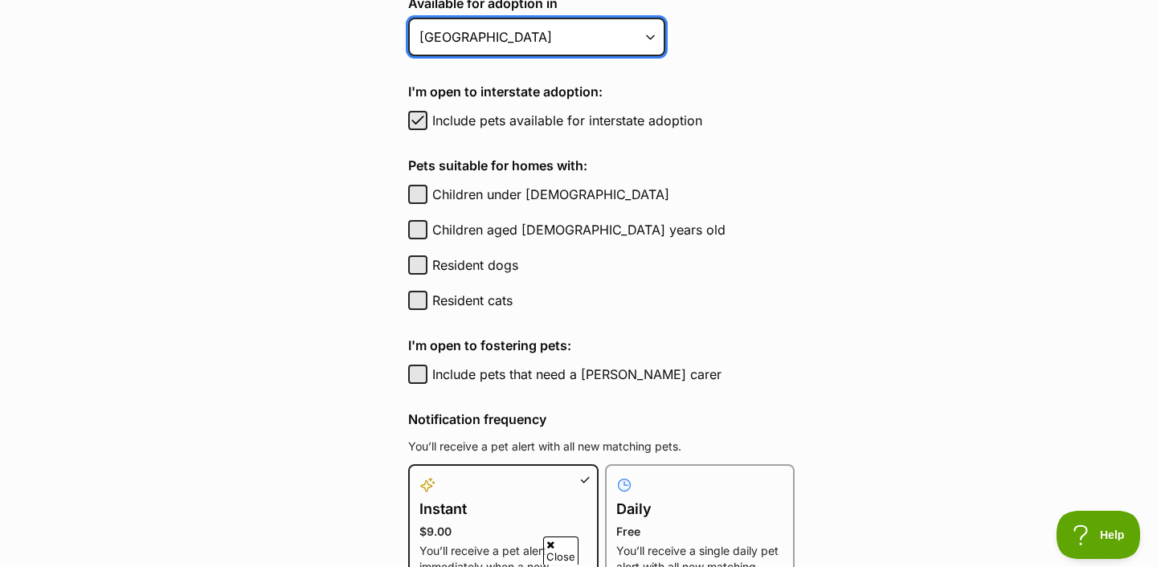
scroll to position [782, 0]
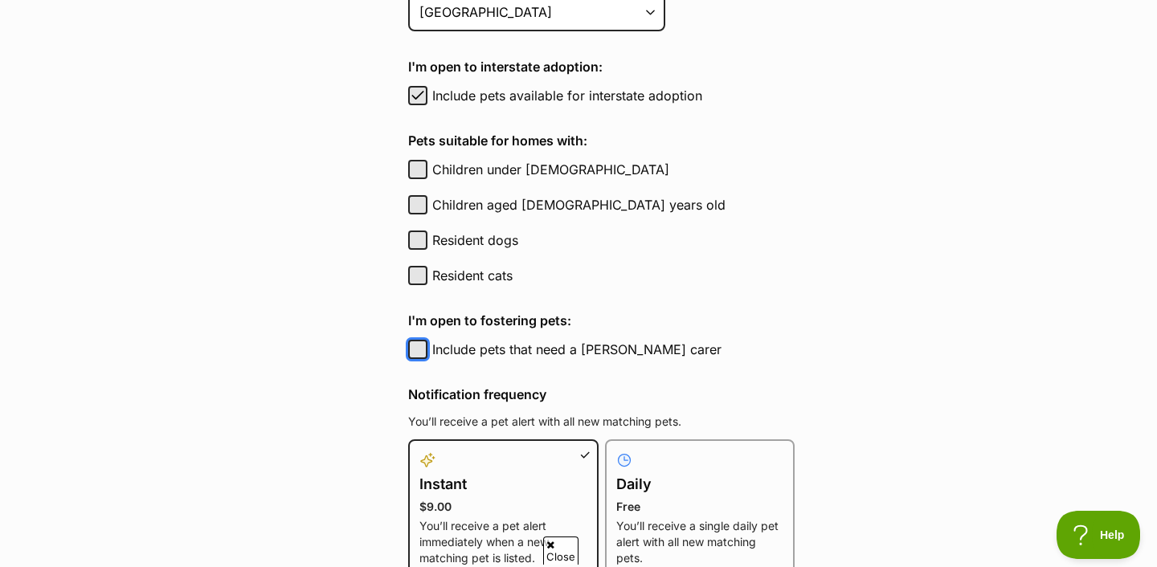
click at [420, 350] on button "Include pets that need a foster carer" at bounding box center [417, 349] width 19 height 19
checkbox input "true"
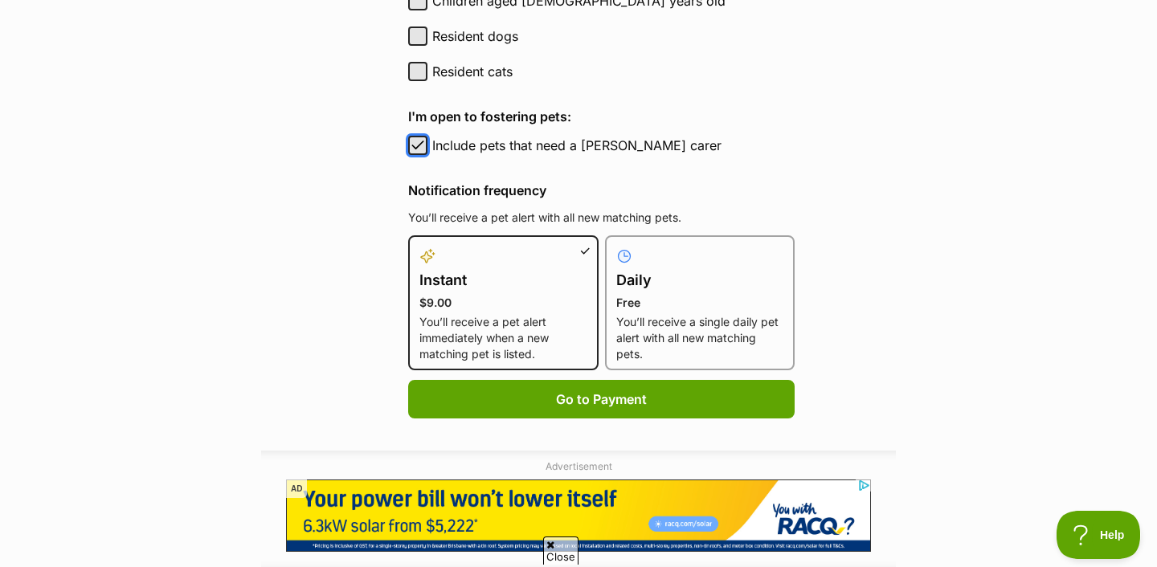
scroll to position [989, 0]
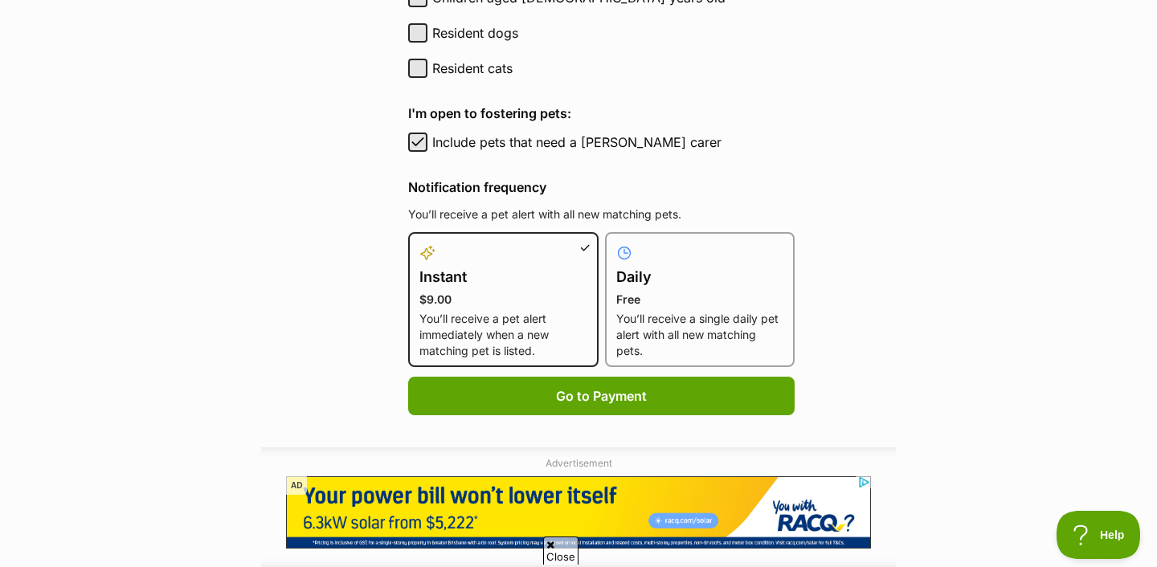
click at [675, 334] on p "You’ll receive a single daily pet alert with all new matching pets." at bounding box center [700, 335] width 168 height 48
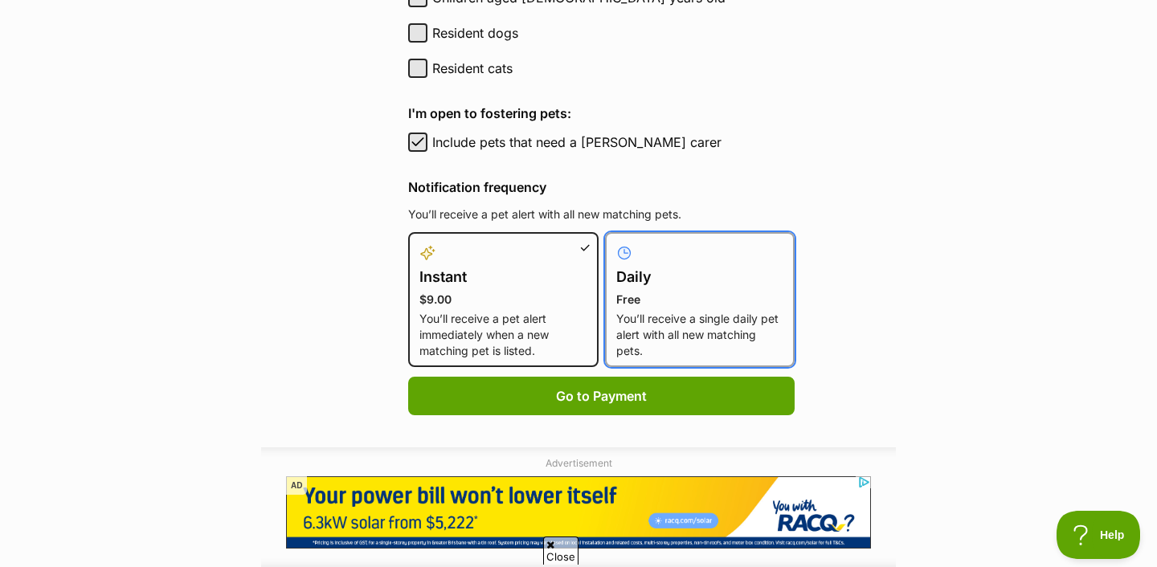
click at [616, 243] on input "Daily Free You’ll receive a single daily pet alert with all new matching pets." at bounding box center [615, 242] width 1 height 1
radio input "true"
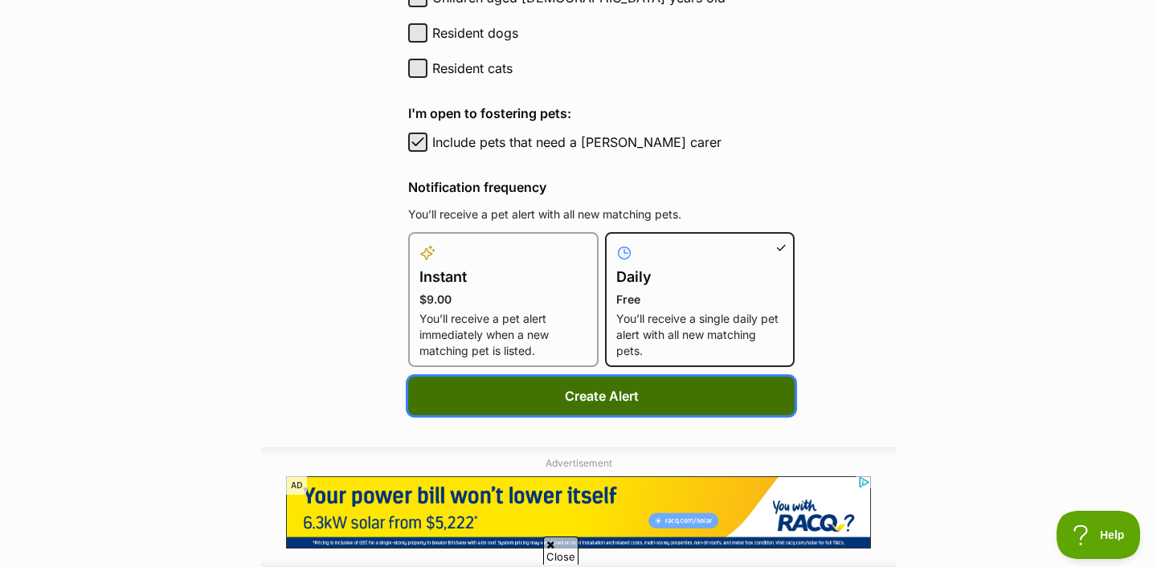
click at [606, 401] on button "Create Alert" at bounding box center [601, 396] width 387 height 39
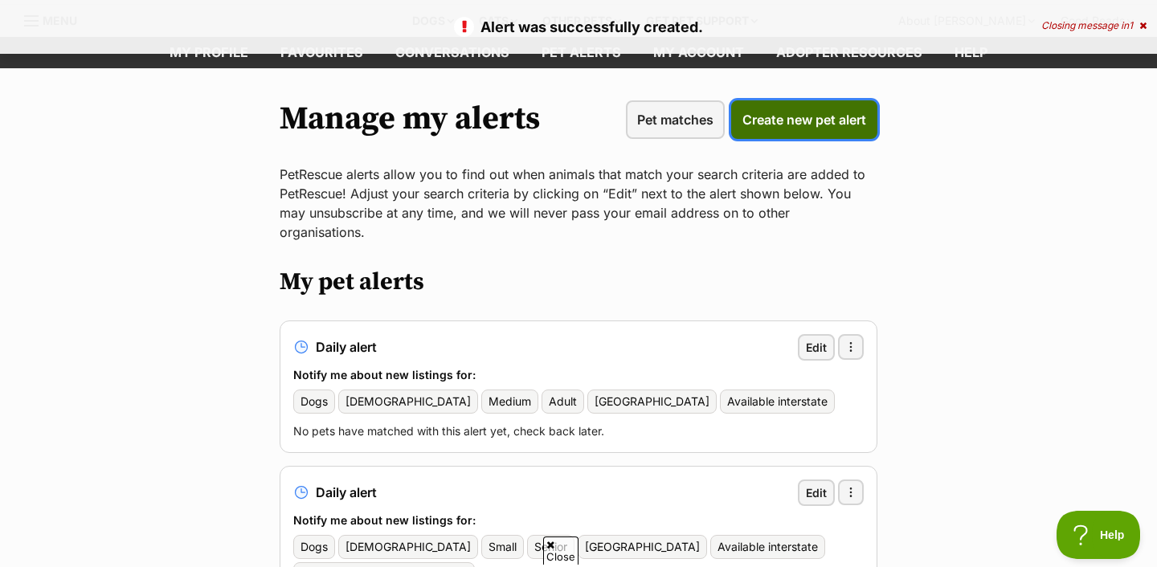
click at [777, 111] on span "Create new pet alert" at bounding box center [805, 119] width 124 height 19
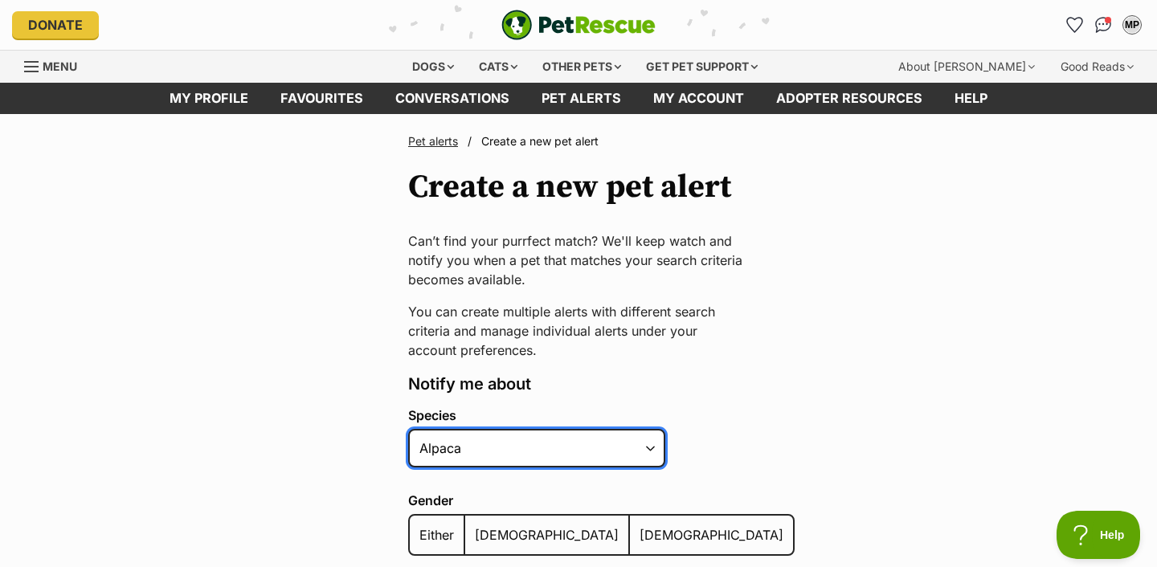
click at [556, 454] on select "Alpaca Bird Cat Chicken Cow Dog Donkey Duck Ferret Fish Goat Goose Guinea Fowl …" at bounding box center [536, 448] width 257 height 39
click at [560, 439] on select "Alpaca Bird Cat Chicken Cow Dog Donkey Duck Ferret Fish Goat Goose Guinea Fowl …" at bounding box center [536, 448] width 257 height 39
select select "1"
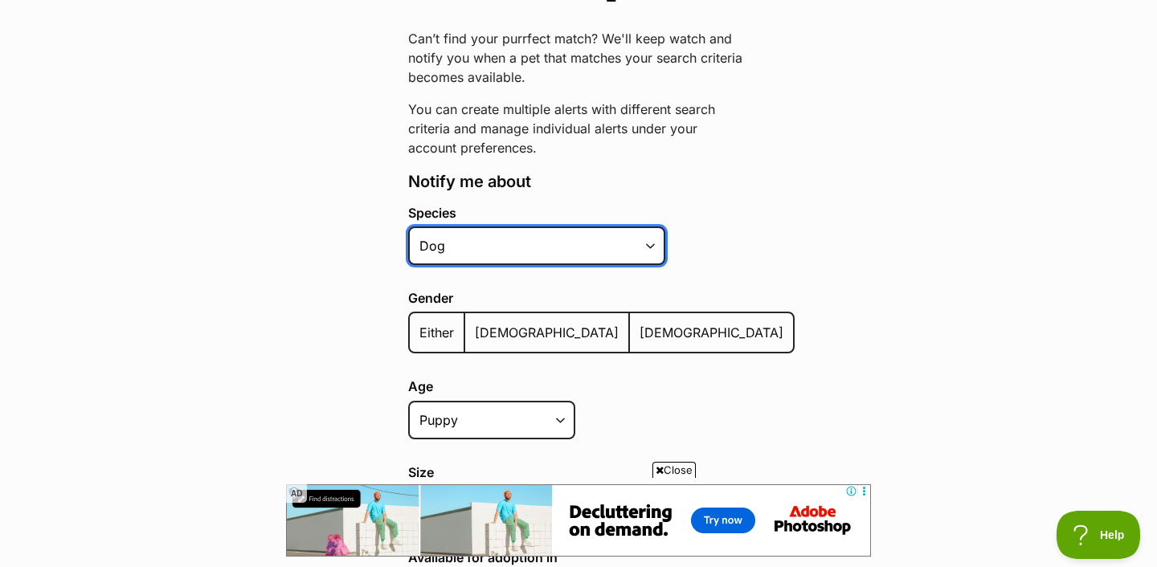
scroll to position [212, 0]
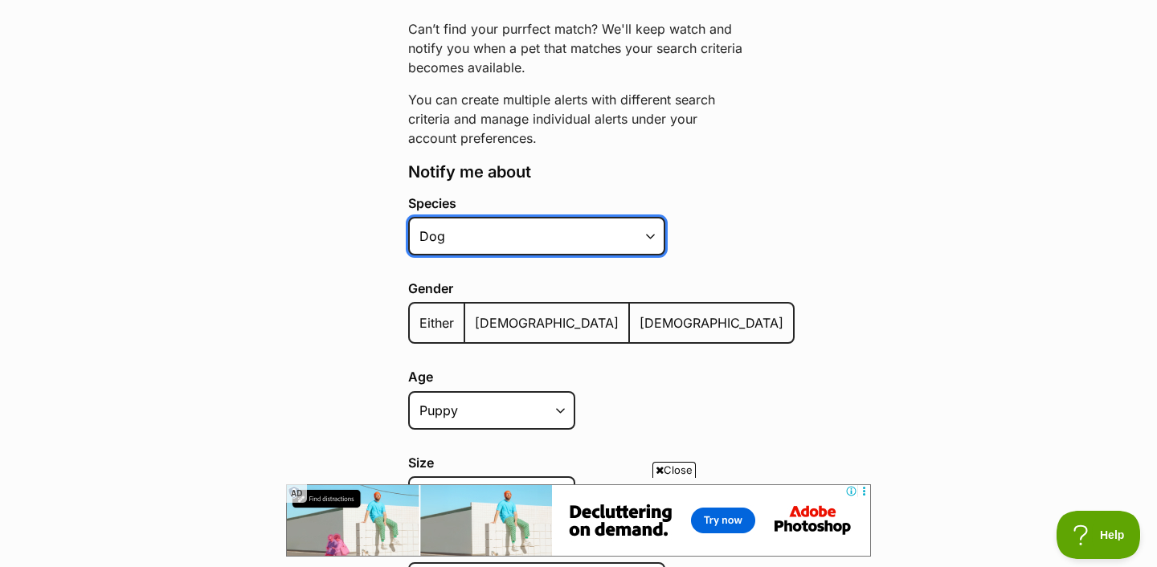
click at [578, 233] on select "Alpaca Bird Cat Chicken Cow Dog Donkey Duck Ferret Fish Goat Goose Guinea Fowl …" at bounding box center [536, 236] width 257 height 39
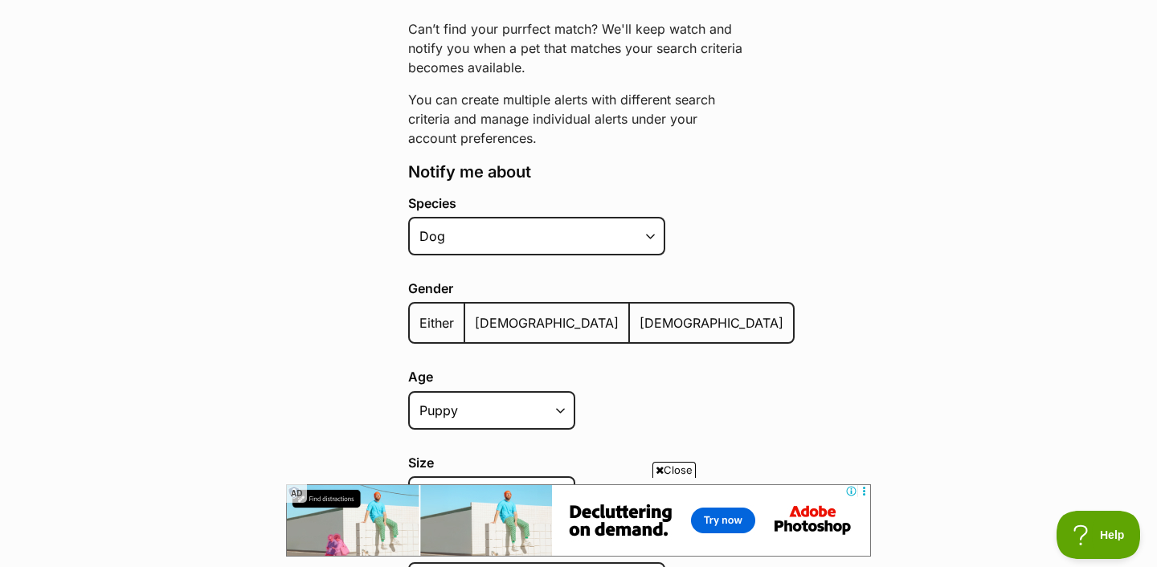
click at [640, 329] on span "[DEMOGRAPHIC_DATA]" at bounding box center [712, 323] width 144 height 16
click at [639, 313] on input "[DEMOGRAPHIC_DATA]" at bounding box center [639, 313] width 0 height 1
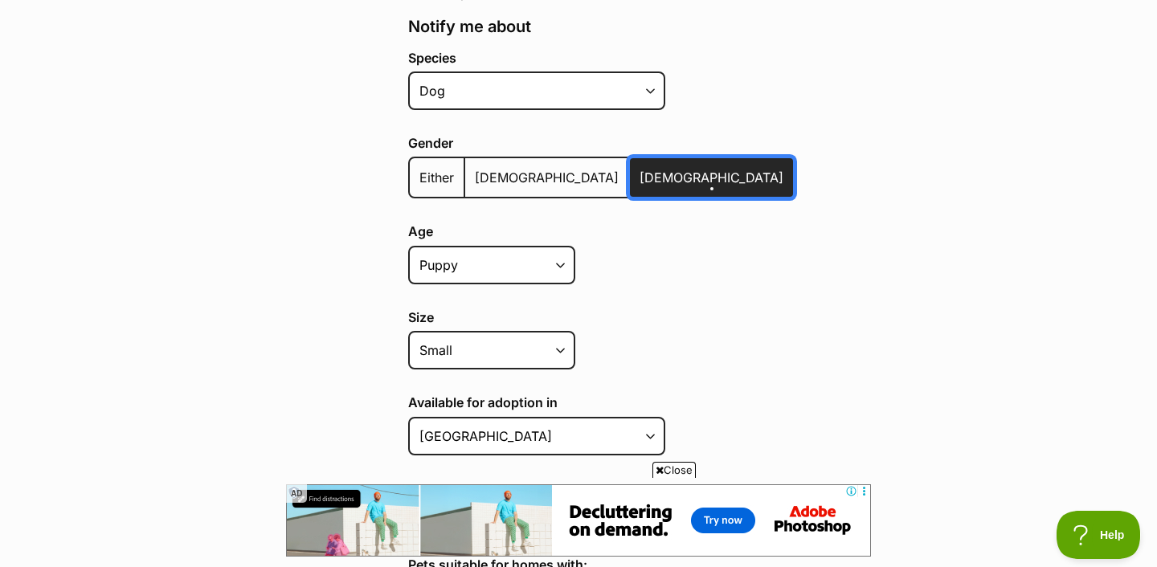
scroll to position [358, 0]
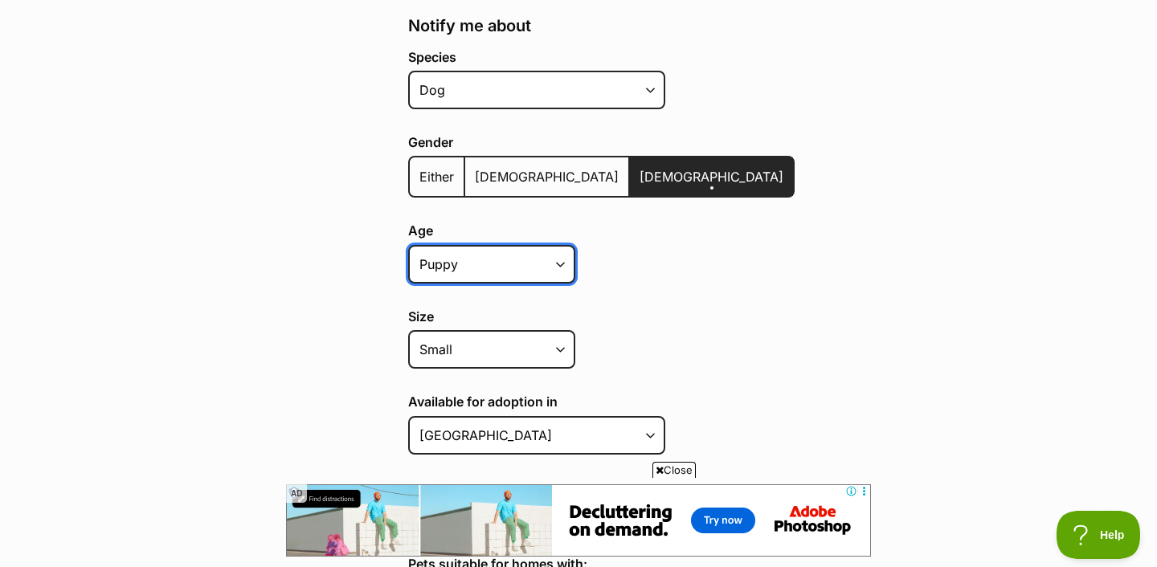
click at [547, 259] on select "Puppy Adult Senior All ages" at bounding box center [491, 264] width 167 height 39
click at [538, 272] on select "Puppy Adult Senior All ages" at bounding box center [491, 264] width 167 height 39
select select "adult"
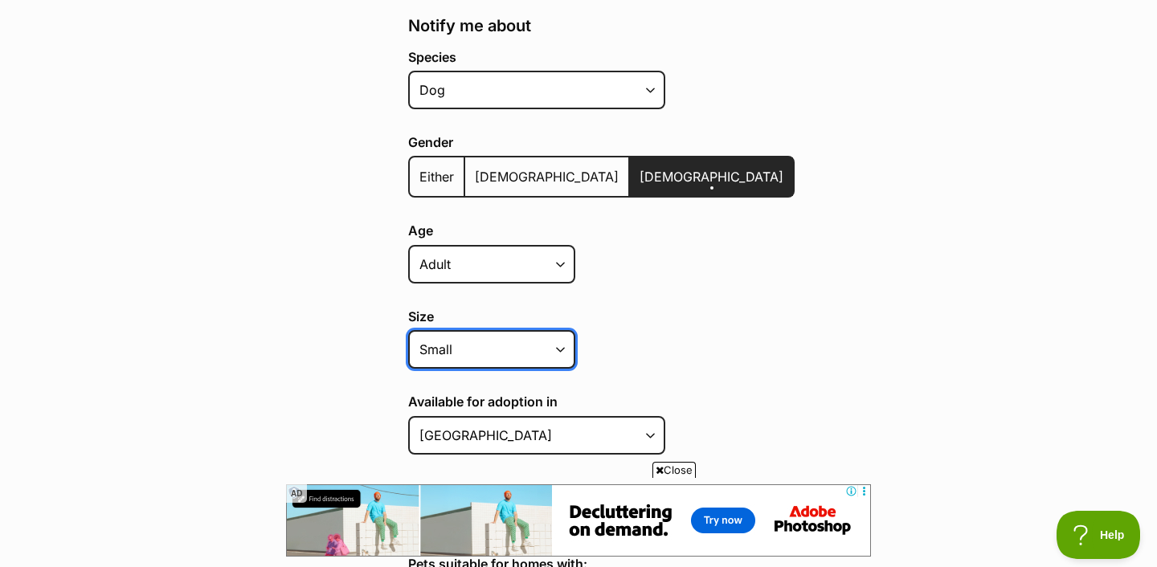
click at [538, 346] on select "Small Medium Large All sizes" at bounding box center [491, 349] width 167 height 39
select select "medium"
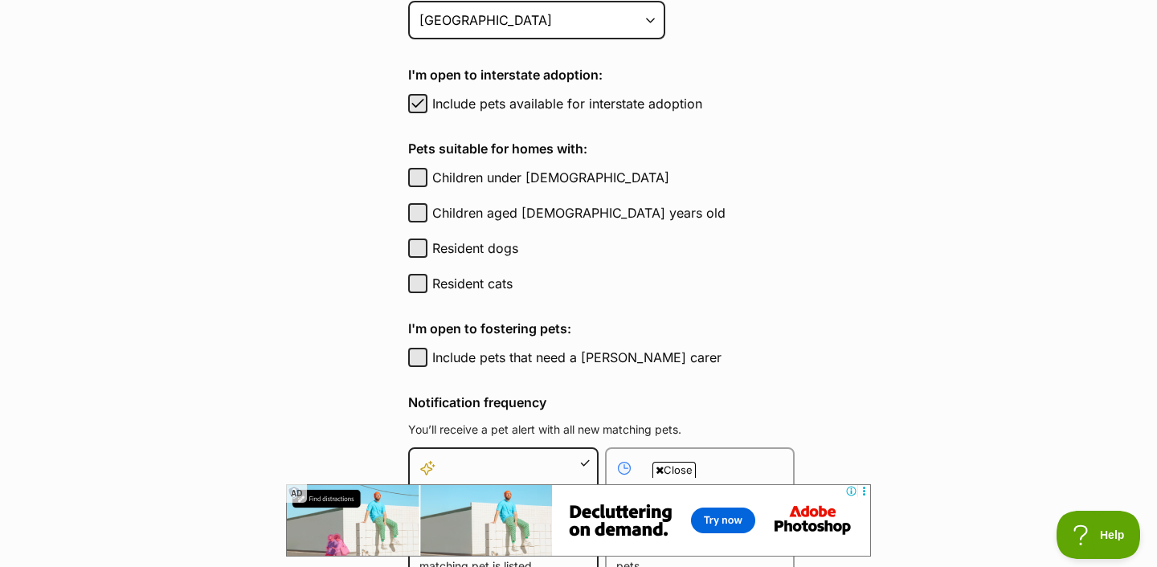
scroll to position [774, 0]
click at [530, 357] on label "Include pets that need a foster carer" at bounding box center [613, 357] width 362 height 19
click at [428, 357] on button "Include pets that need a foster carer" at bounding box center [417, 357] width 19 height 19
checkbox input "true"
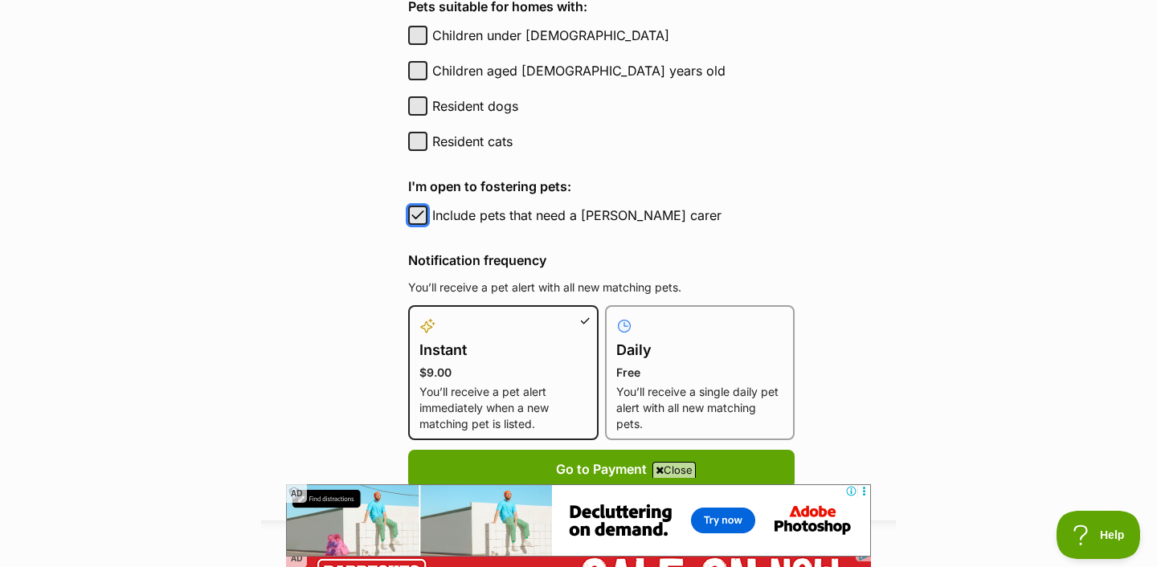
scroll to position [955, 0]
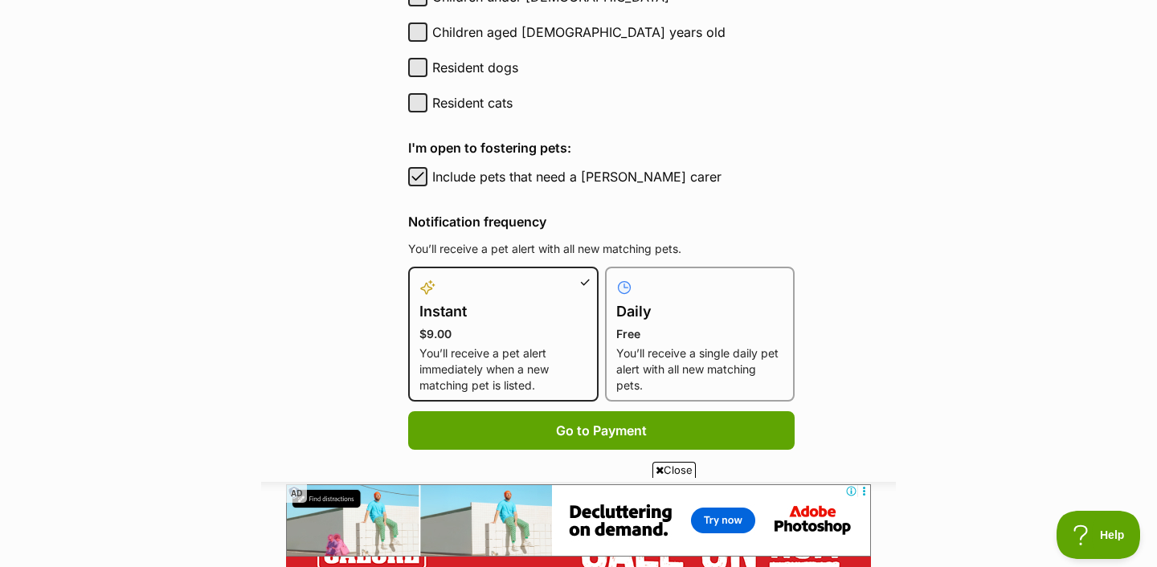
click at [633, 374] on p "You’ll receive a single daily pet alert with all new matching pets." at bounding box center [700, 370] width 168 height 48
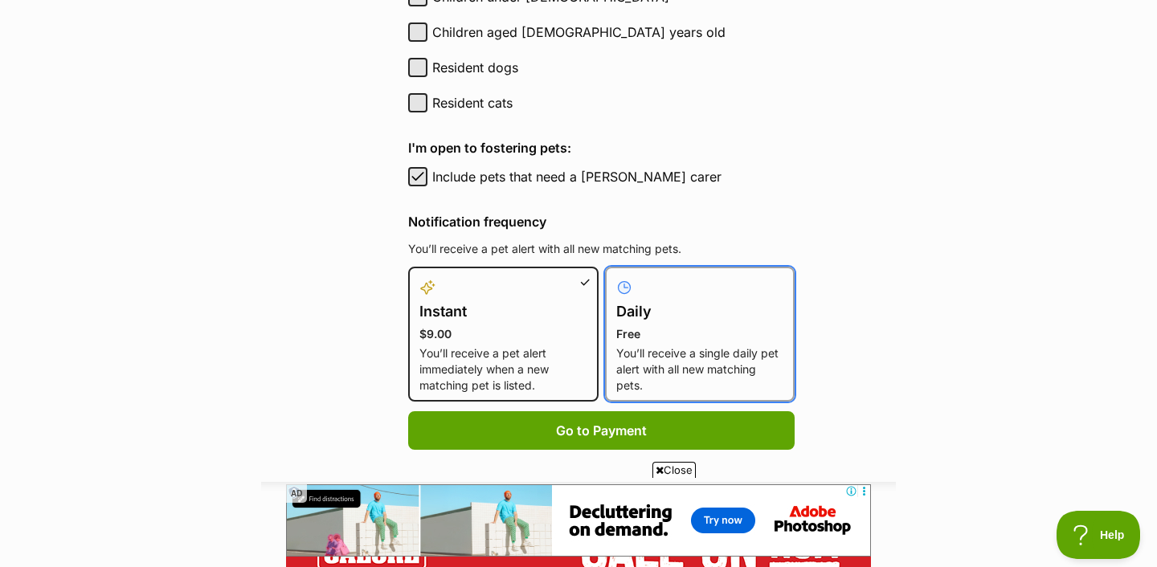
click at [616, 277] on input "Daily Free You’ll receive a single daily pet alert with all new matching pets." at bounding box center [615, 276] width 1 height 1
radio input "true"
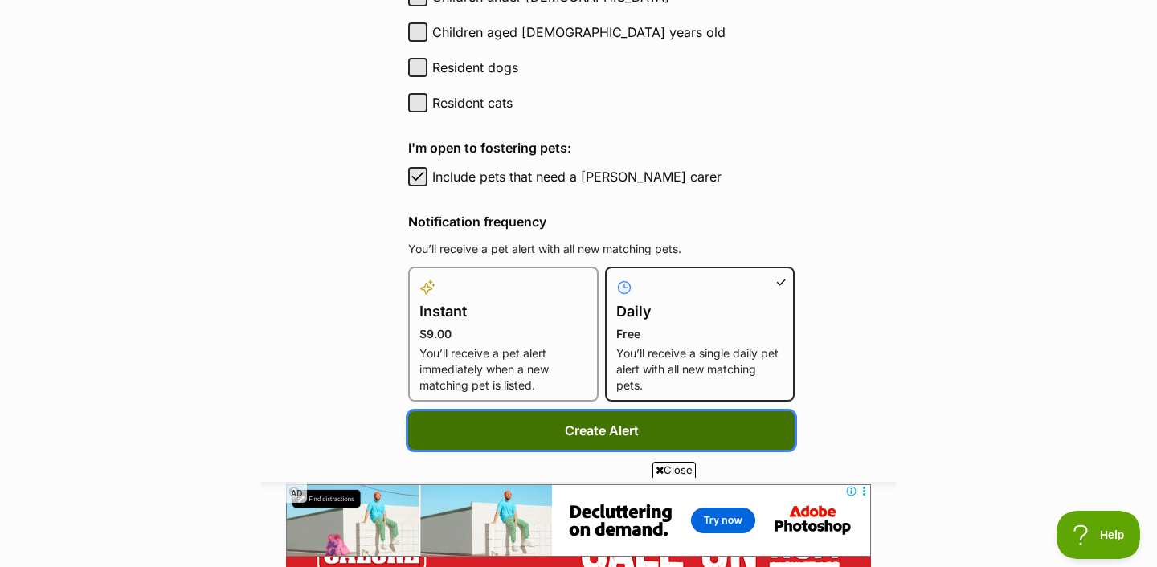
click at [622, 437] on button "Create Alert" at bounding box center [601, 430] width 387 height 39
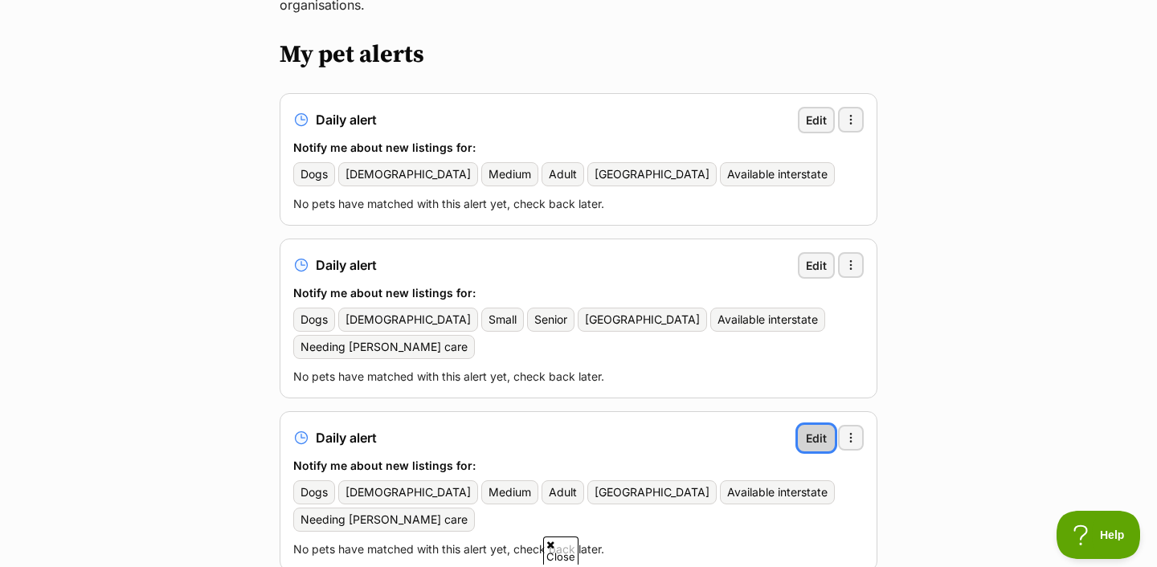
click at [811, 430] on span "Edit" at bounding box center [816, 438] width 21 height 17
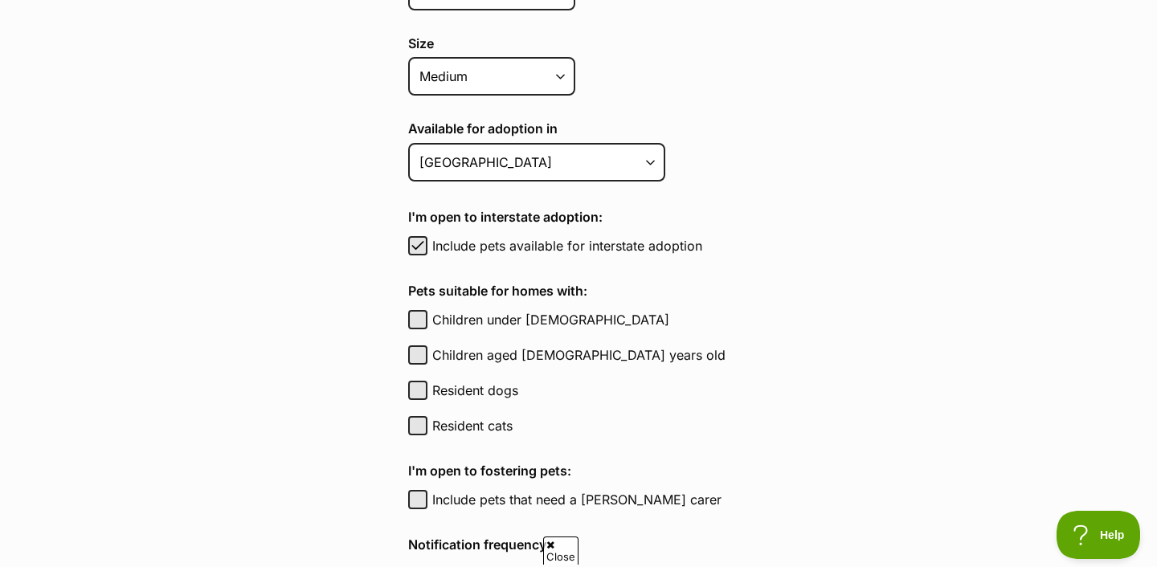
scroll to position [625, 0]
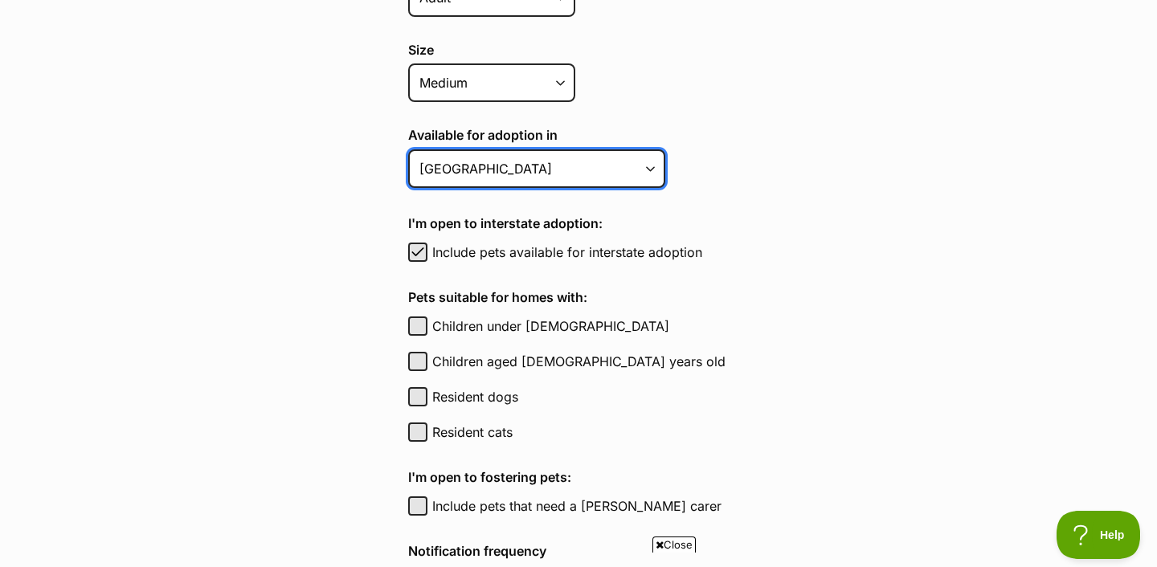
click at [531, 174] on select "[GEOGRAPHIC_DATA] [GEOGRAPHIC_DATA] [GEOGRAPHIC_DATA] [GEOGRAPHIC_DATA] [GEOGRA…" at bounding box center [536, 168] width 257 height 39
select select "3"
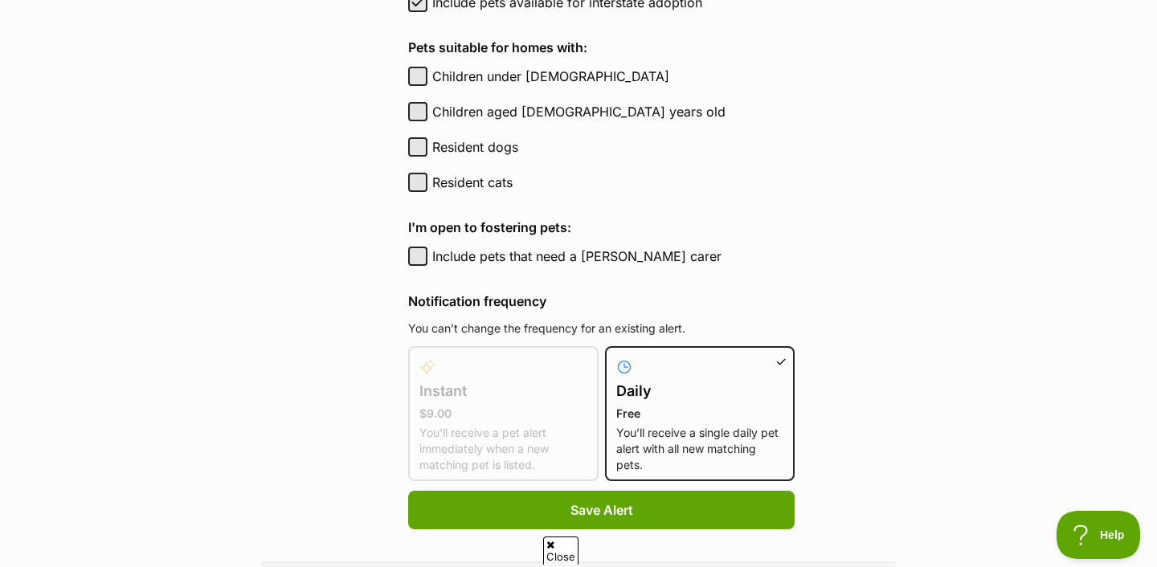
scroll to position [874, 0]
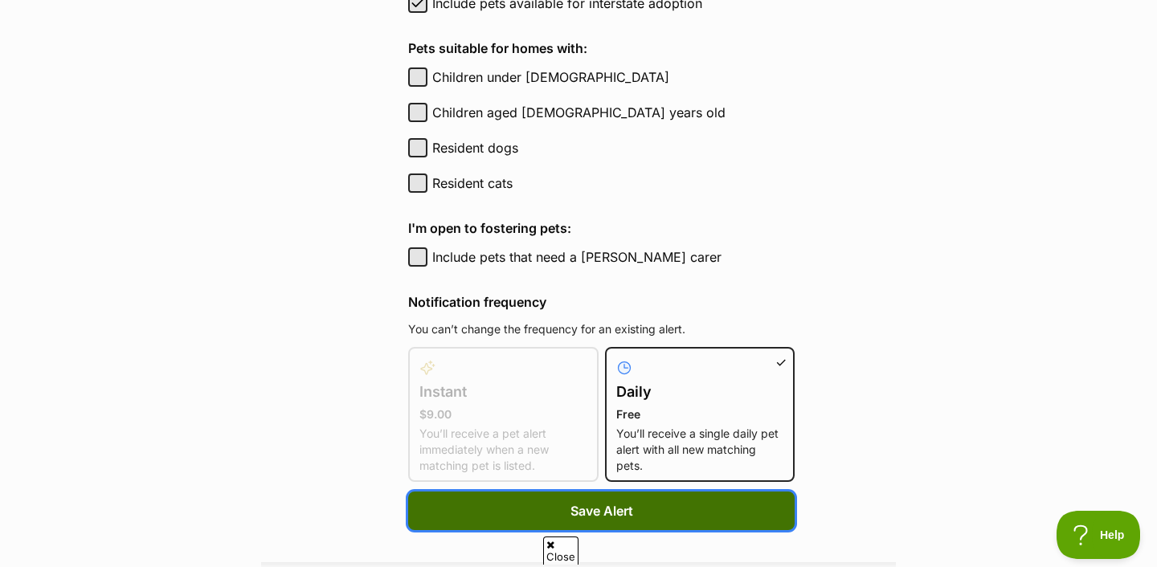
click at [632, 522] on button "Save Alert" at bounding box center [601, 511] width 387 height 39
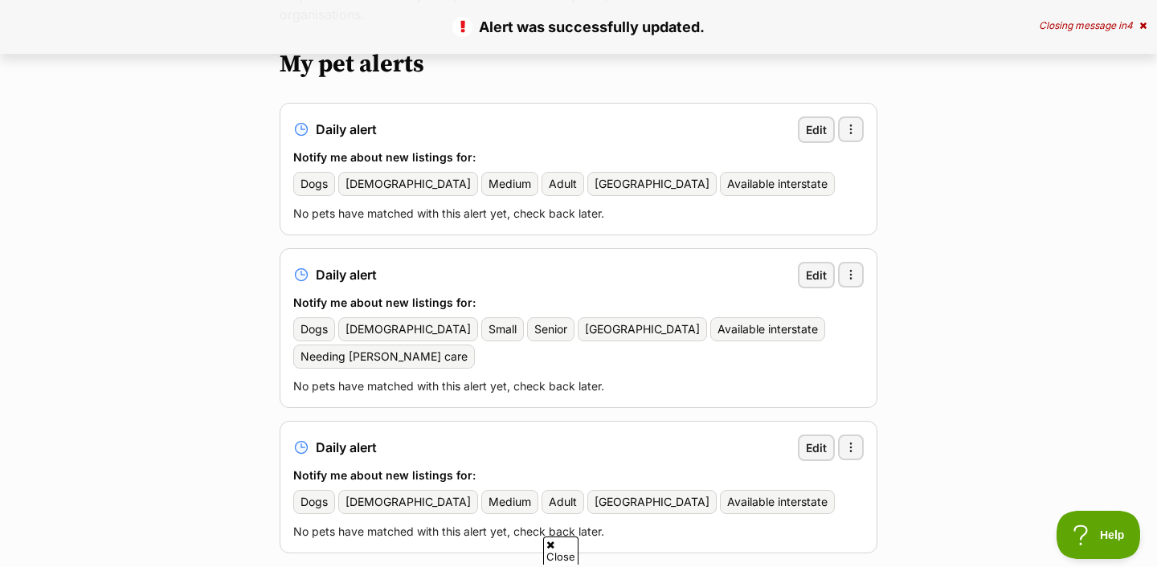
scroll to position [268, 0]
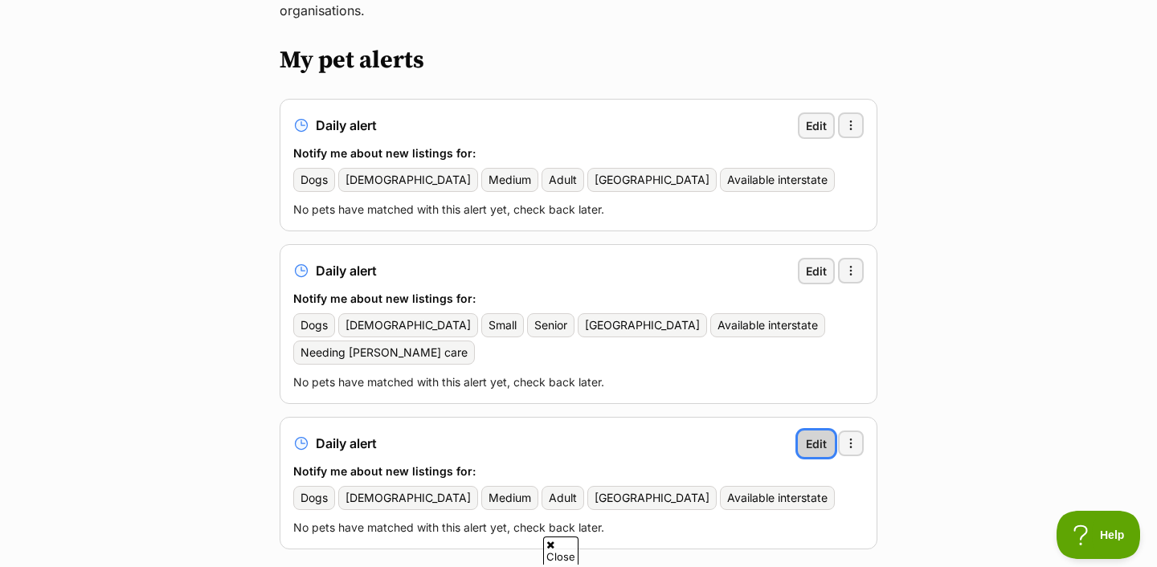
click at [816, 436] on span "Edit" at bounding box center [816, 444] width 21 height 17
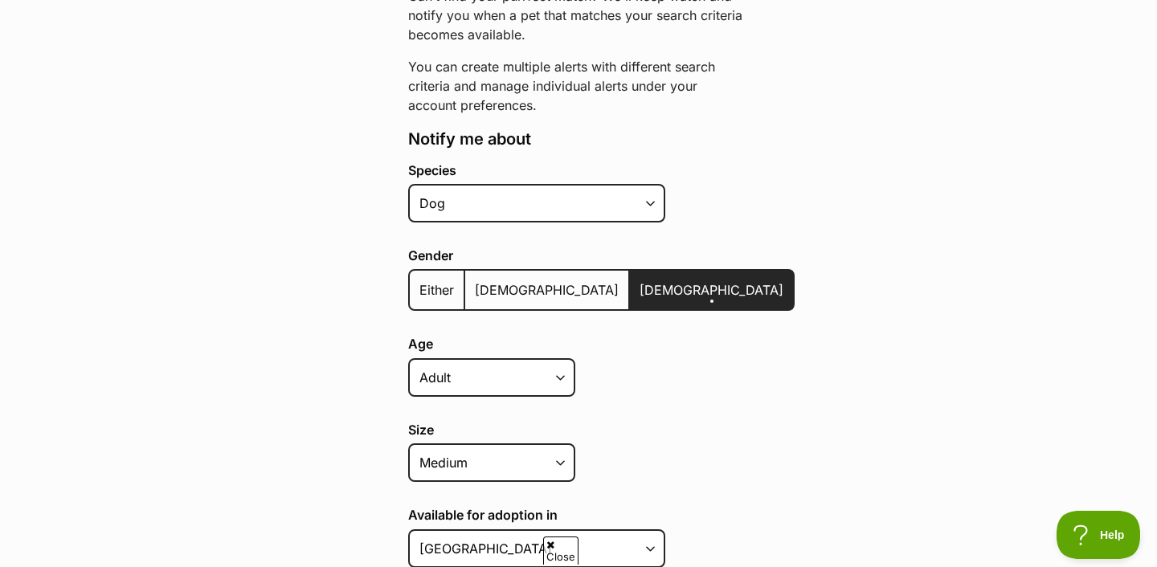
scroll to position [250, 0]
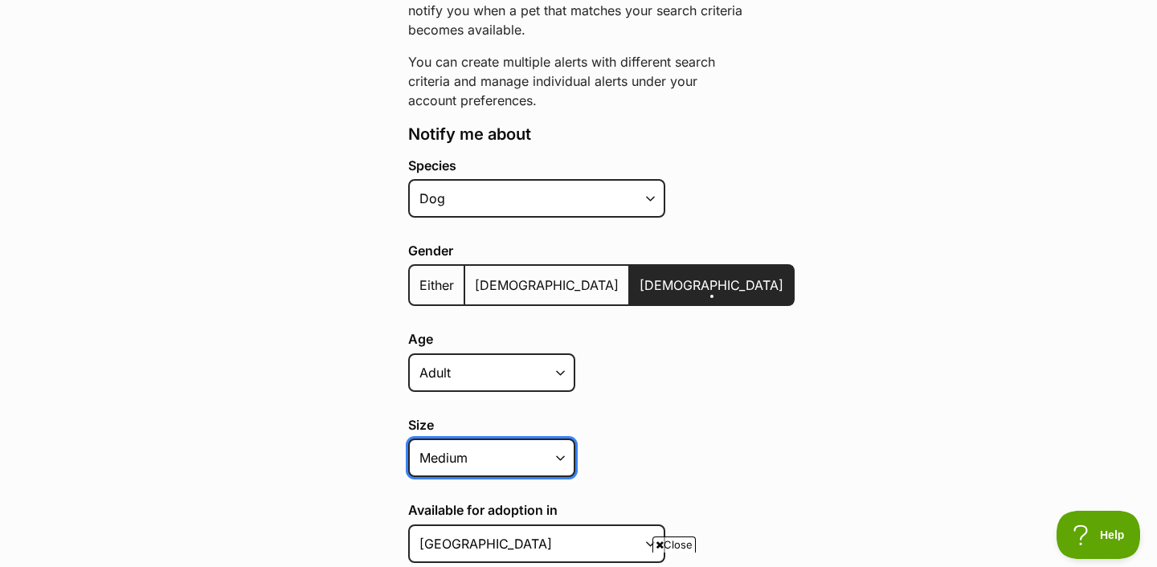
click at [522, 464] on select "Small Medium Large All sizes" at bounding box center [491, 458] width 167 height 39
select select "small"
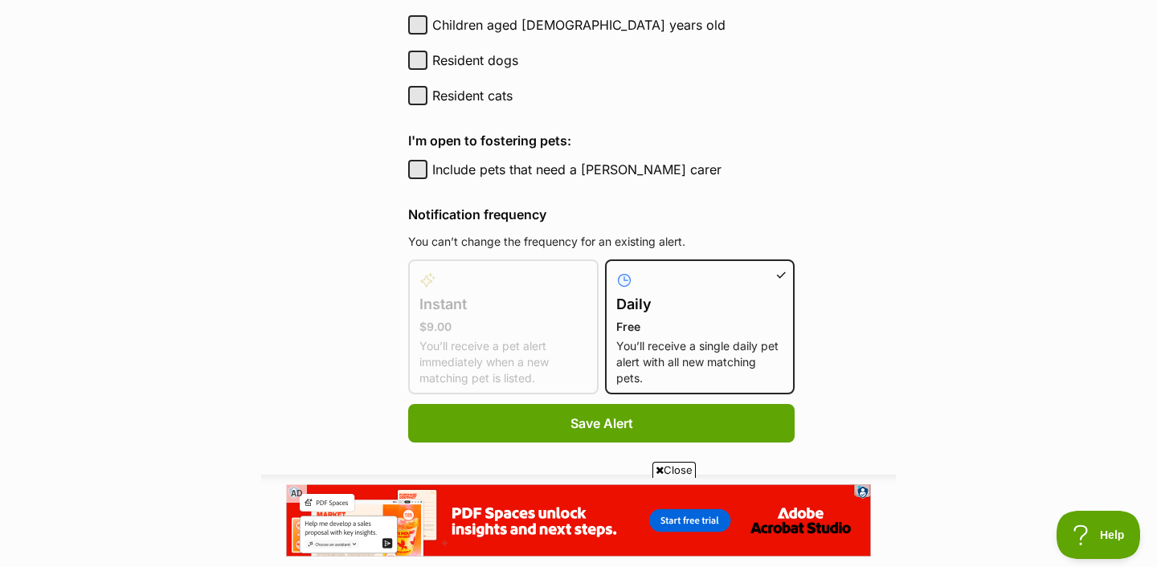
scroll to position [963, 0]
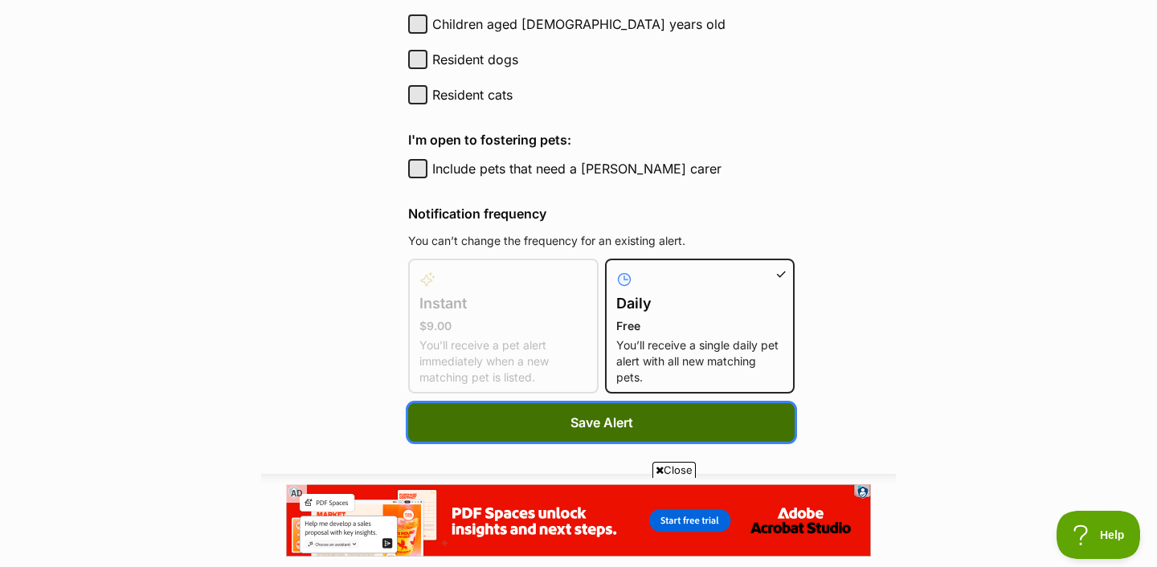
click at [511, 413] on button "Save Alert" at bounding box center [601, 422] width 387 height 39
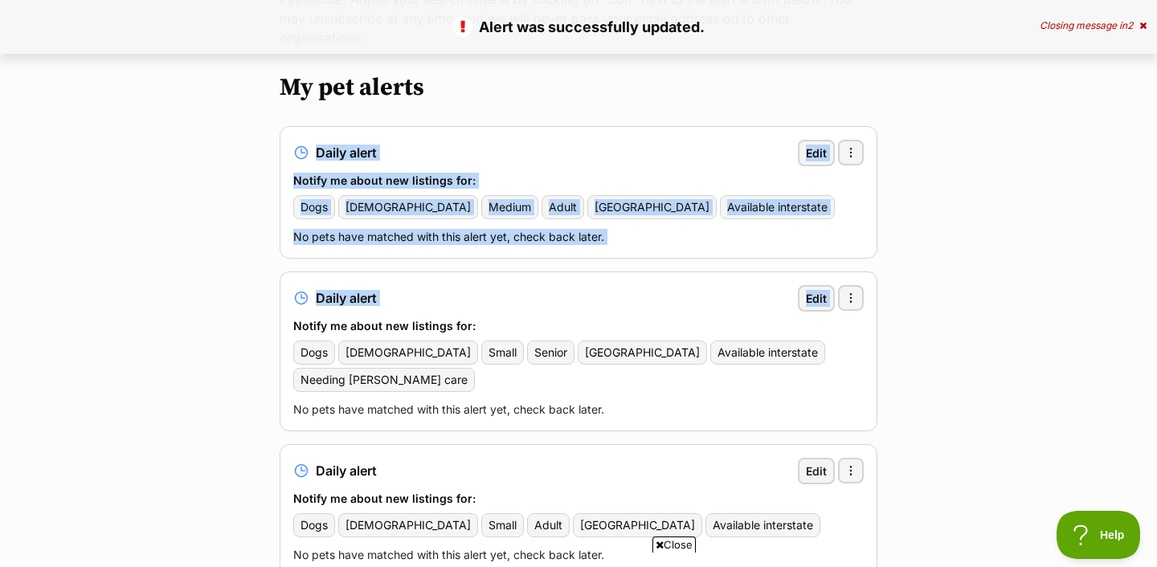
drag, startPoint x: 574, startPoint y: 297, endPoint x: 575, endPoint y: 93, distance: 203.3
click at [575, 92] on div "My pet alerts Daily alert Edit More options More options Delete alert Notify me…" at bounding box center [579, 325] width 598 height 504
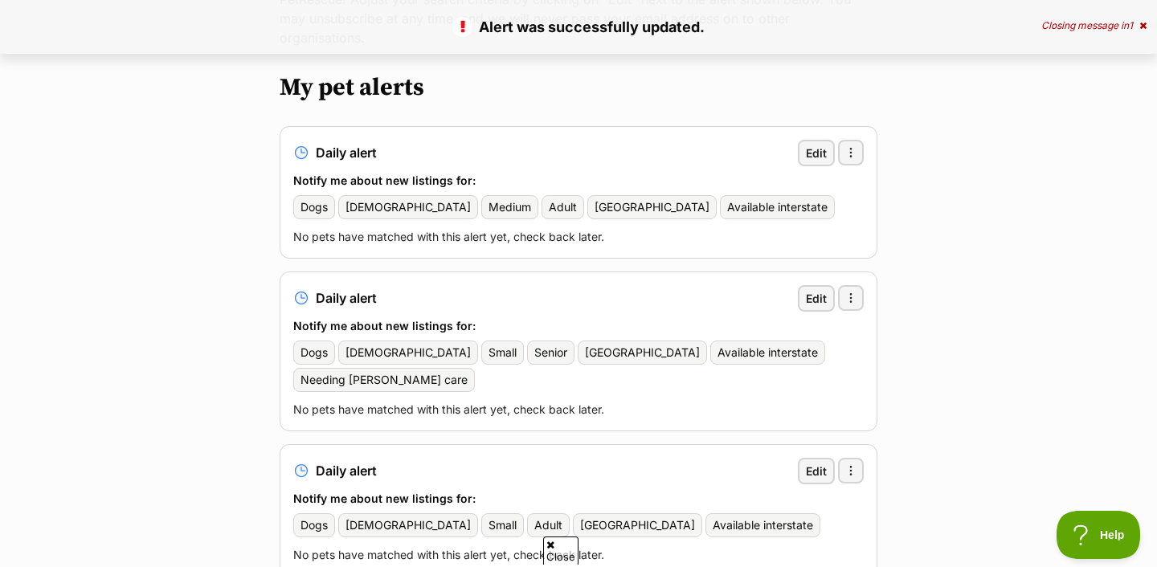
click at [896, 331] on main "Alert was successfully updated. Closing message in 1 Manage my alerts Pet match…" at bounding box center [578, 313] width 1157 height 878
